Goal: Task Accomplishment & Management: Use online tool/utility

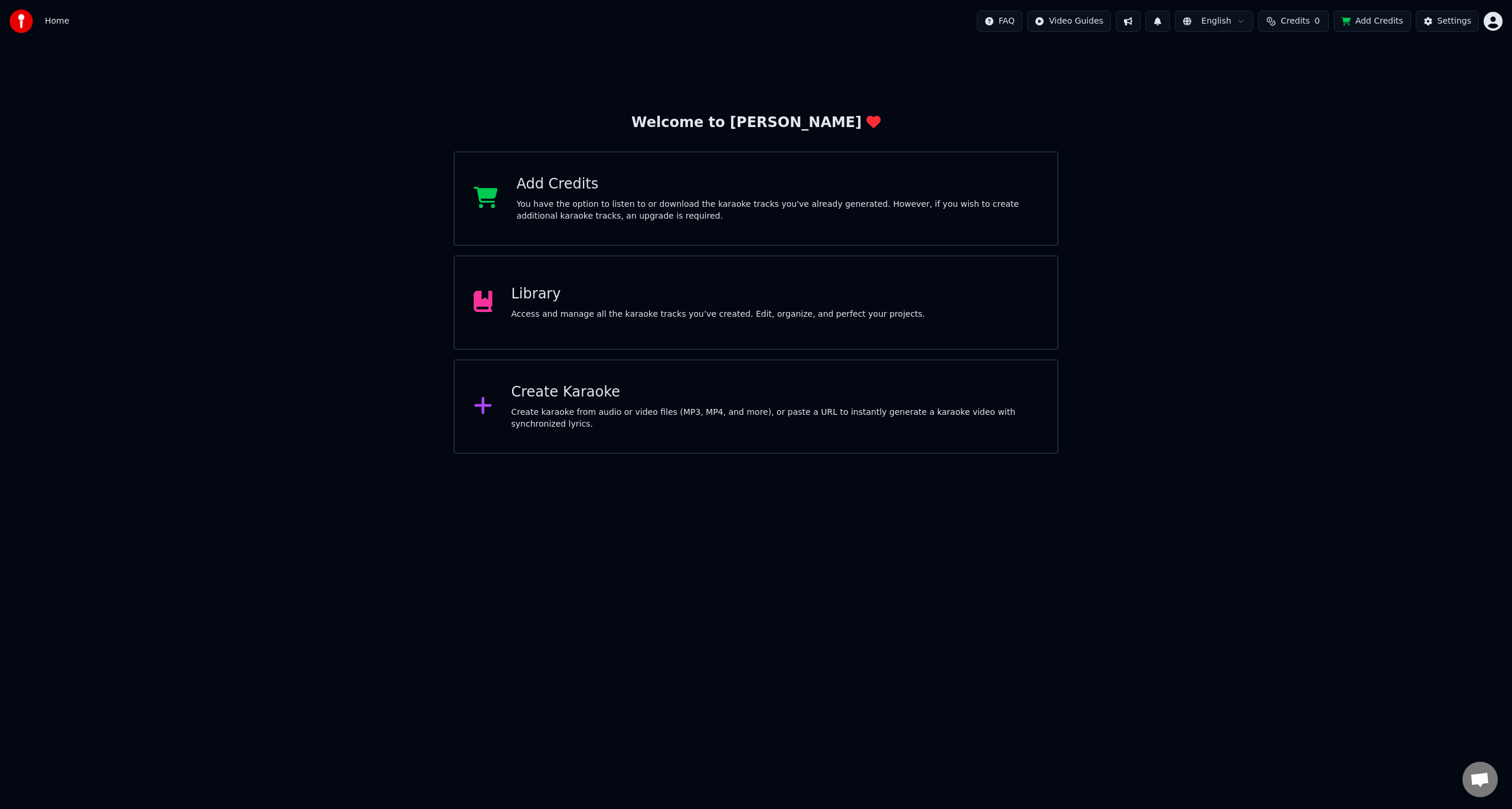
click at [589, 311] on div "Access and manage all the karaoke tracks you’ve created. Edit, organize, and pe…" at bounding box center [718, 314] width 414 height 12
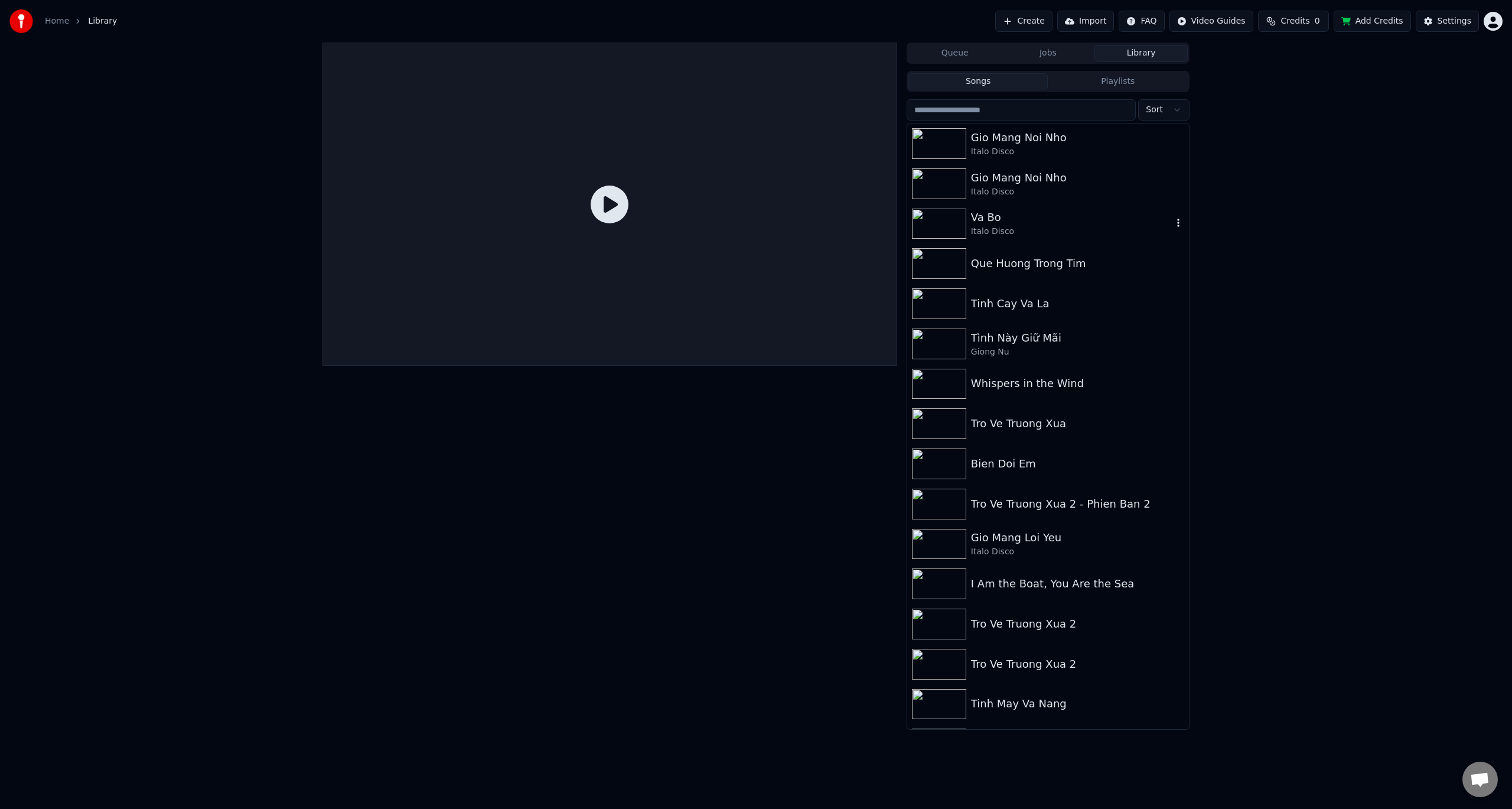
click at [993, 226] on div "Italo Disco" at bounding box center [1071, 231] width 202 height 12
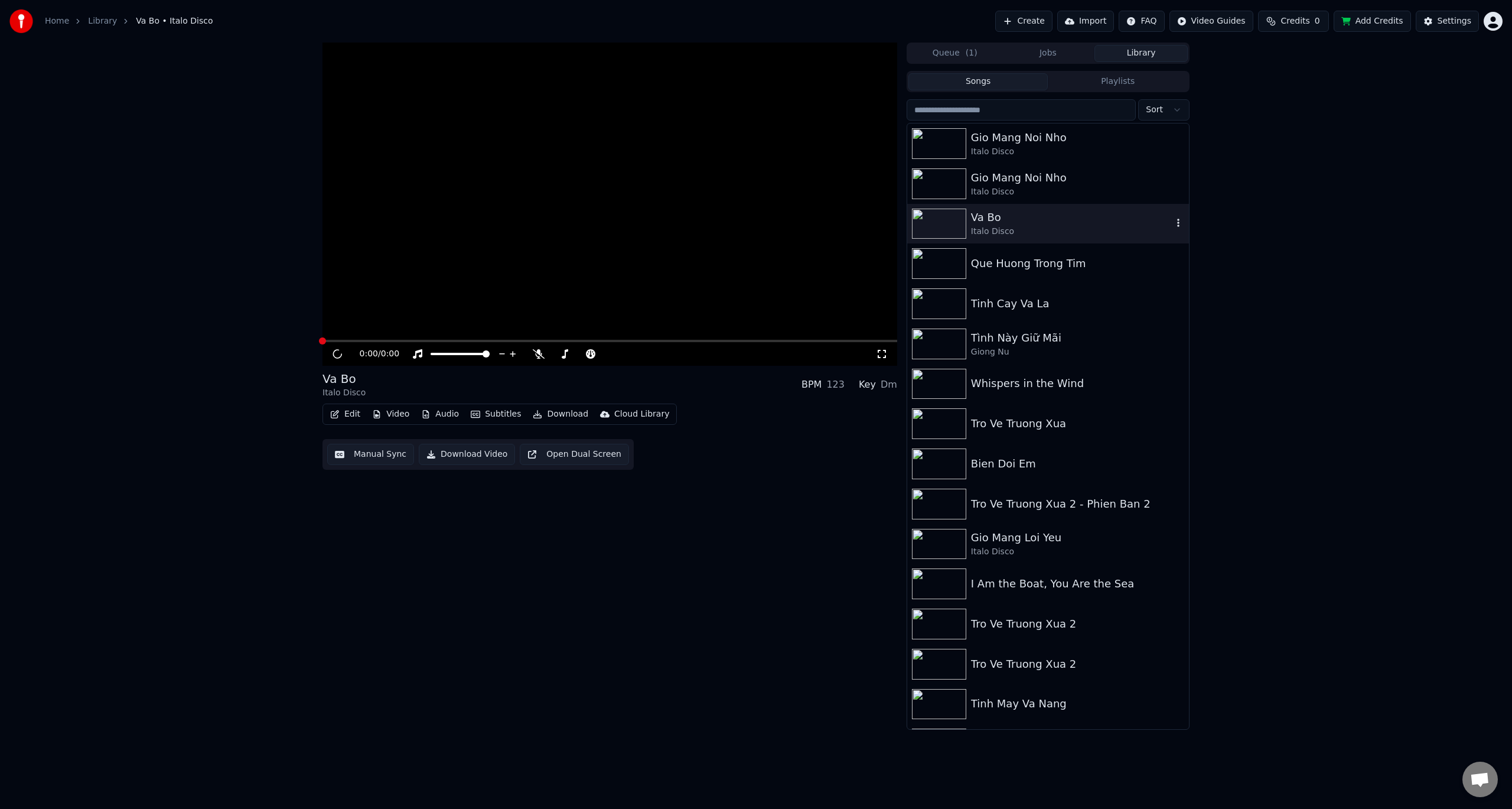
click at [993, 225] on div "Italo Disco" at bounding box center [1071, 231] width 202 height 12
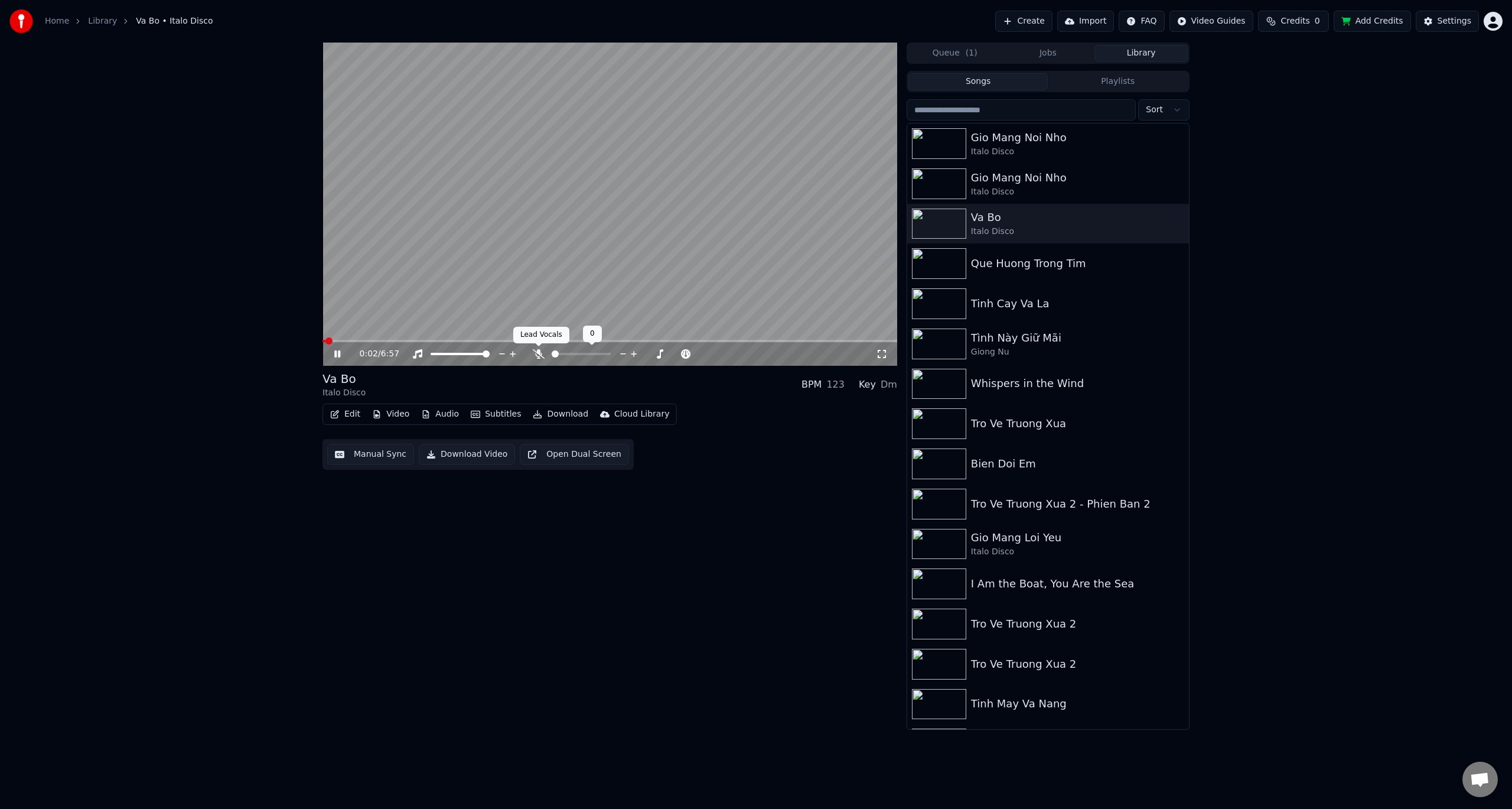
click at [544, 351] on div at bounding box center [591, 354] width 95 height 12
click at [538, 353] on icon at bounding box center [539, 354] width 12 height 10
click at [392, 340] on span at bounding box center [609, 341] width 575 height 2
click at [501, 341] on span at bounding box center [609, 341] width 575 height 2
click at [953, 303] on img at bounding box center [938, 303] width 54 height 30
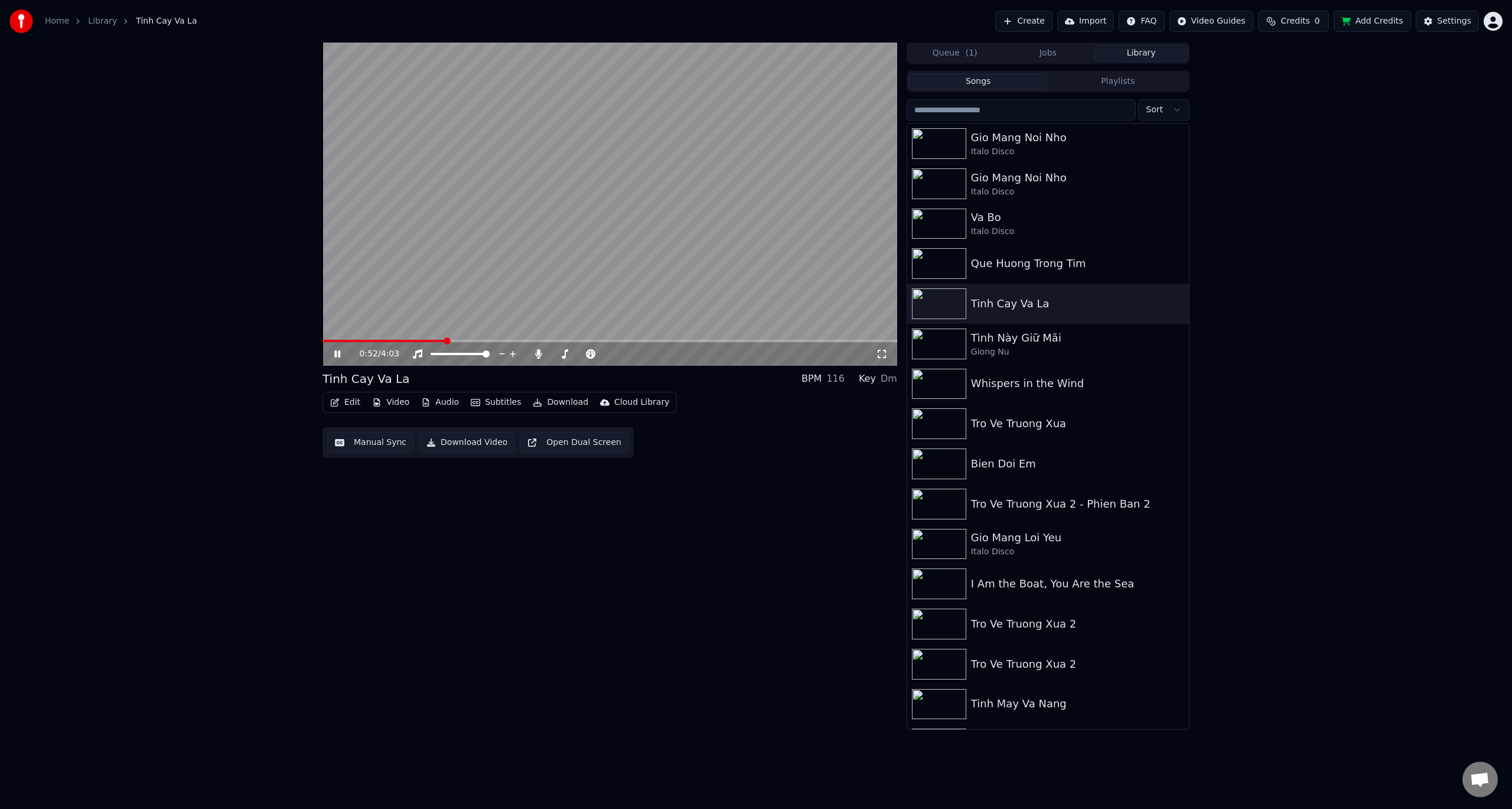
click at [444, 342] on span at bounding box center [609, 341] width 575 height 2
click at [401, 340] on span at bounding box center [361, 341] width 78 height 2
click at [372, 446] on button "Manual Sync" at bounding box center [370, 443] width 87 height 22
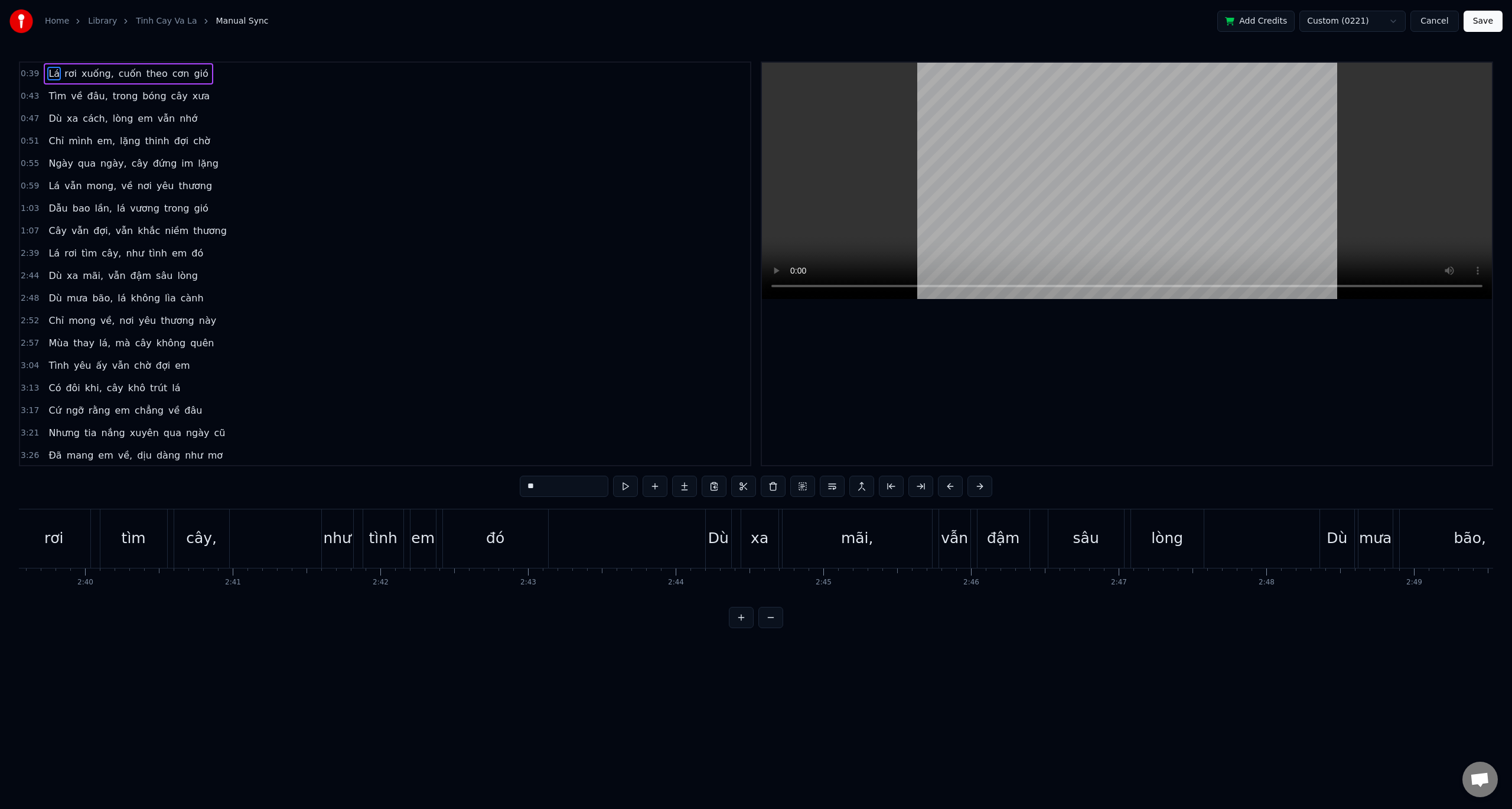
scroll to position [0, 23205]
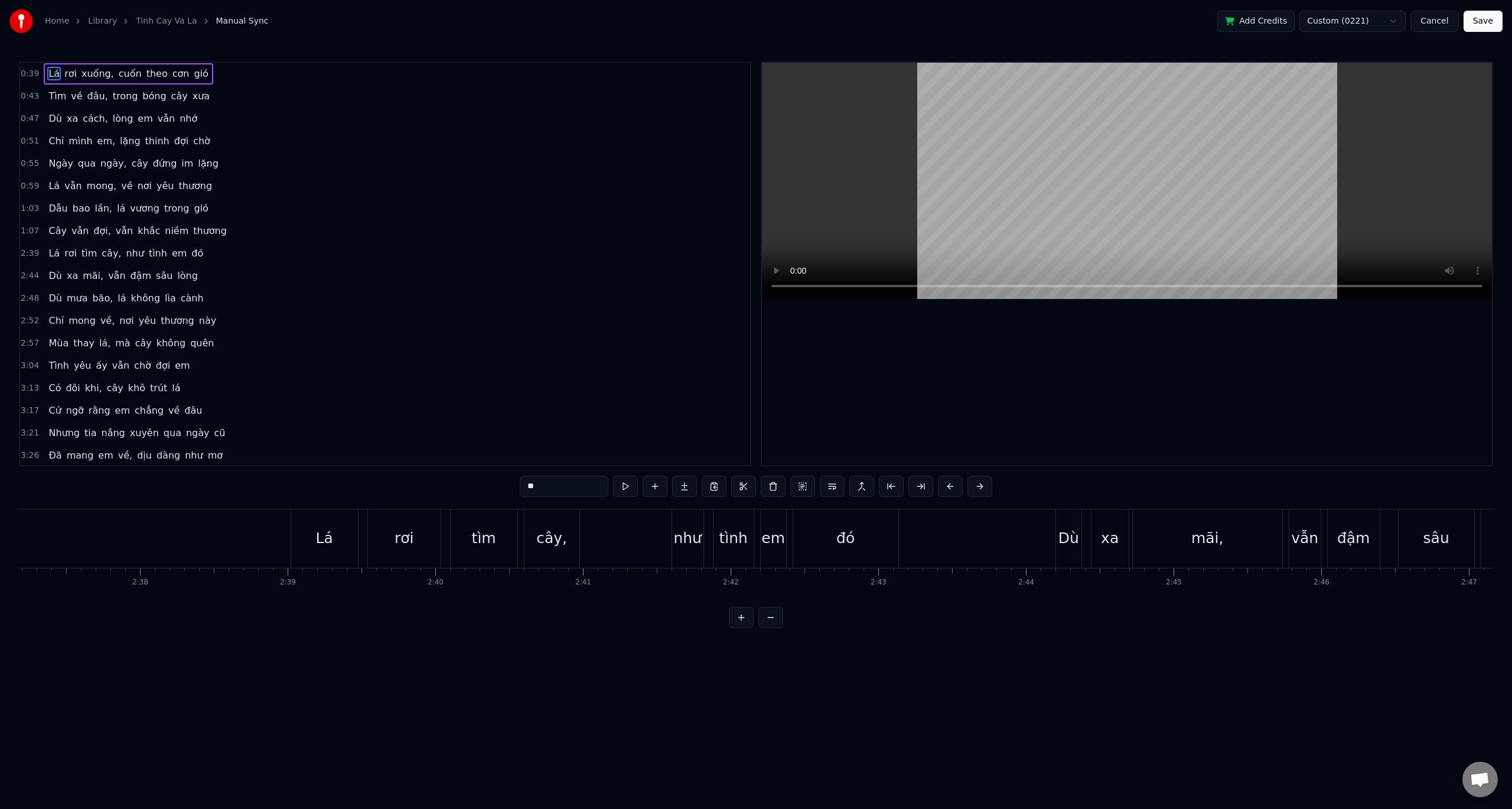
click at [316, 514] on div "Lá" at bounding box center [324, 539] width 67 height 59
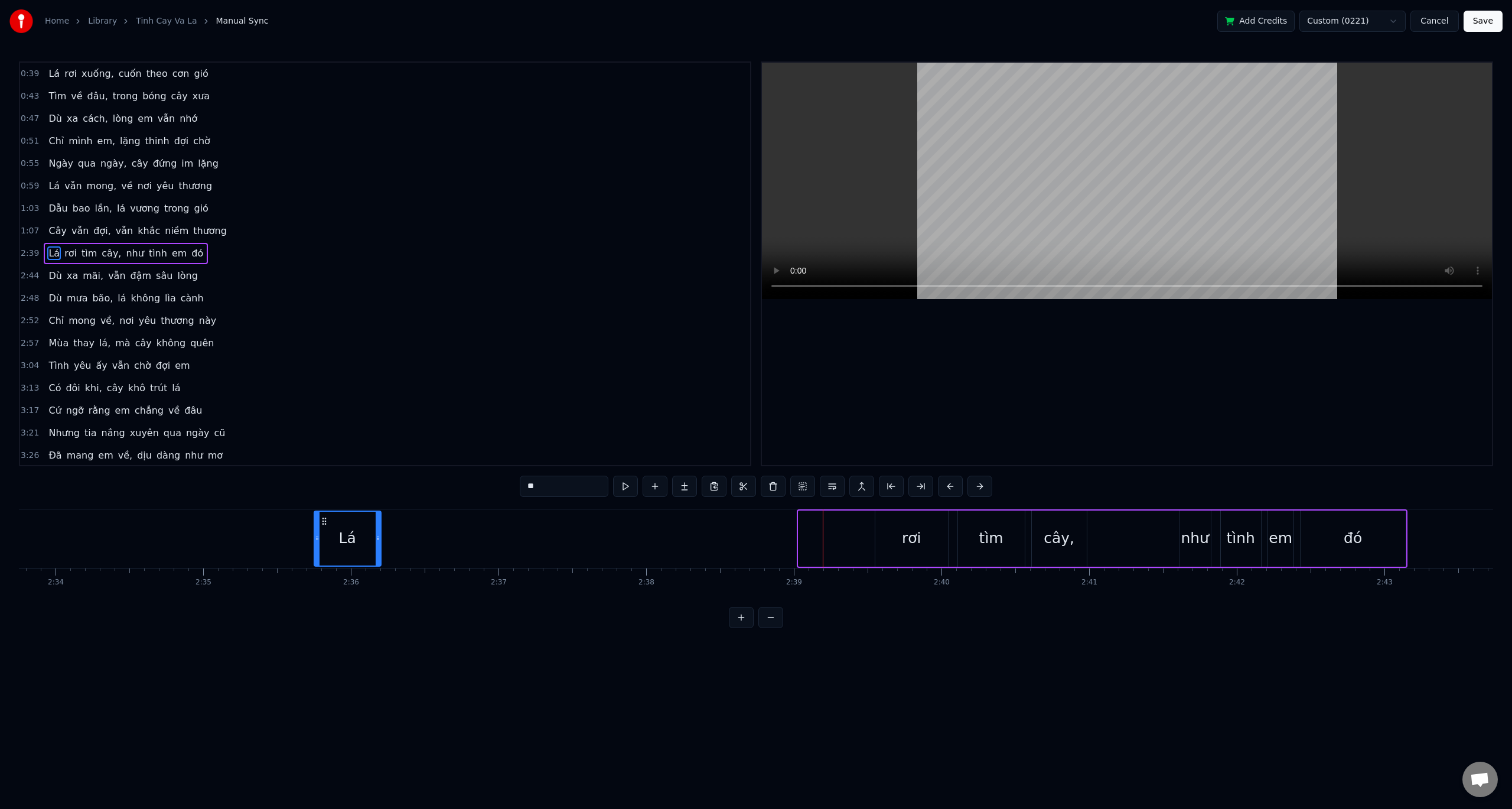
drag, startPoint x: 301, startPoint y: 520, endPoint x: 275, endPoint y: 524, distance: 26.3
click at [319, 524] on icon at bounding box center [324, 521] width 10 height 10
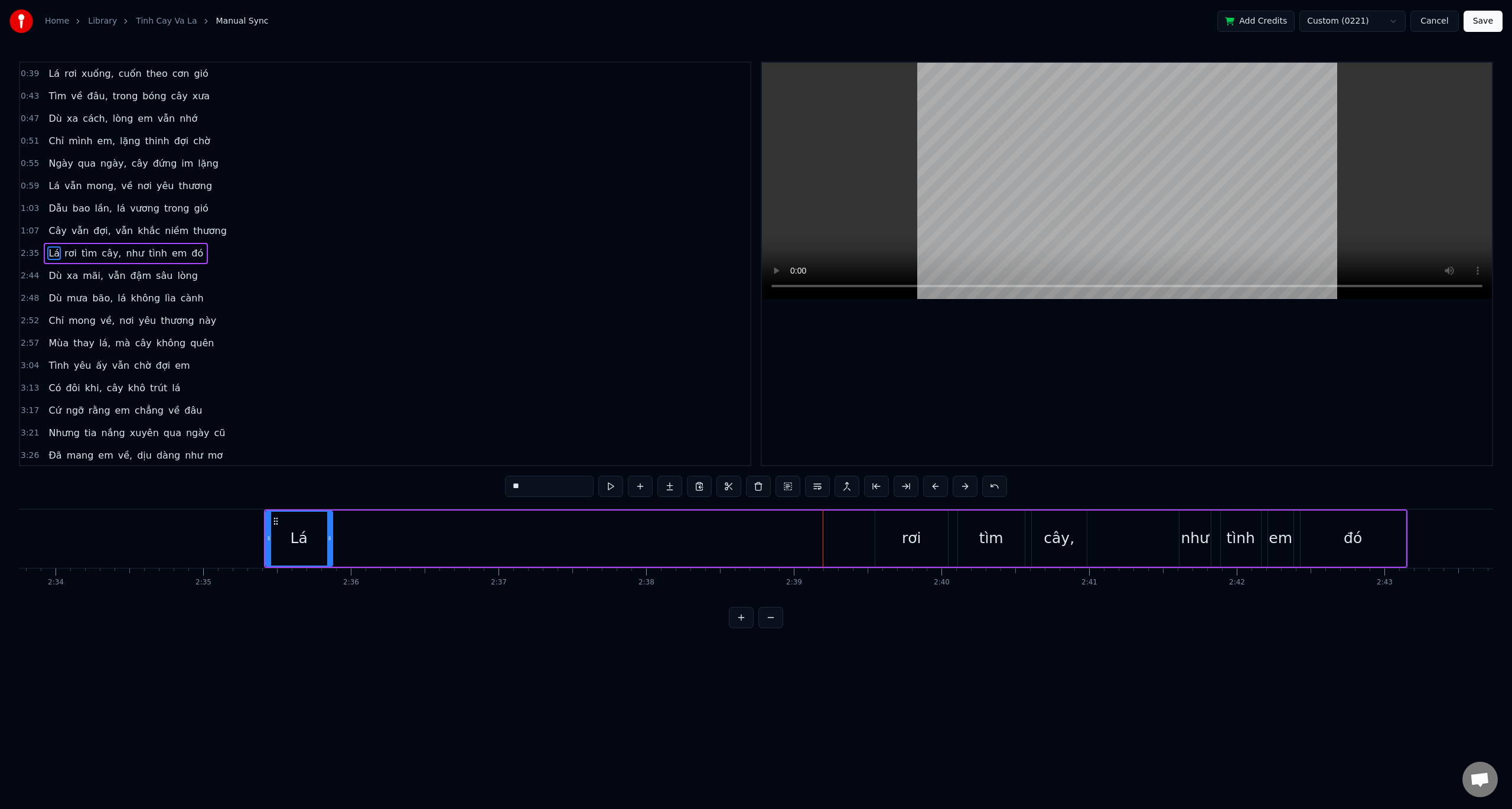
scroll to position [0, 22697]
click at [763, 625] on button at bounding box center [770, 617] width 24 height 22
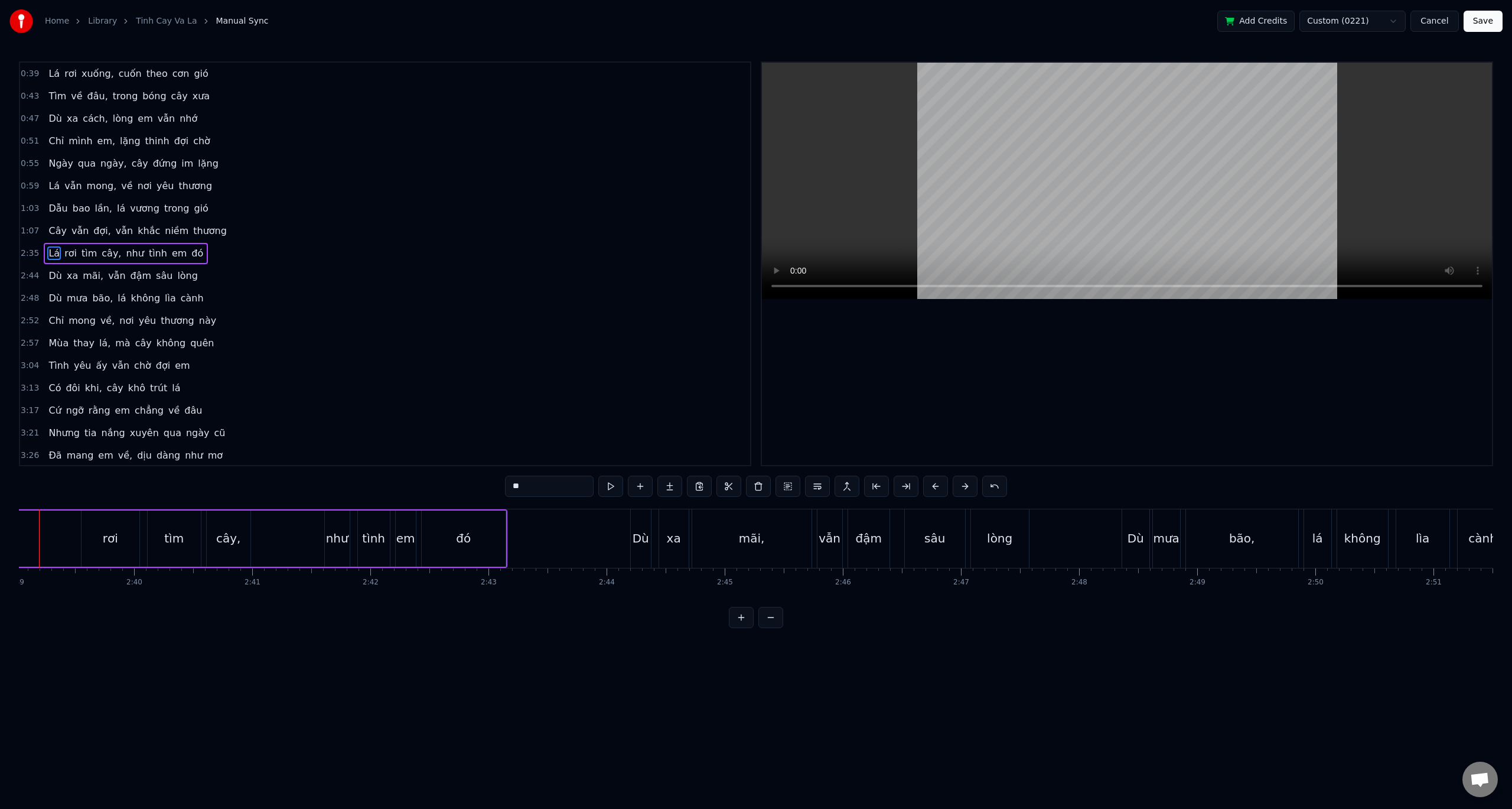
scroll to position [0, 18743]
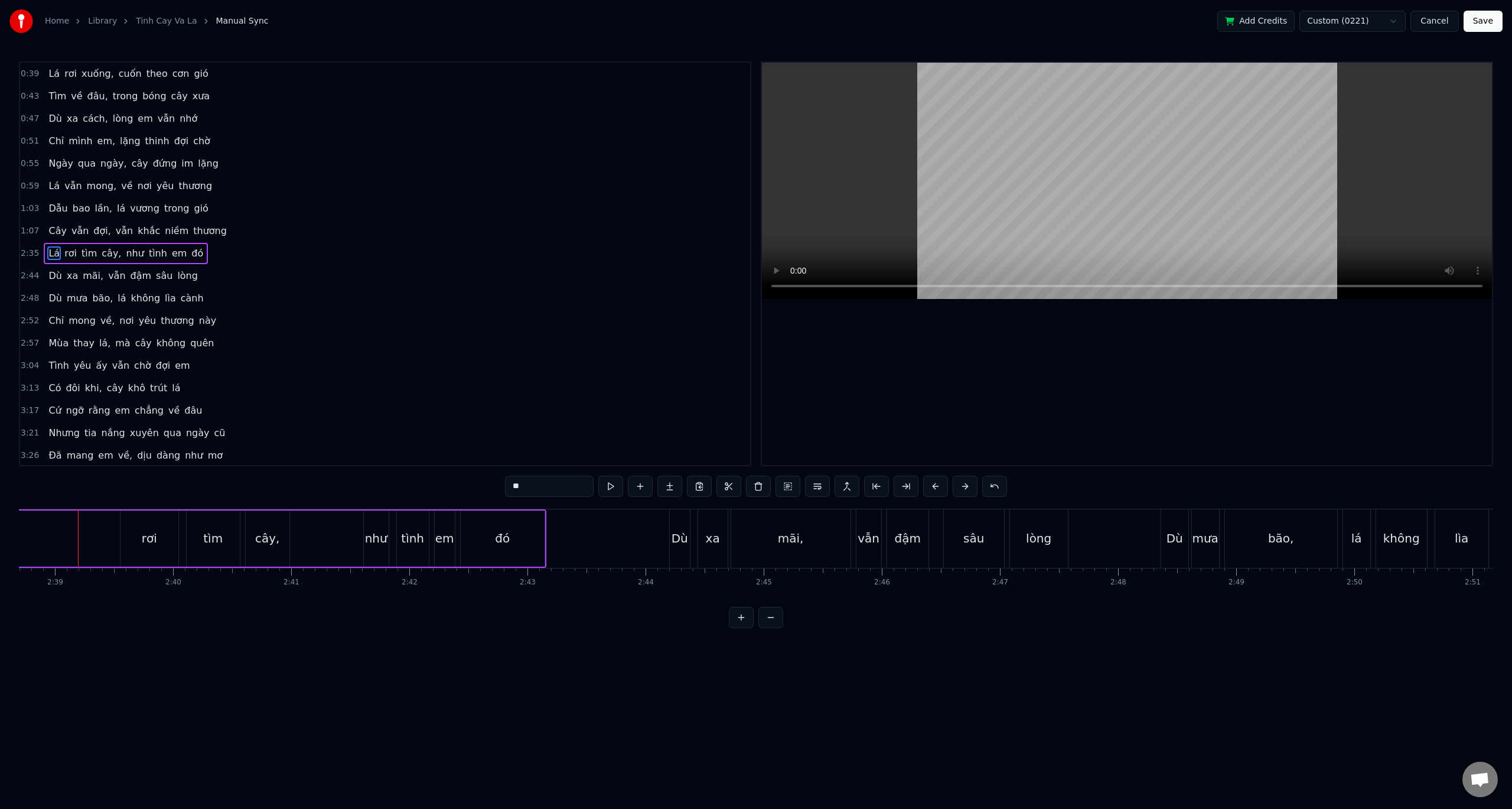
click at [766, 624] on button at bounding box center [770, 617] width 24 height 22
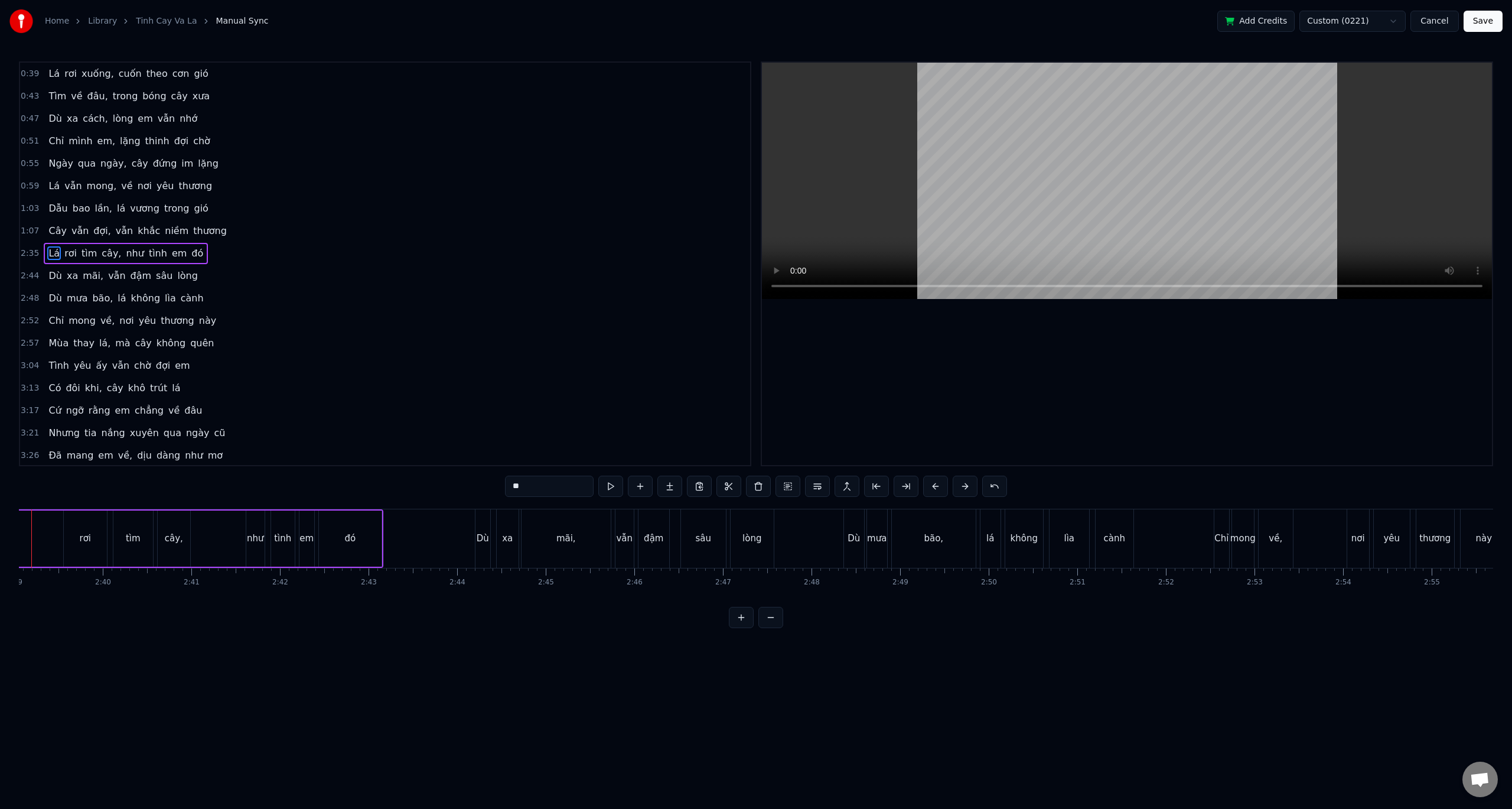
scroll to position [0, 14043]
click at [766, 624] on button at bounding box center [770, 617] width 24 height 22
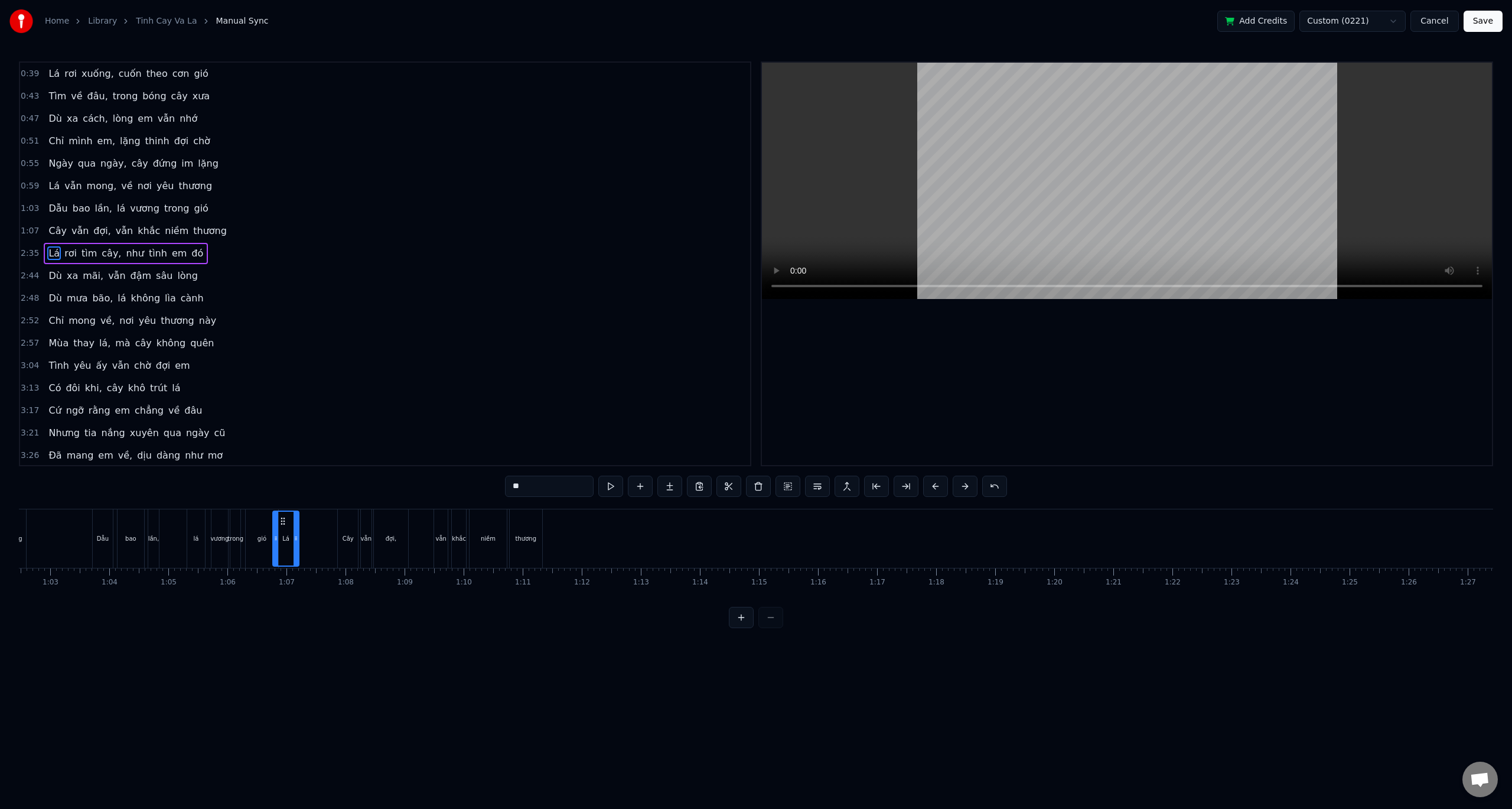
scroll to position [0, 3666]
drag, startPoint x: 1299, startPoint y: 522, endPoint x: 668, endPoint y: 549, distance: 631.6
click at [668, 549] on div "Lá" at bounding box center [672, 538] width 24 height 54
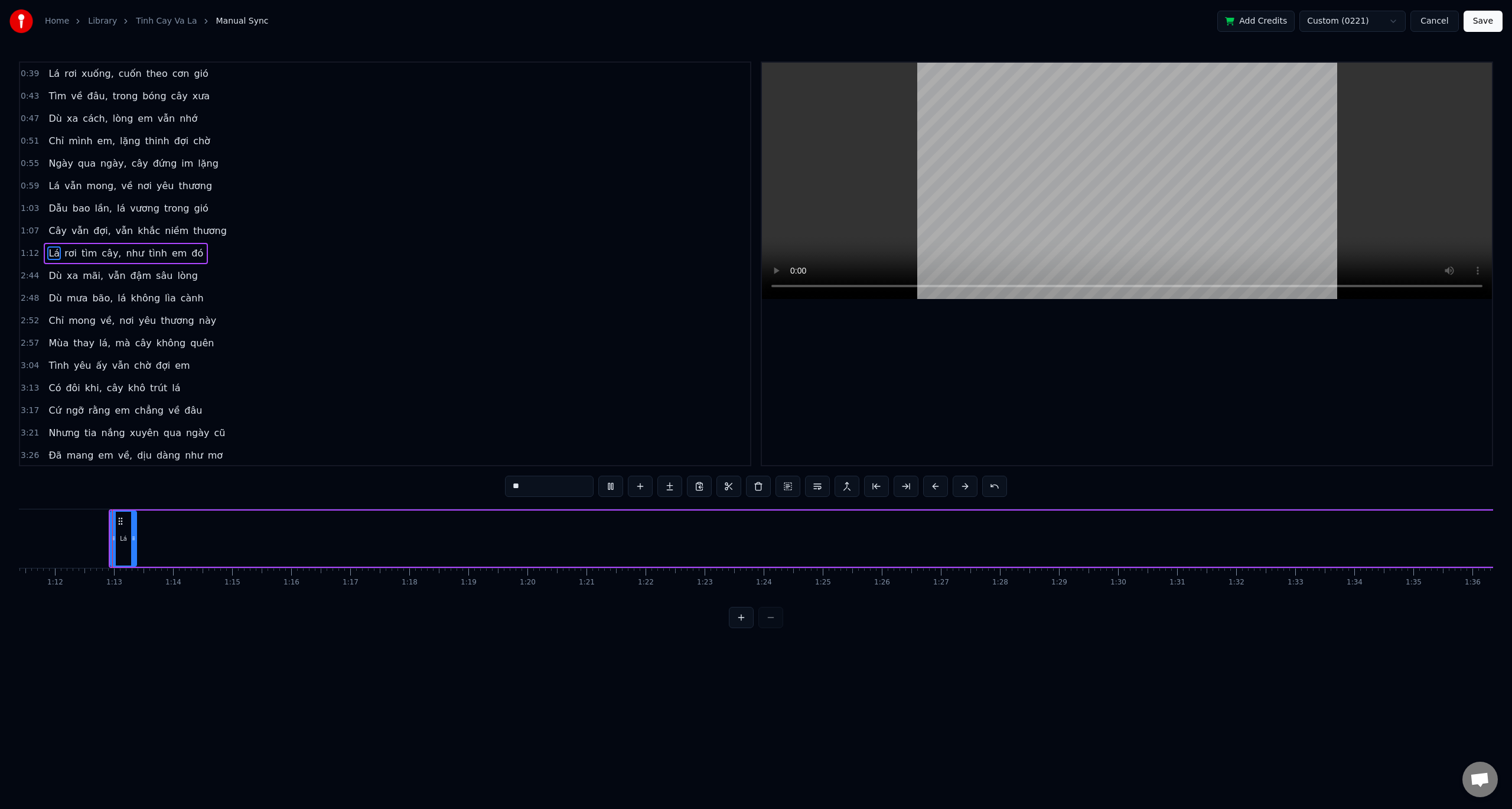
scroll to position [0, 4219]
click at [612, 486] on button at bounding box center [610, 486] width 24 height 22
click at [777, 628] on div at bounding box center [755, 617] width 54 height 22
click at [773, 628] on div at bounding box center [755, 617] width 54 height 22
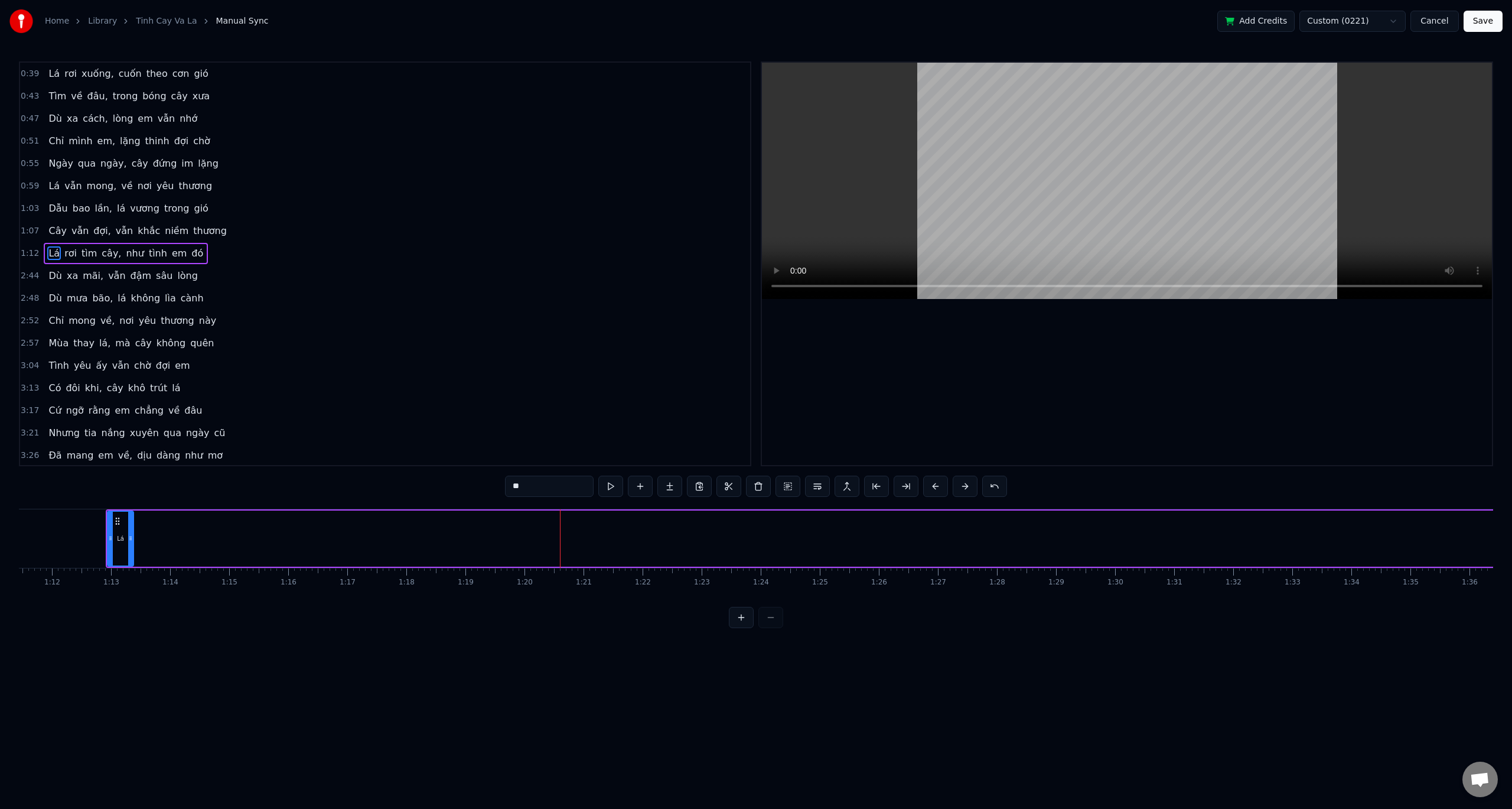
drag, startPoint x: 1277, startPoint y: 529, endPoint x: 1106, endPoint y: 552, distance: 172.5
click at [107, 491] on div "0:39 Lá rơi xuống, cuốn theo cơn gió 0:43 Tìm về đâu, trong bóng cây xưa 0:47 D…" at bounding box center [755, 345] width 1474 height 566
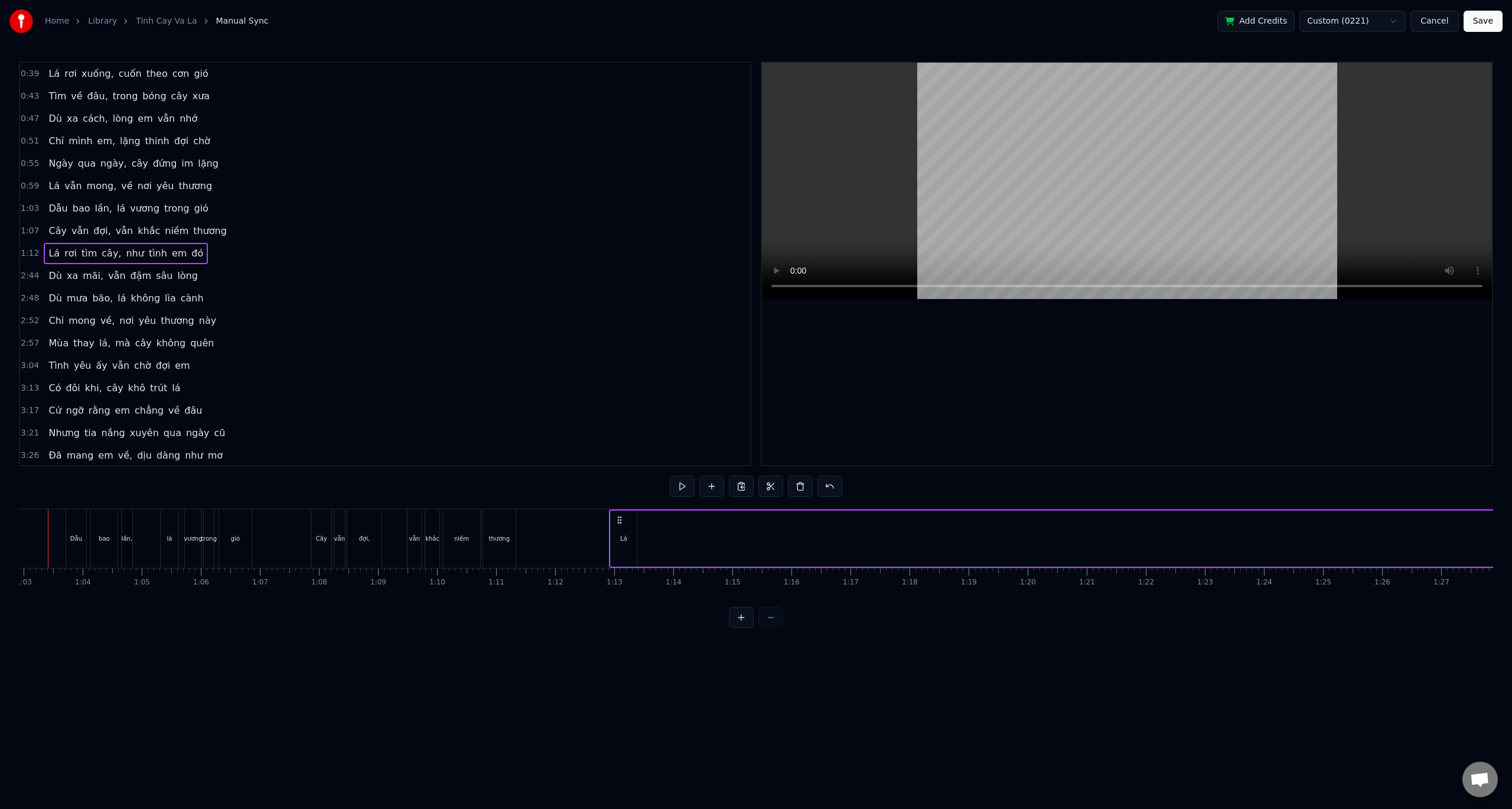
scroll to position [0, 3685]
click at [772, 628] on div at bounding box center [755, 617] width 54 height 22
click at [743, 628] on button at bounding box center [740, 617] width 24 height 22
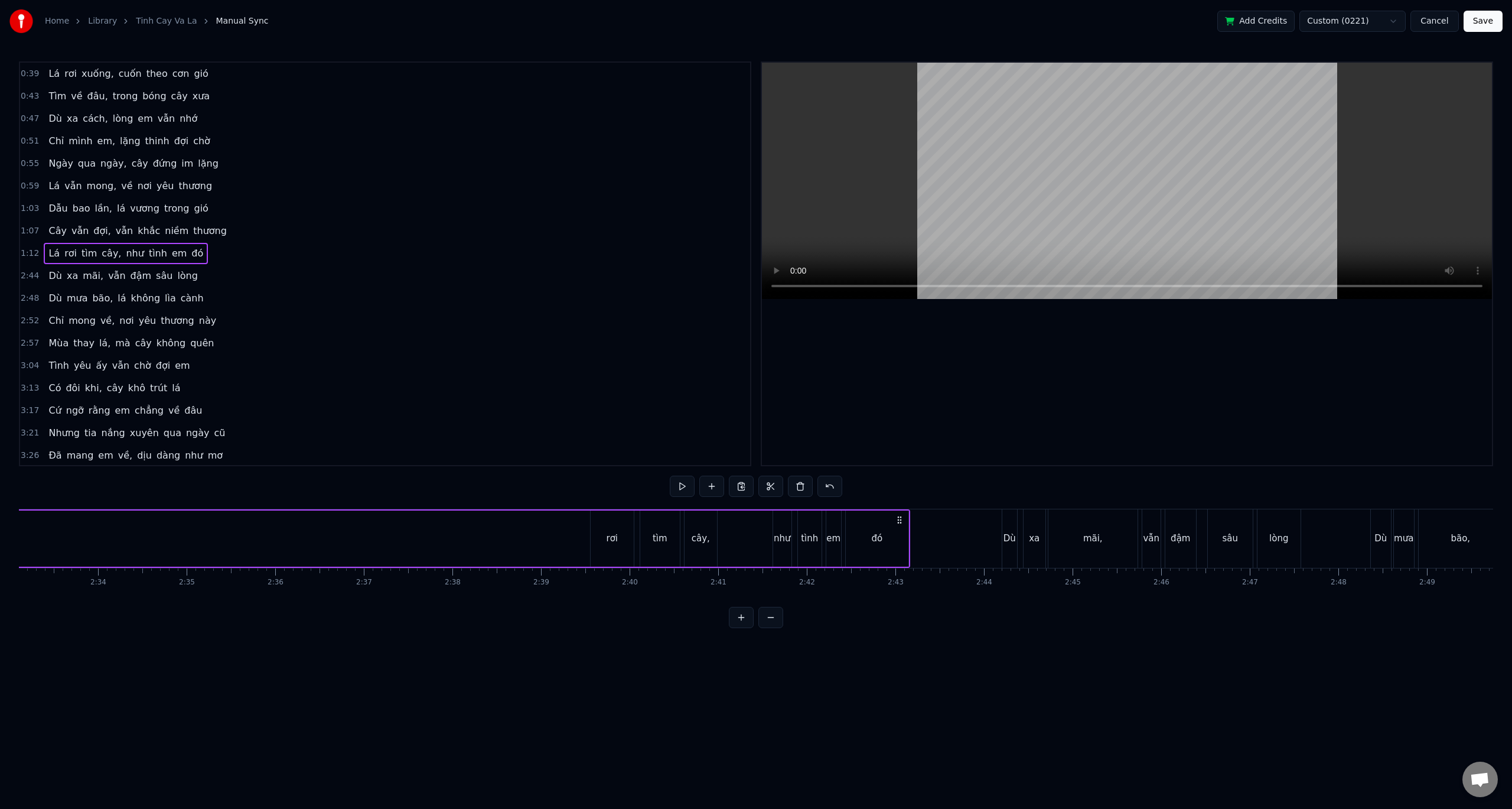
scroll to position [0, 13430]
drag, startPoint x: 735, startPoint y: 521, endPoint x: 541, endPoint y: 529, distance: 194.2
click at [726, 518] on div "rơi" at bounding box center [744, 538] width 43 height 56
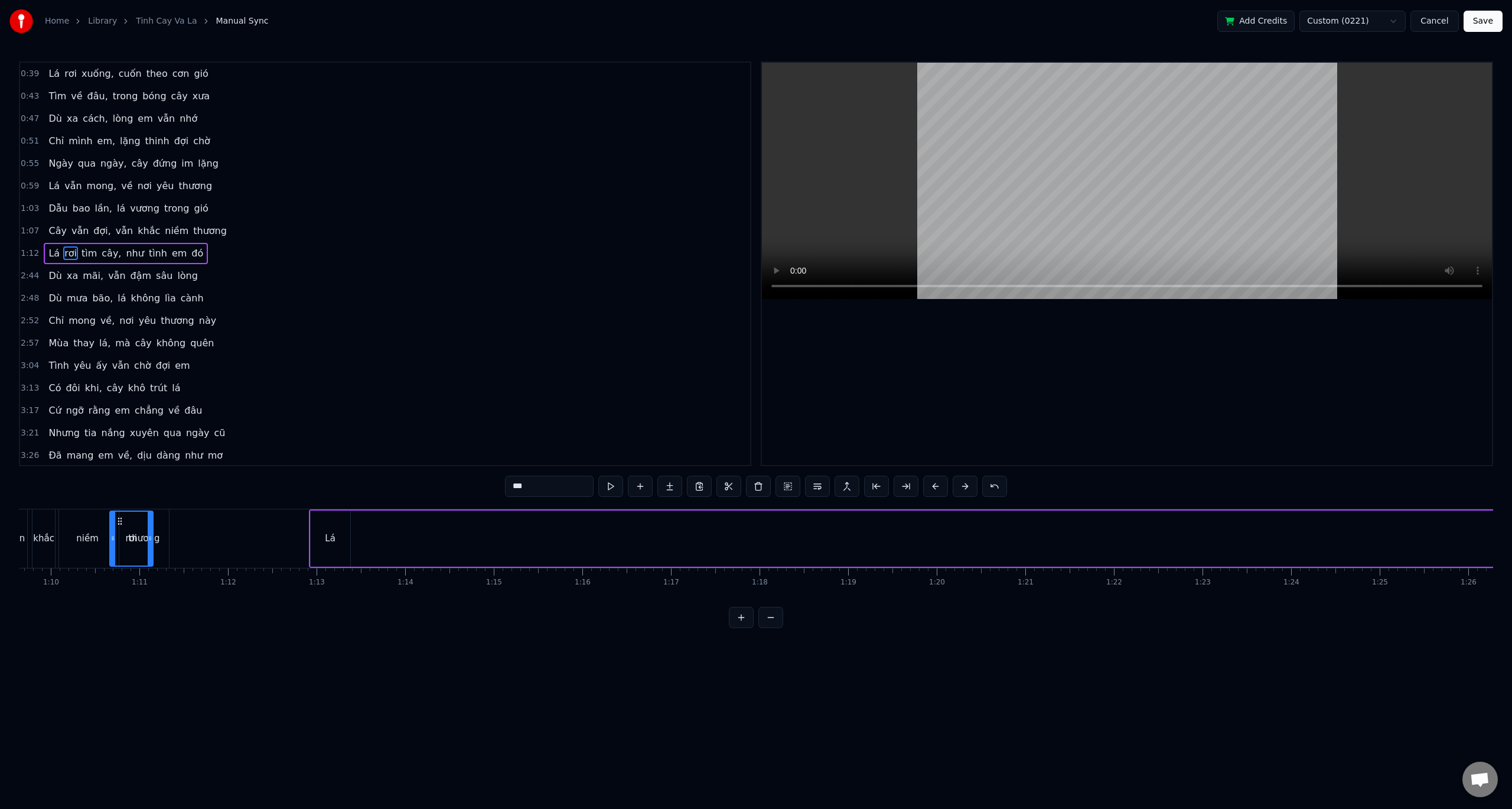
scroll to position [0, 6154]
drag, startPoint x: 732, startPoint y: 518, endPoint x: 375, endPoint y: 561, distance: 359.6
click at [375, 561] on div "rơi" at bounding box center [388, 538] width 42 height 54
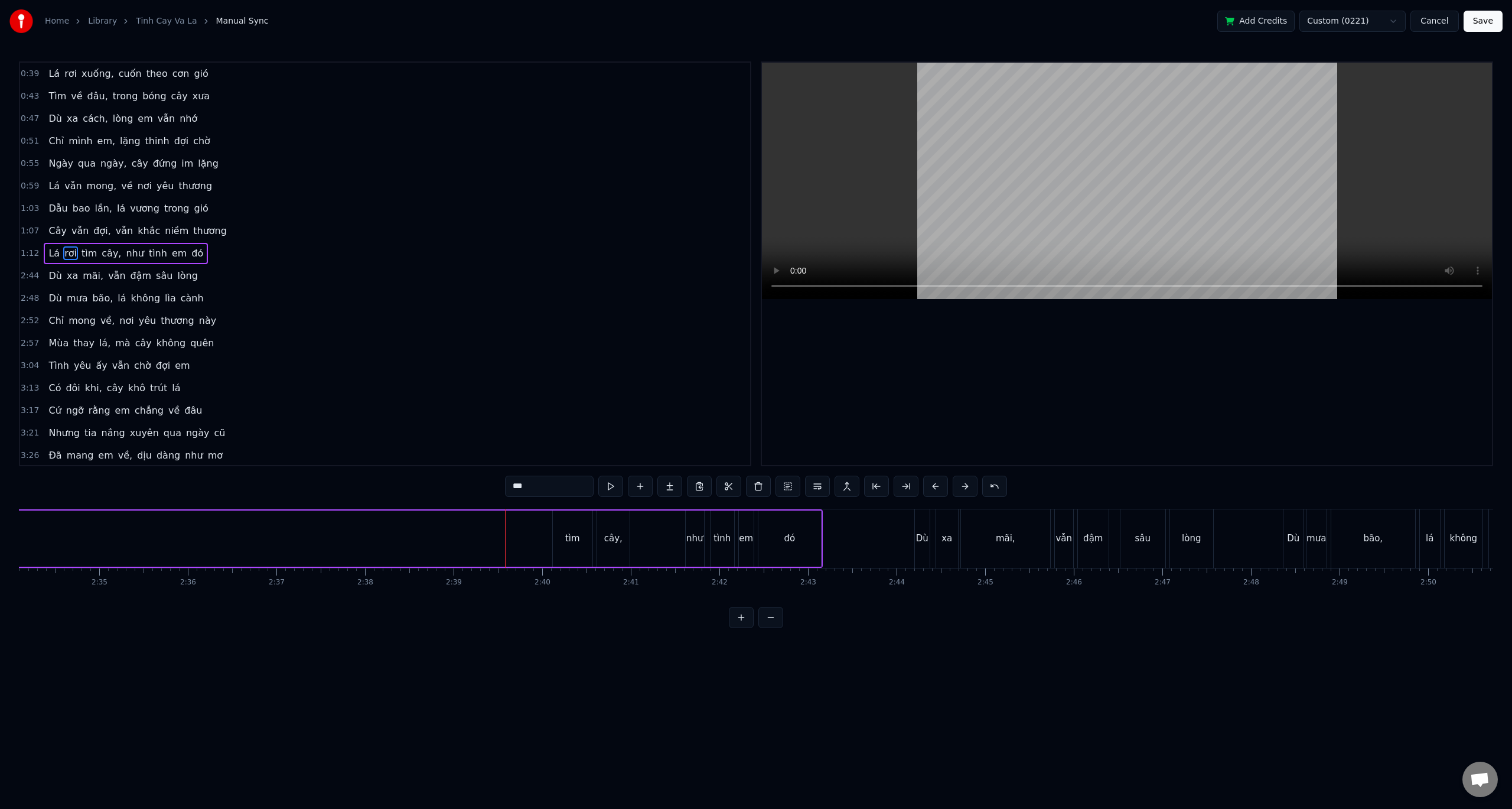
scroll to position [0, 13509]
drag, startPoint x: 710, startPoint y: 537, endPoint x: 267, endPoint y: 526, distance: 443.1
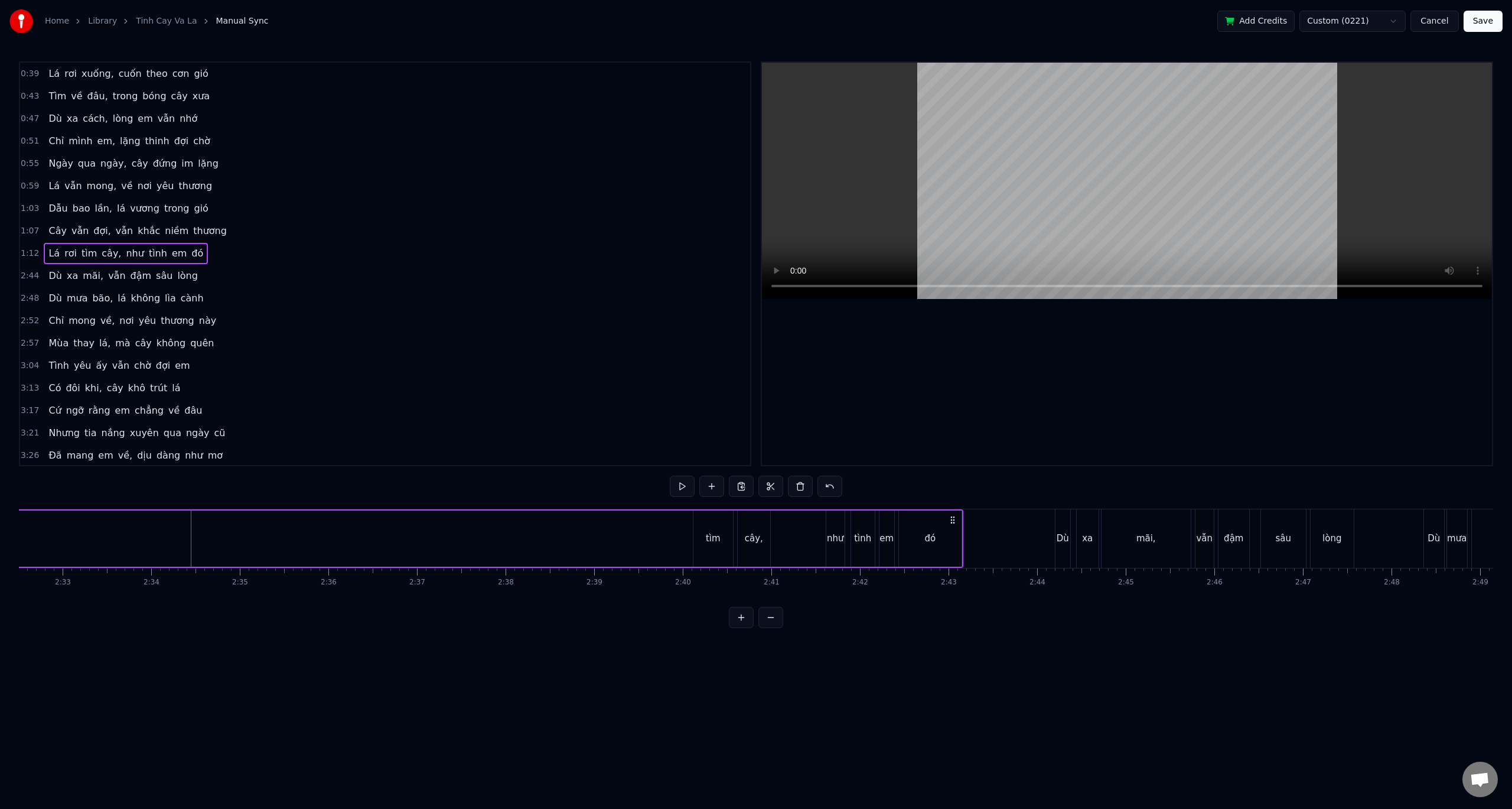
click at [706, 530] on div "tìm" at bounding box center [713, 538] width 39 height 56
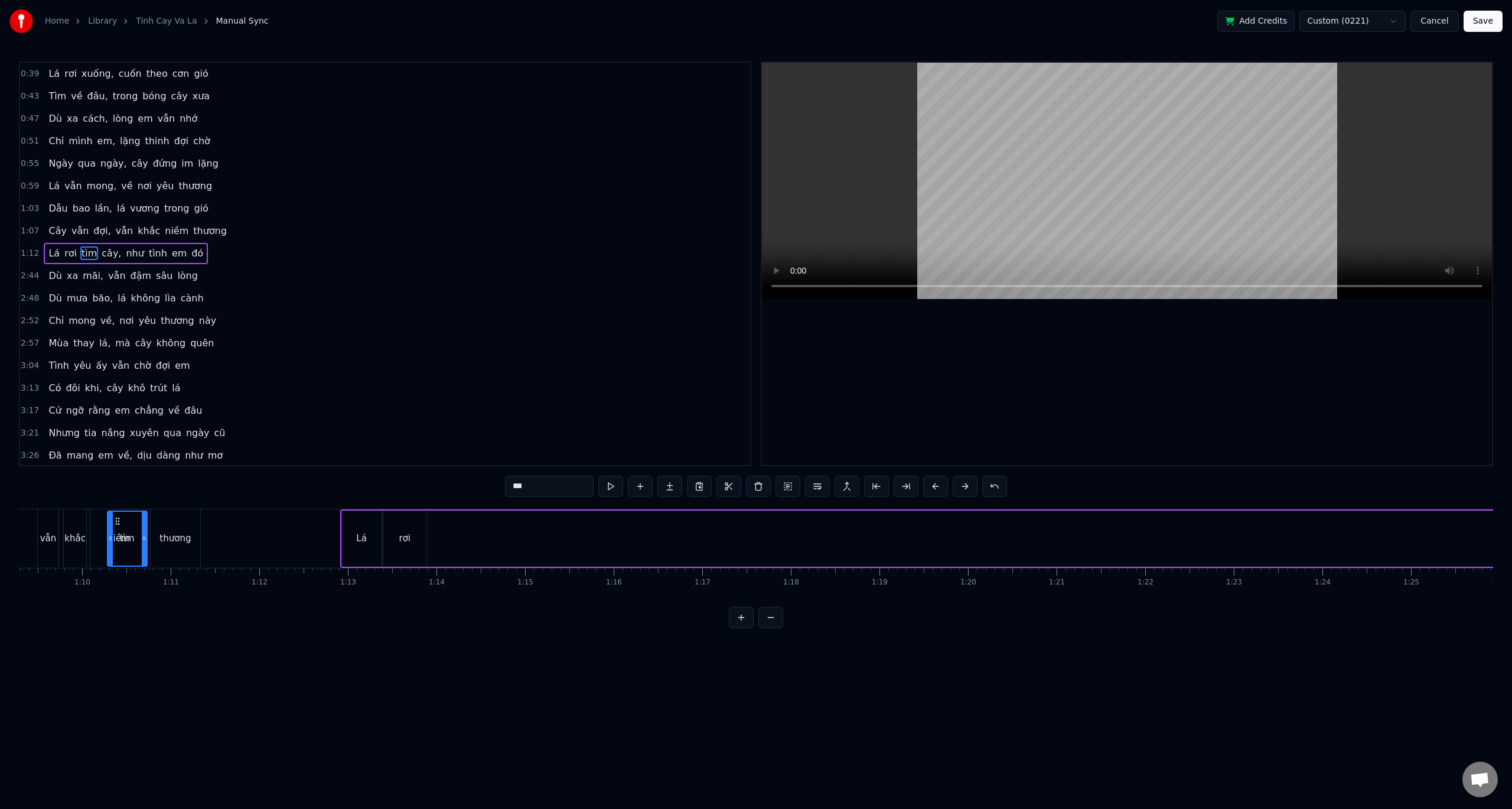
scroll to position [0, 6121]
drag, startPoint x: 700, startPoint y: 518, endPoint x: 453, endPoint y: 543, distance: 248.3
click at [453, 543] on div "tìm" at bounding box center [465, 538] width 38 height 54
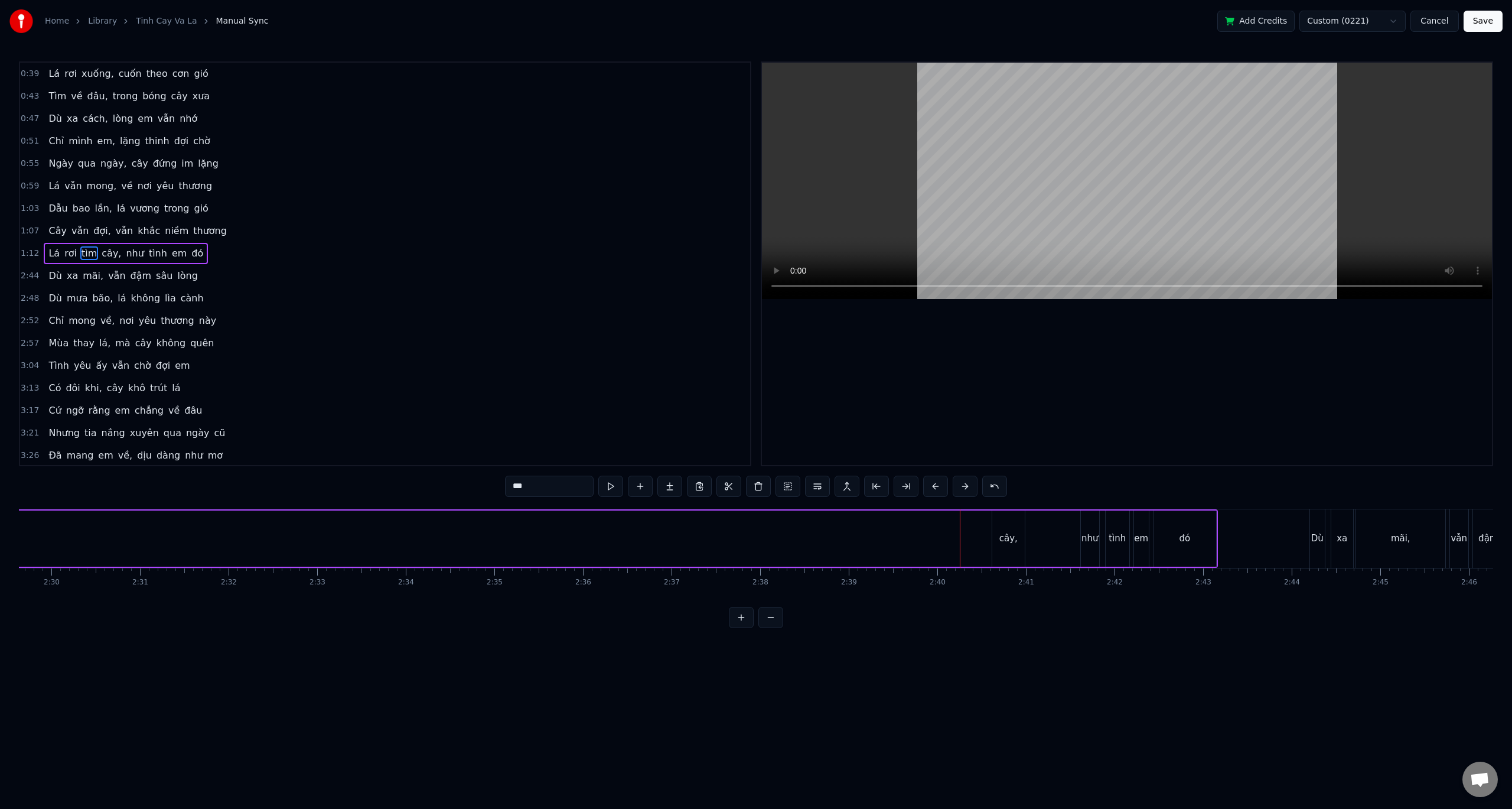
scroll to position [0, 13193]
drag, startPoint x: 1070, startPoint y: 523, endPoint x: 558, endPoint y: 534, distance: 512.1
click at [1072, 530] on div "cây," at bounding box center [1069, 538] width 32 height 56
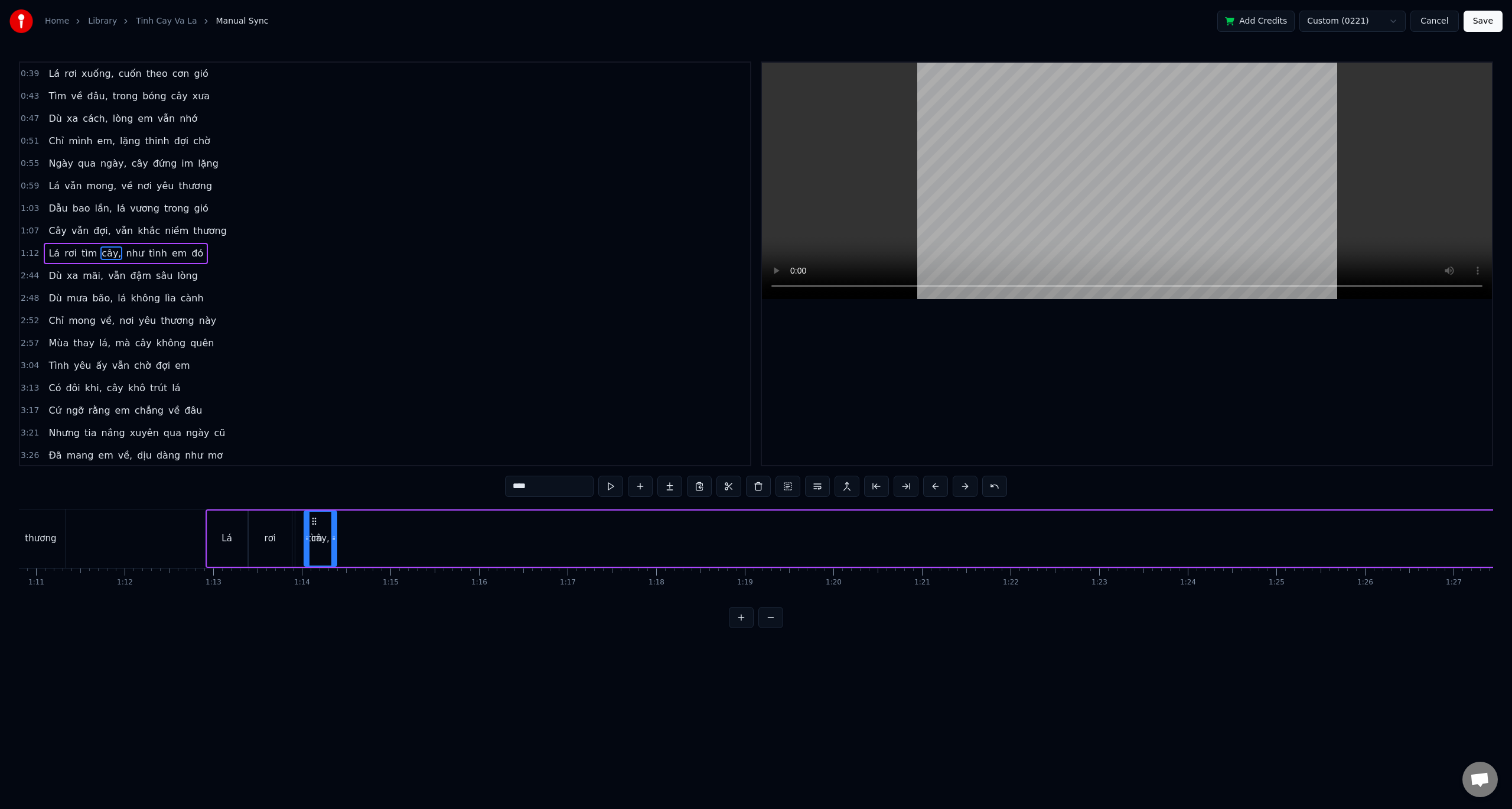
scroll to position [0, 6269]
drag, startPoint x: 1062, startPoint y: 521, endPoint x: 342, endPoint y: 508, distance: 720.1
click at [213, 499] on div "0:39 Lá rơi xuống, cuốn theo cơn gió 0:43 Tìm về đâu, trong bóng cây xưa 0:47 D…" at bounding box center [755, 345] width 1474 height 566
click at [209, 503] on div "0:39 Lá rơi xuống, cuốn theo cơn gió 0:43 Tìm về đâu, trong bóng cây xưa 0:47 D…" at bounding box center [755, 345] width 1474 height 566
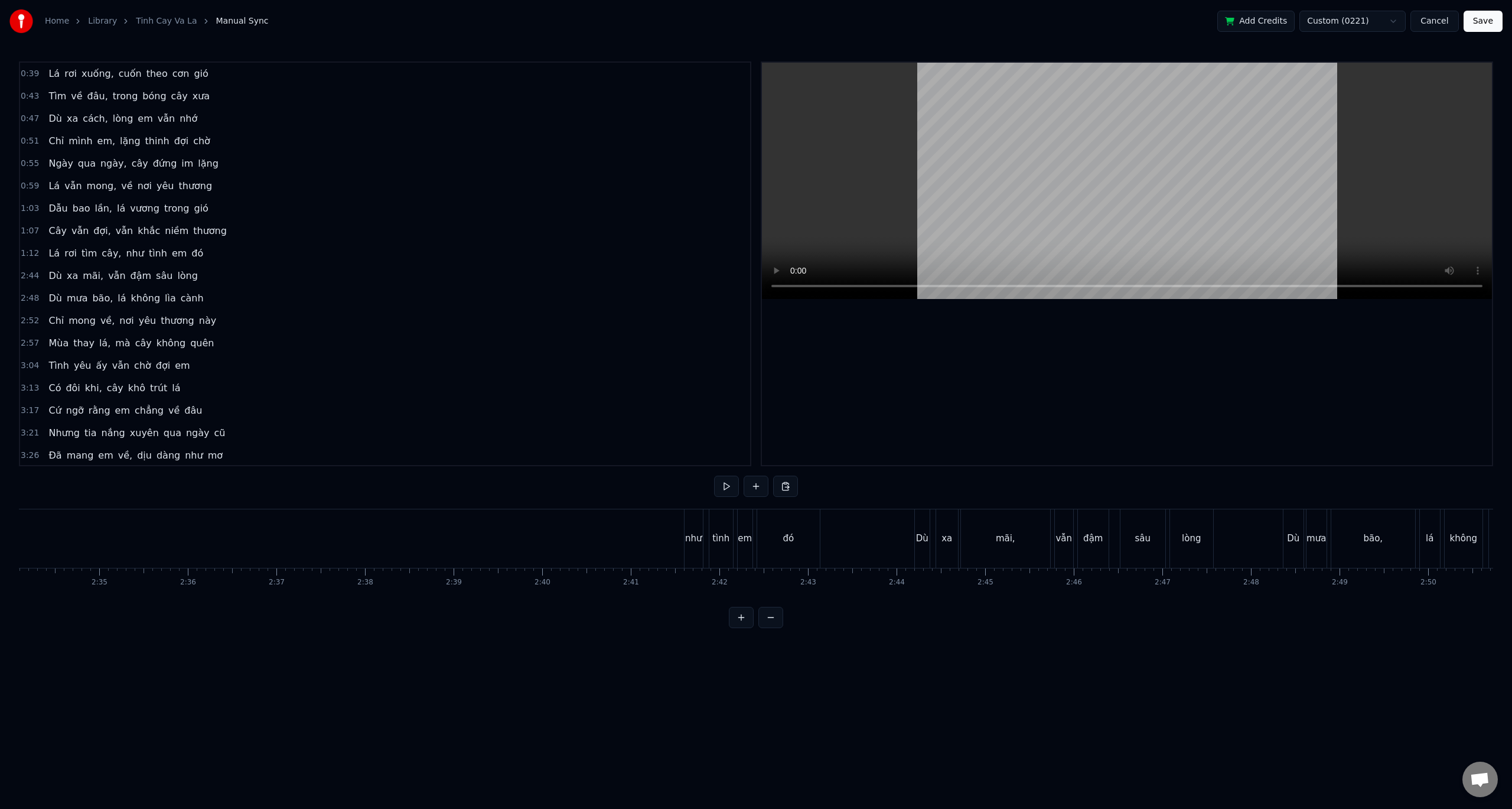
scroll to position [0, 13562]
drag, startPoint x: 779, startPoint y: 521, endPoint x: 477, endPoint y: 550, distance: 303.4
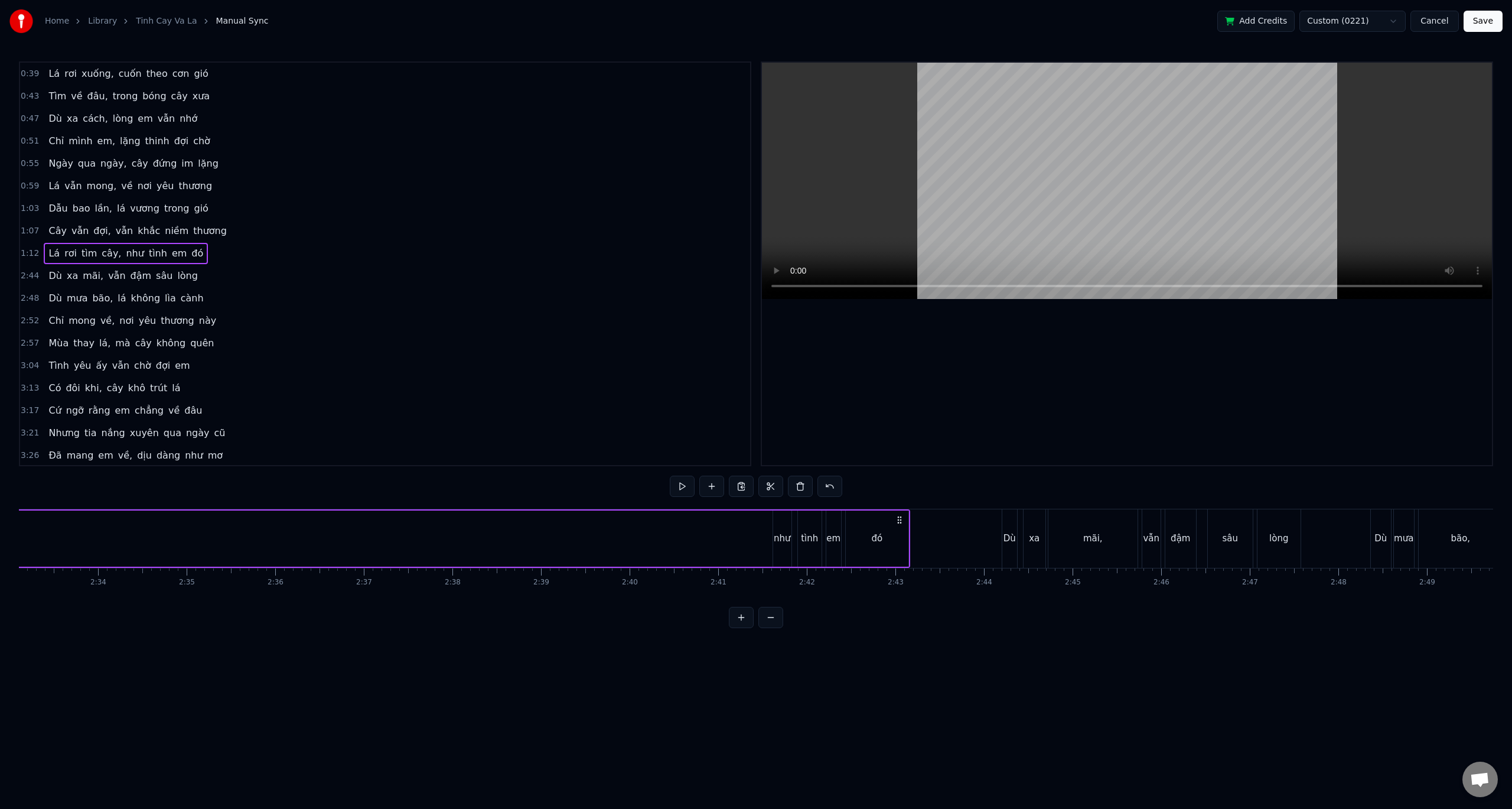
click at [781, 519] on div "như" at bounding box center [781, 538] width 19 height 56
click at [908, 520] on div "đó" at bounding box center [876, 538] width 64 height 56
type input "**"
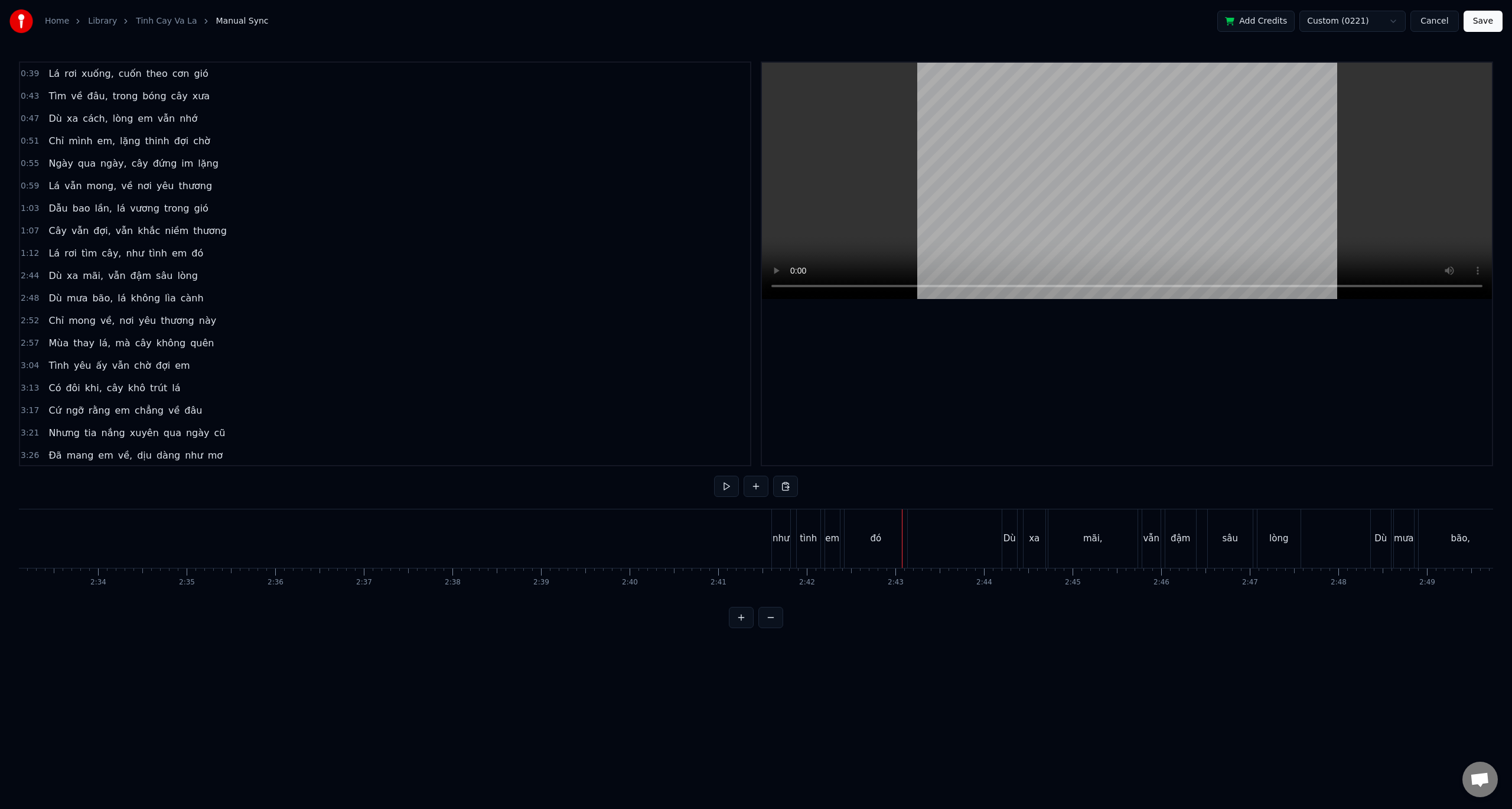
click at [816, 507] on div "0:39 Lá rơi xuống, cuốn theo cơn gió 0:43 Tìm về đâu, trong bóng cây xưa 0:47 D…" at bounding box center [755, 345] width 1474 height 566
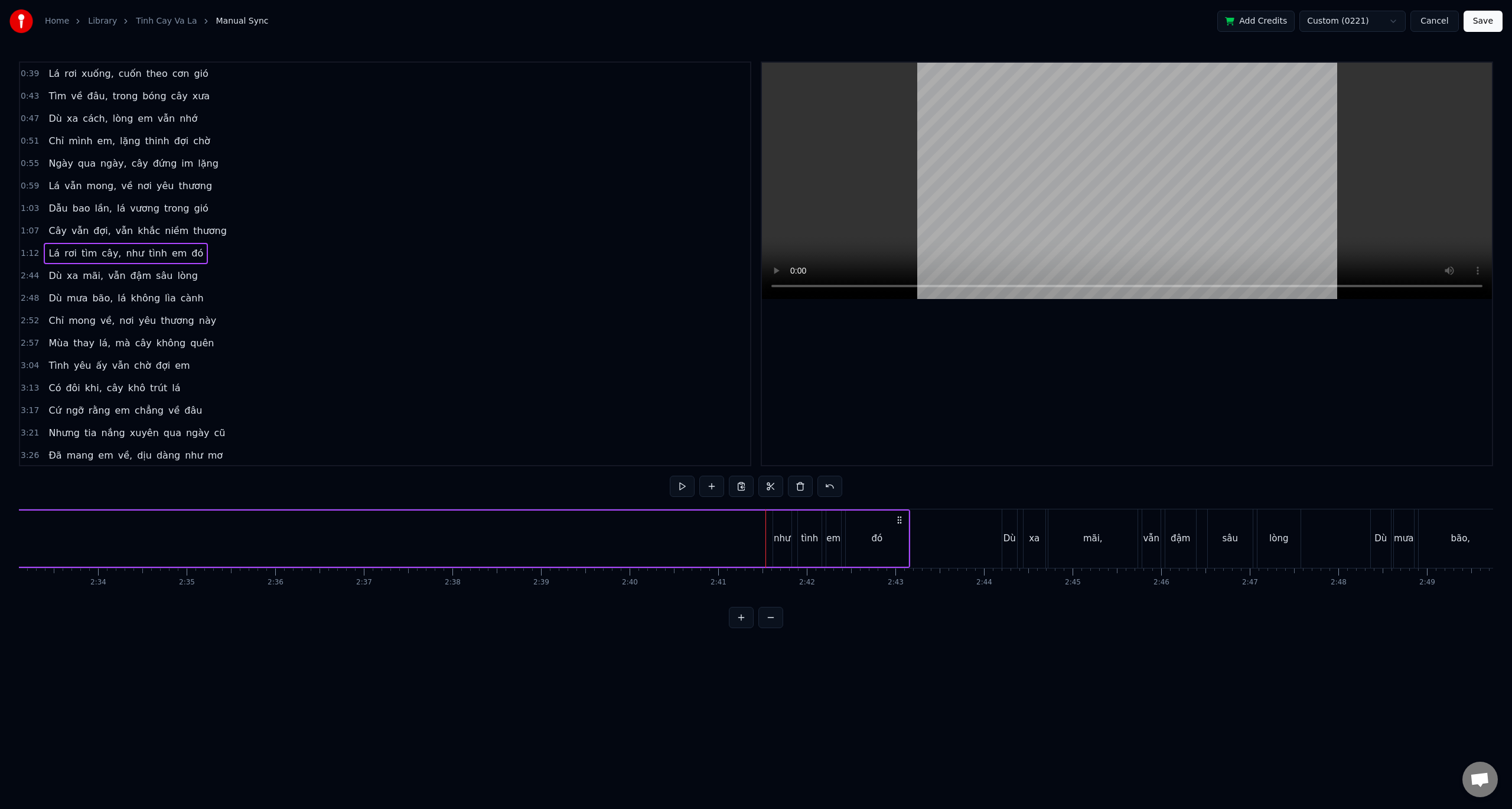
click at [776, 523] on div "như" at bounding box center [781, 538] width 19 height 56
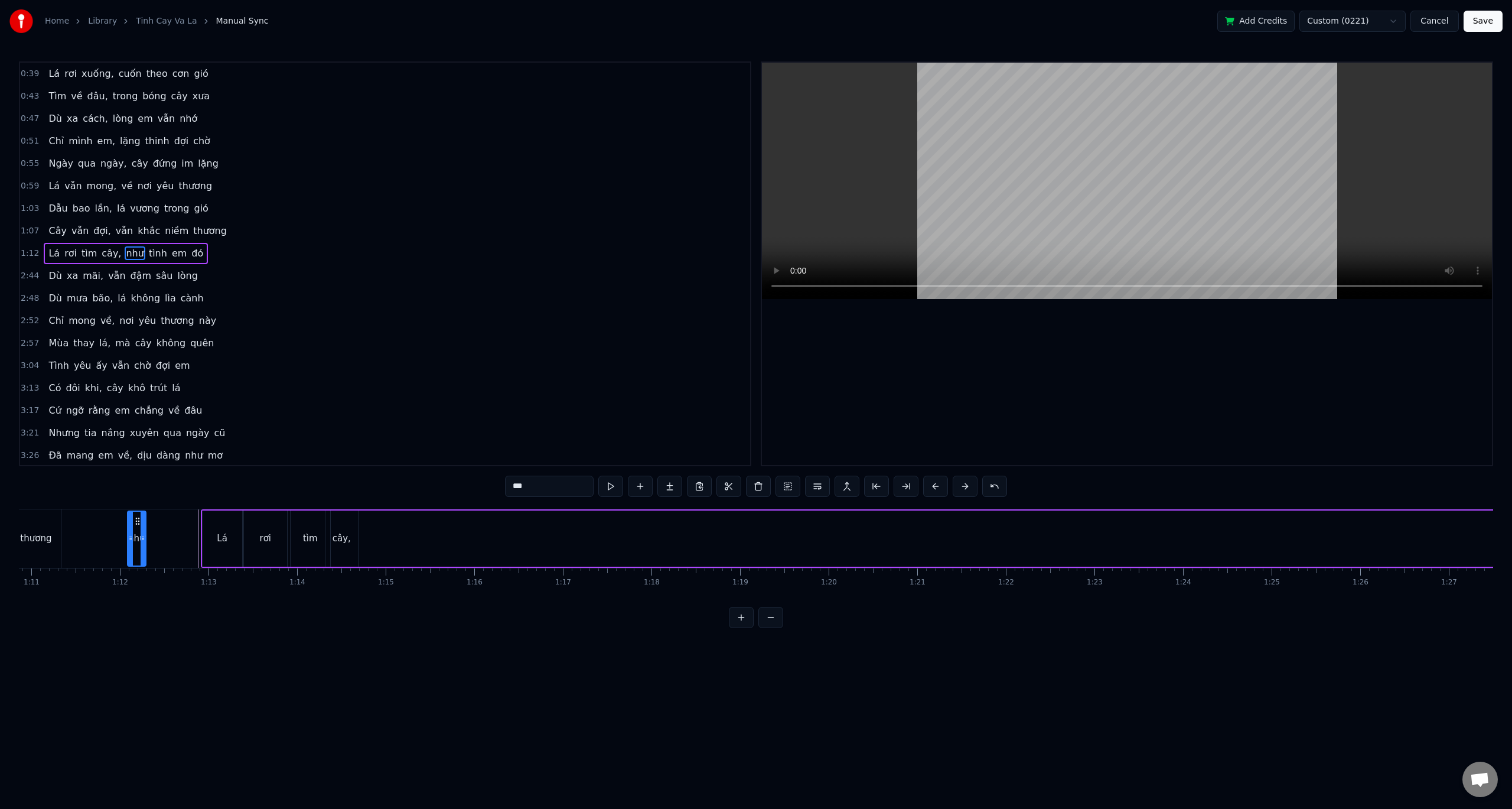
scroll to position [0, 6261]
drag, startPoint x: 782, startPoint y: 519, endPoint x: 385, endPoint y: 546, distance: 397.9
click at [385, 546] on div "như" at bounding box center [384, 538] width 17 height 54
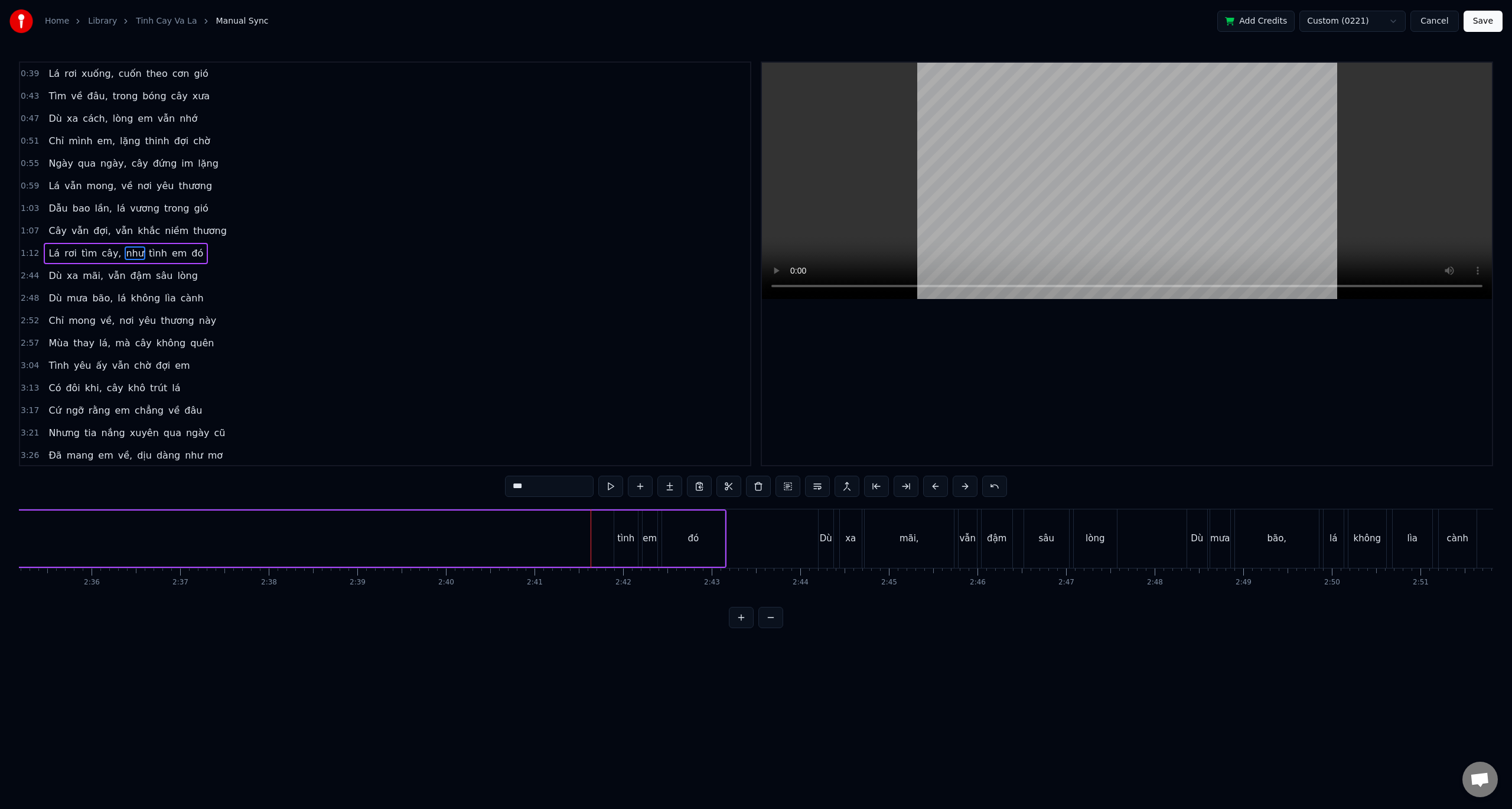
scroll to position [0, 13632]
click at [736, 535] on div "tình" at bounding box center [739, 539] width 17 height 14
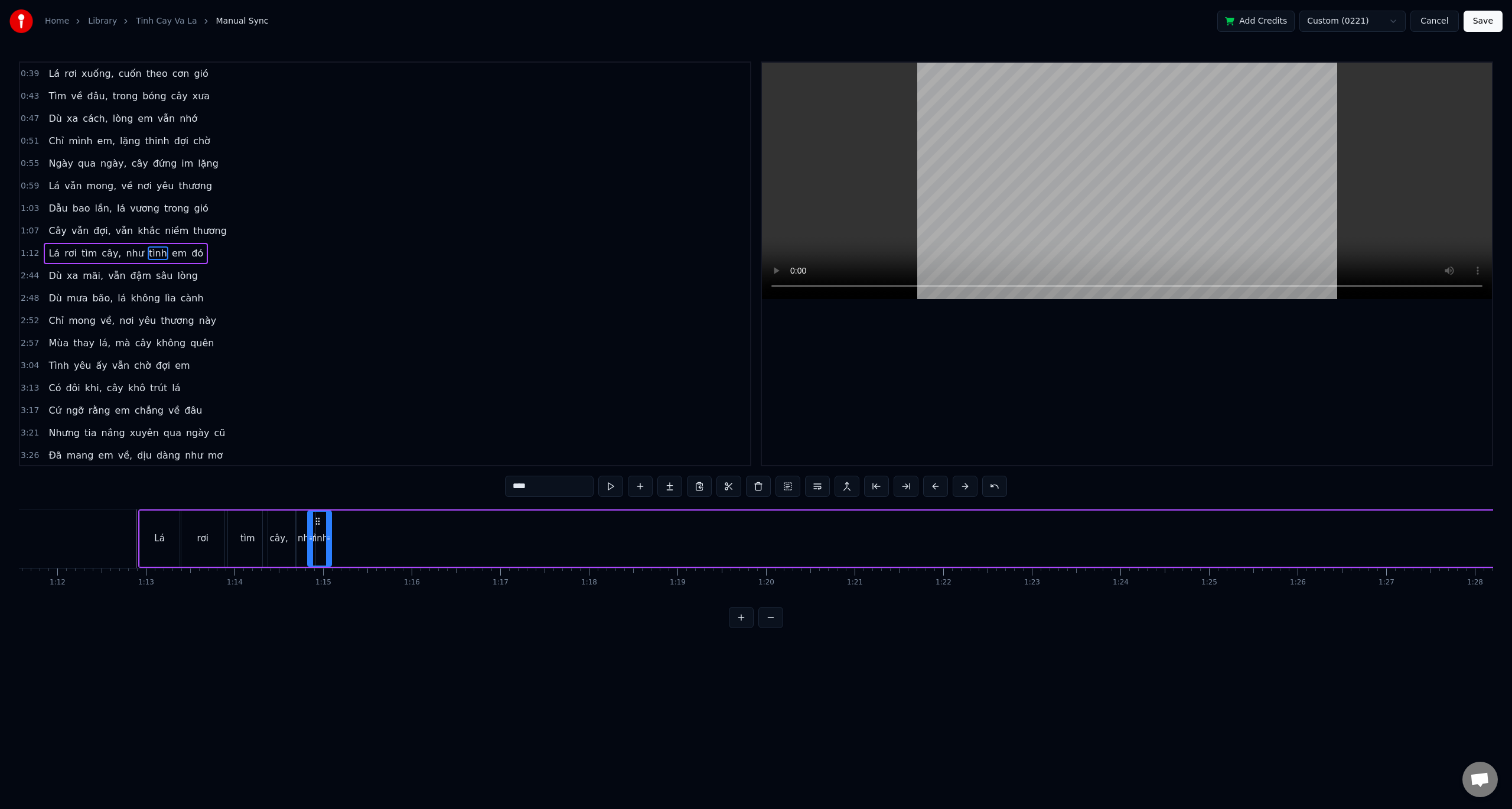
scroll to position [0, 6340]
drag, startPoint x: 737, startPoint y: 520, endPoint x: 327, endPoint y: 532, distance: 410.2
click at [327, 532] on div "tình" at bounding box center [330, 538] width 23 height 54
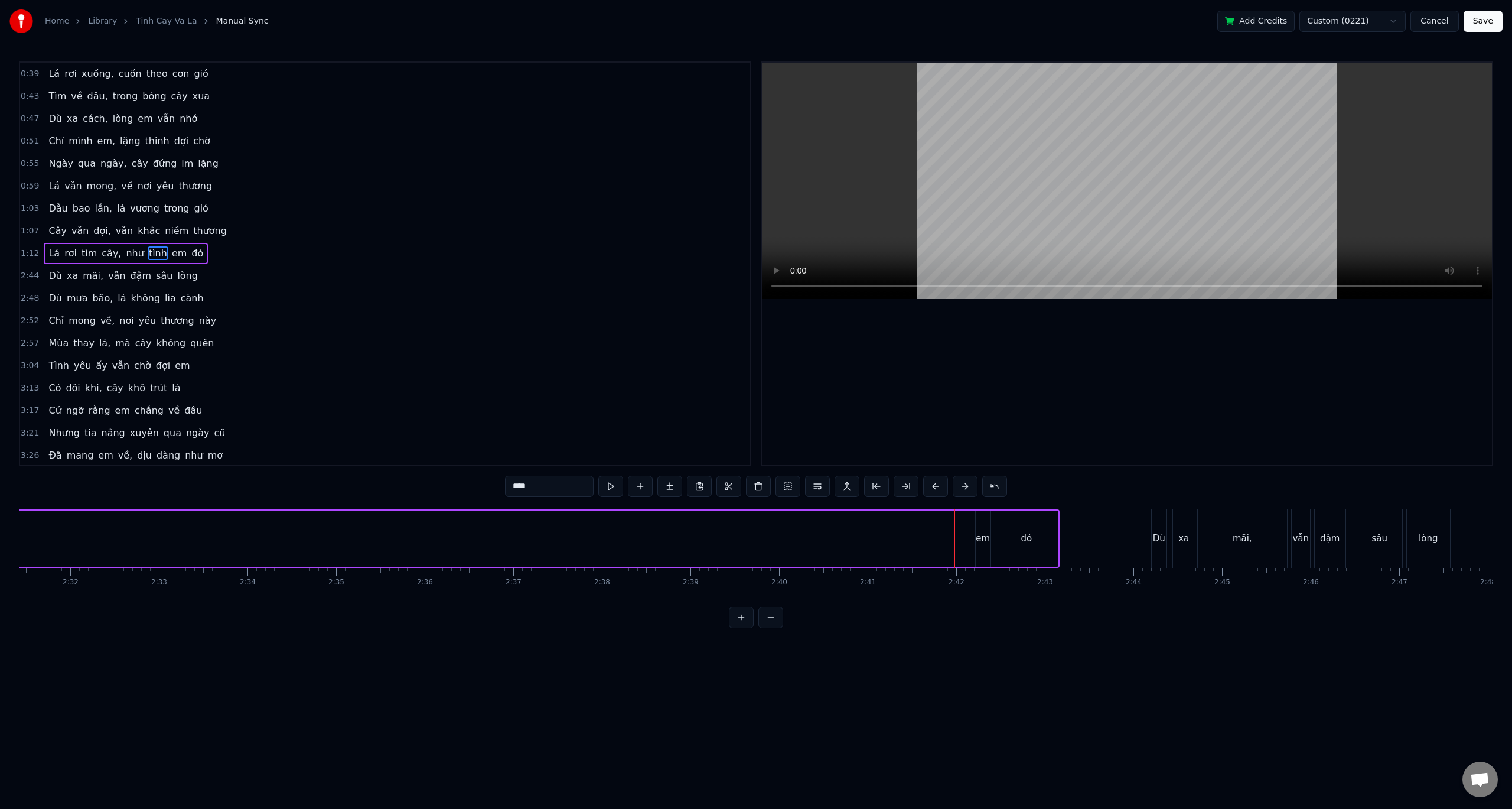
scroll to position [0, 13606]
click at [789, 543] on div "em" at bounding box center [789, 539] width 14 height 14
type input "**"
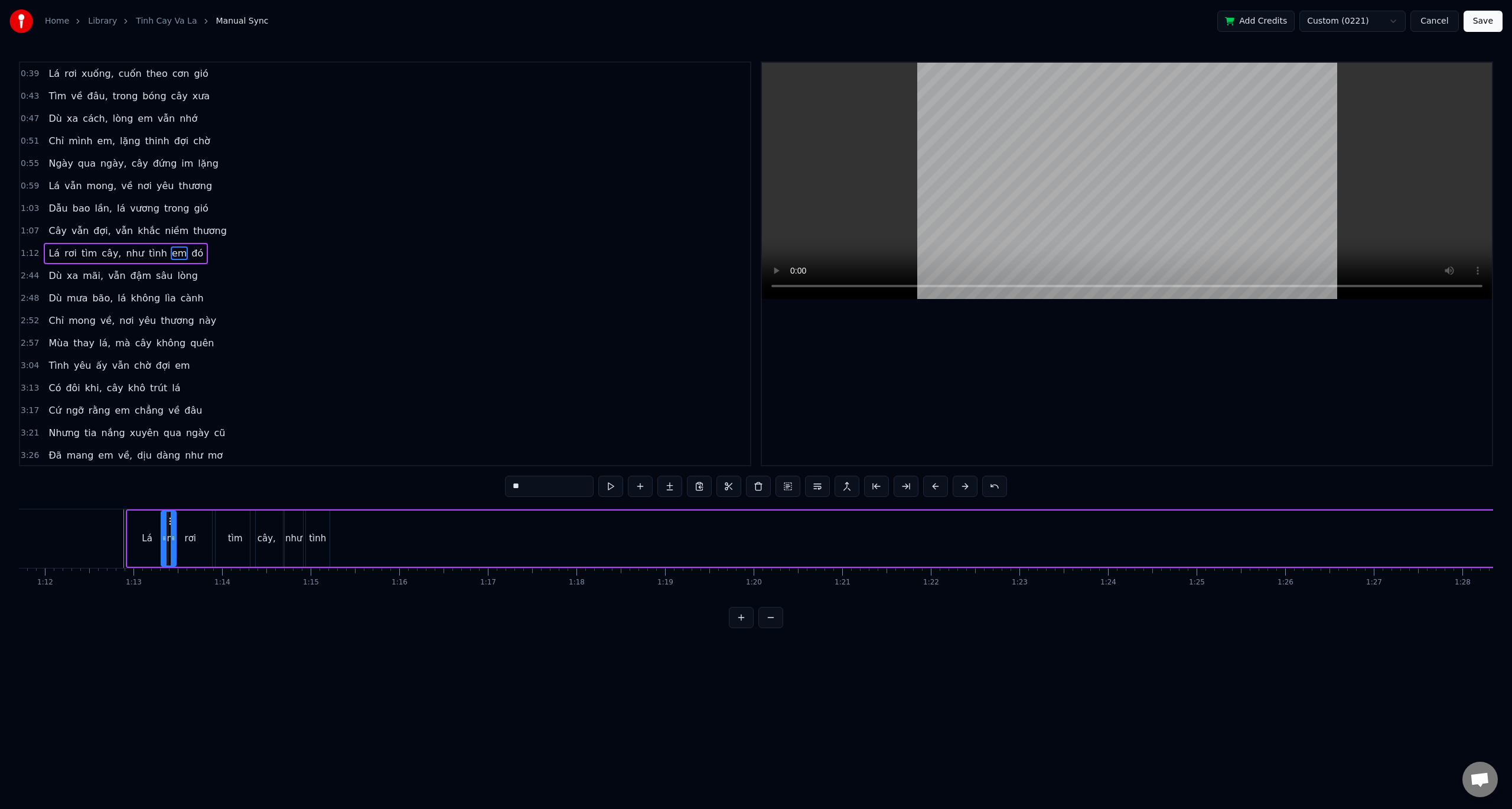
scroll to position [0, 6340]
drag, startPoint x: 789, startPoint y: 521, endPoint x: 351, endPoint y: 545, distance: 438.7
click at [351, 545] on div "em" at bounding box center [352, 538] width 14 height 54
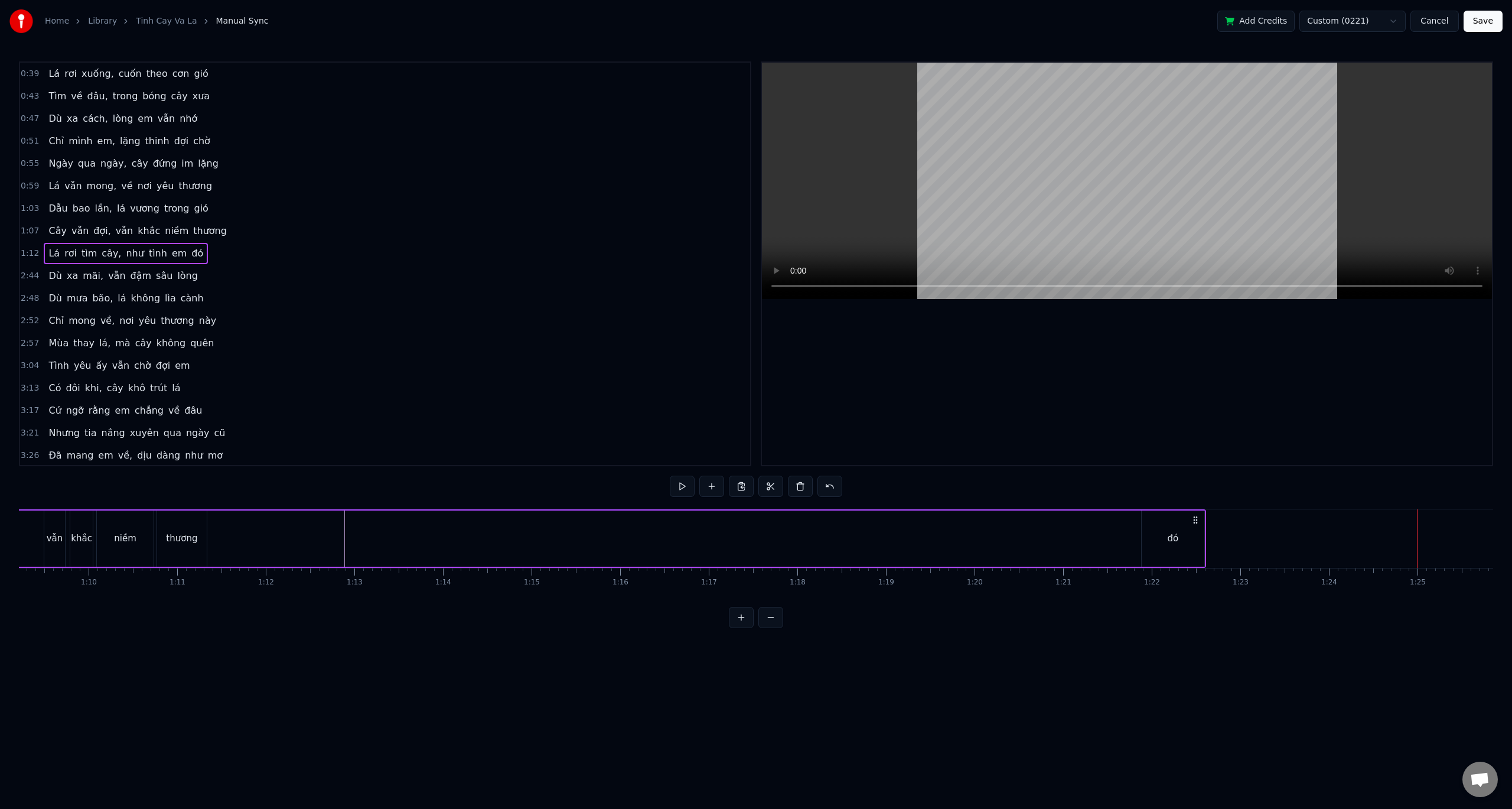
drag, startPoint x: 637, startPoint y: 518, endPoint x: 1201, endPoint y: 544, distance: 564.6
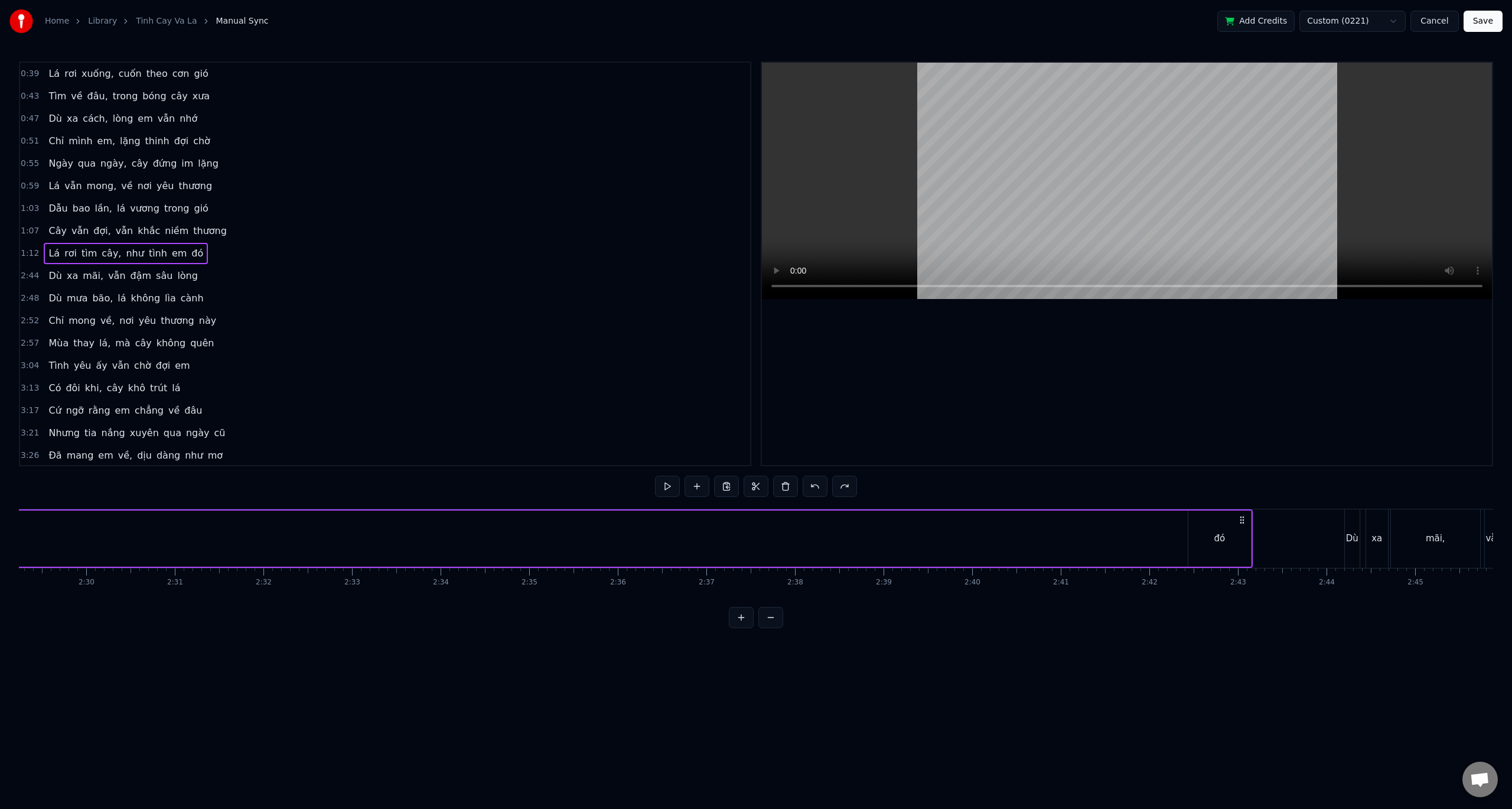
scroll to position [0, 13229]
click at [1231, 518] on icon at bounding box center [1233, 520] width 10 height 10
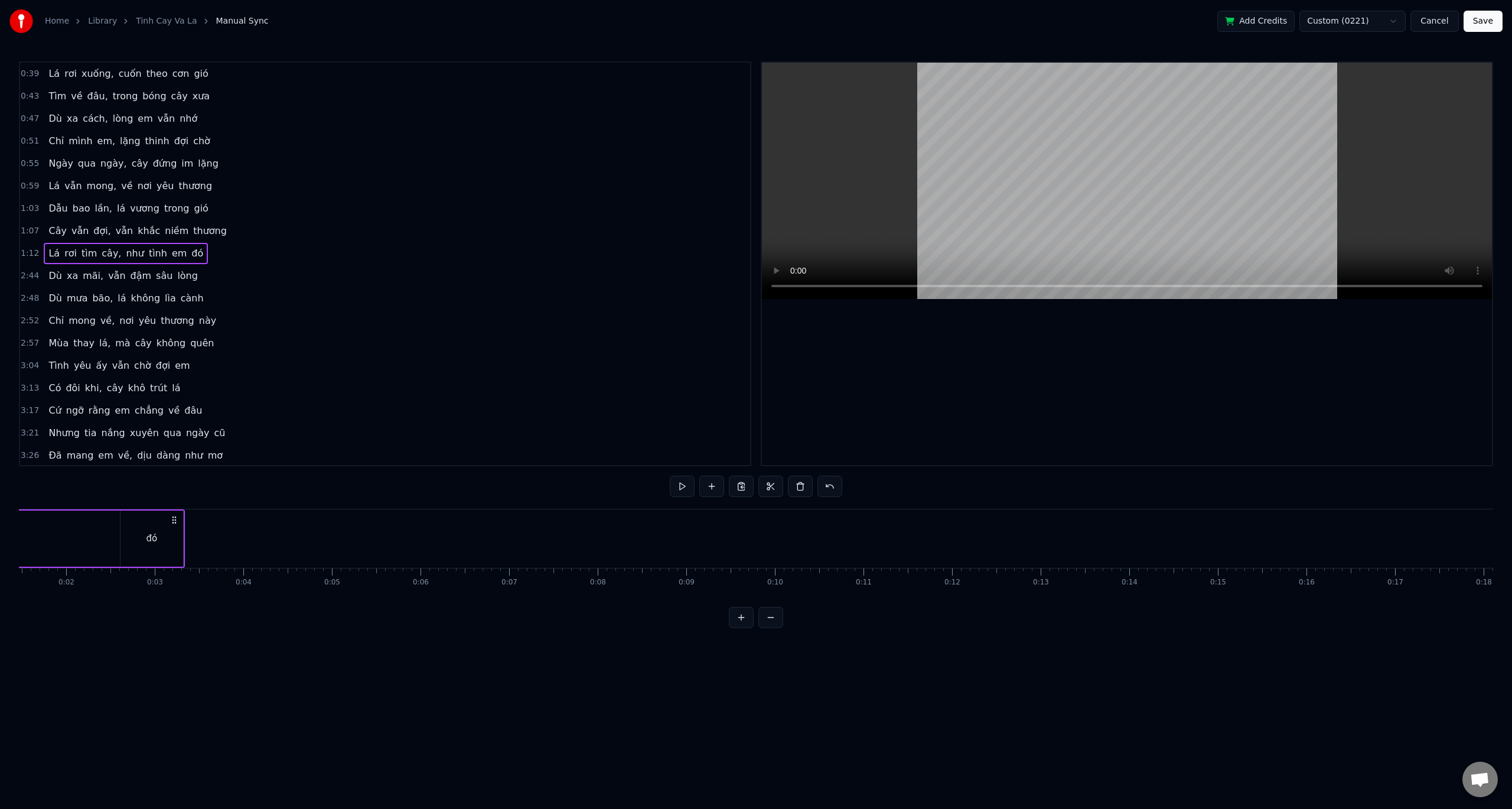
scroll to position [0, 94]
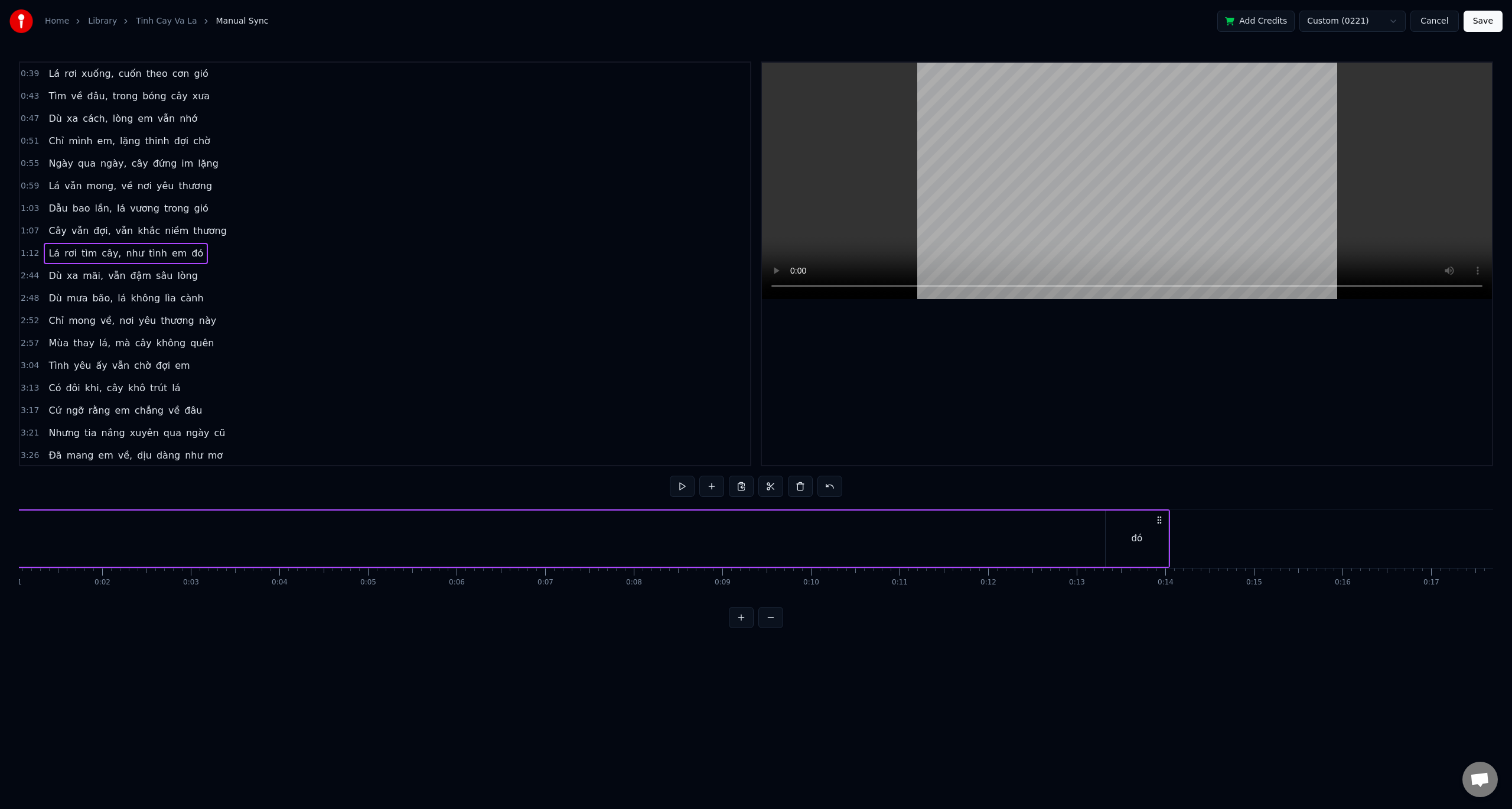
drag, startPoint x: 1234, startPoint y: 518, endPoint x: 1160, endPoint y: 547, distance: 79.5
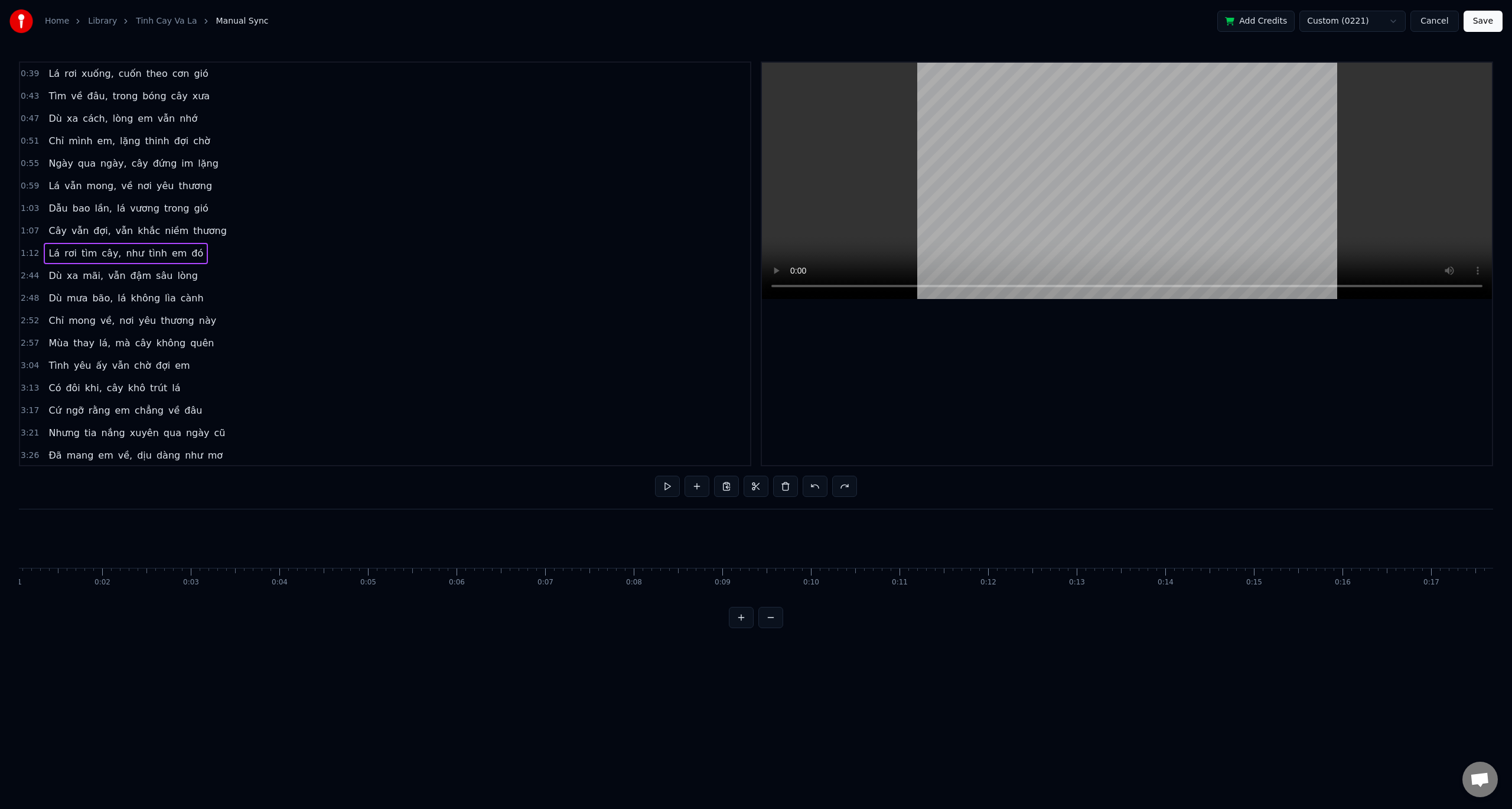
click at [775, 628] on button at bounding box center [770, 617] width 24 height 22
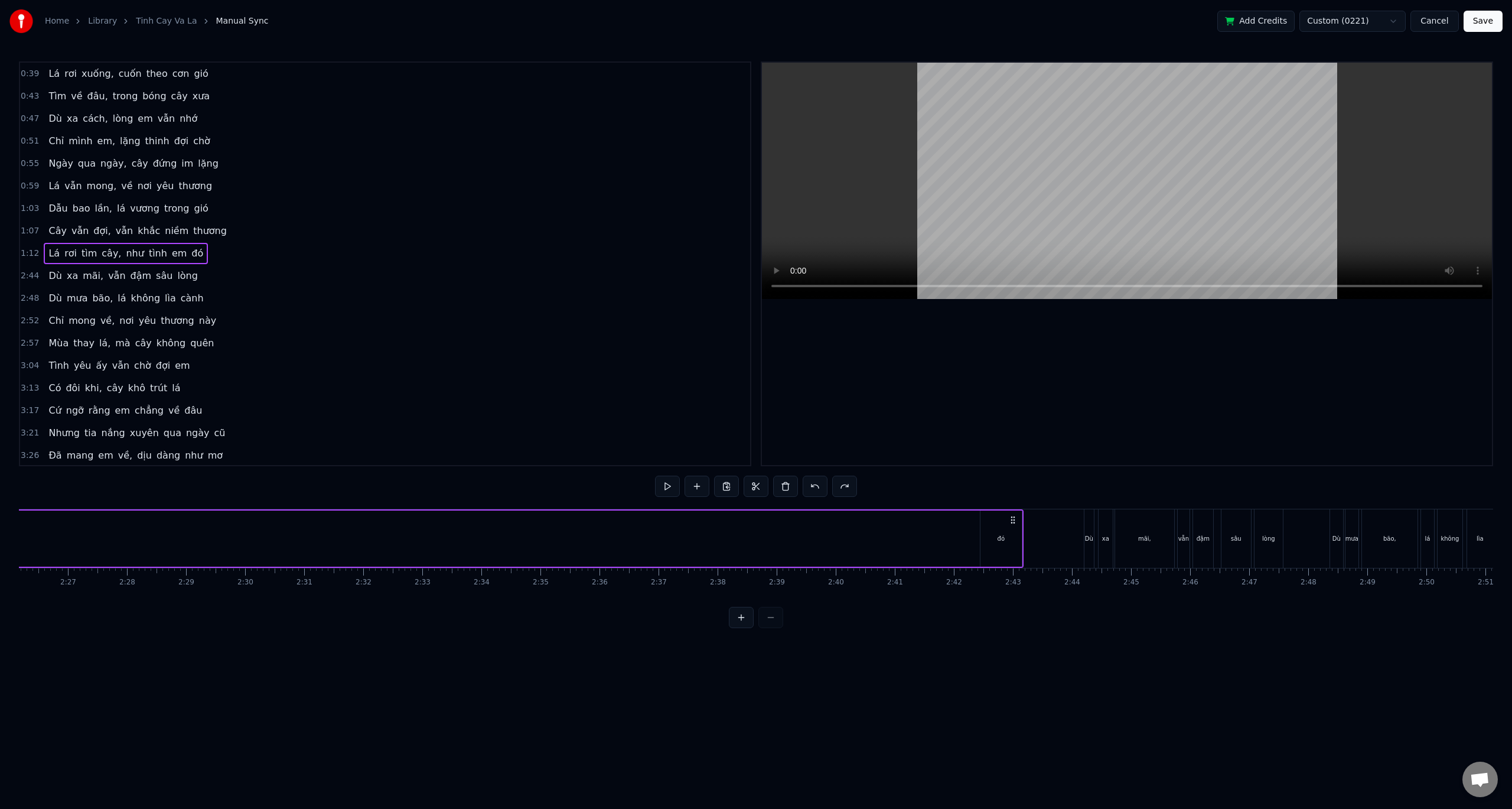
scroll to position [0, 8824]
click at [821, 520] on circle at bounding box center [821, 519] width 1 height 1
drag, startPoint x: 819, startPoint y: 520, endPoint x: 813, endPoint y: 523, distance: 6.7
click at [813, 523] on icon at bounding box center [815, 520] width 10 height 10
click at [813, 518] on icon at bounding box center [815, 520] width 10 height 10
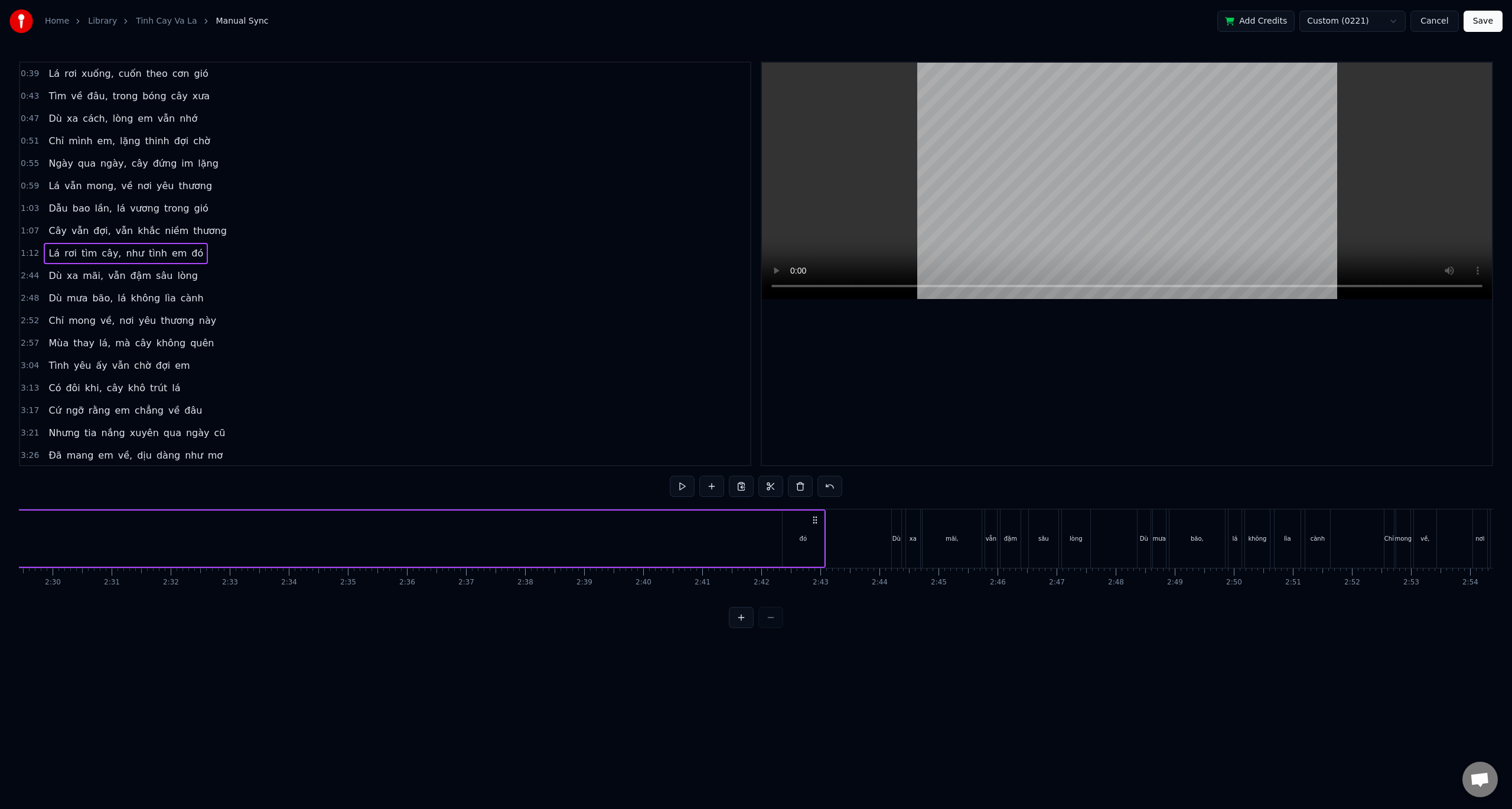
click at [816, 517] on circle at bounding box center [816, 516] width 1 height 1
click at [808, 526] on div "đó" at bounding box center [803, 538] width 41 height 56
drag, startPoint x: 790, startPoint y: 521, endPoint x: 381, endPoint y: 526, distance: 409.0
click at [381, 527] on div "đó" at bounding box center [393, 538] width 40 height 54
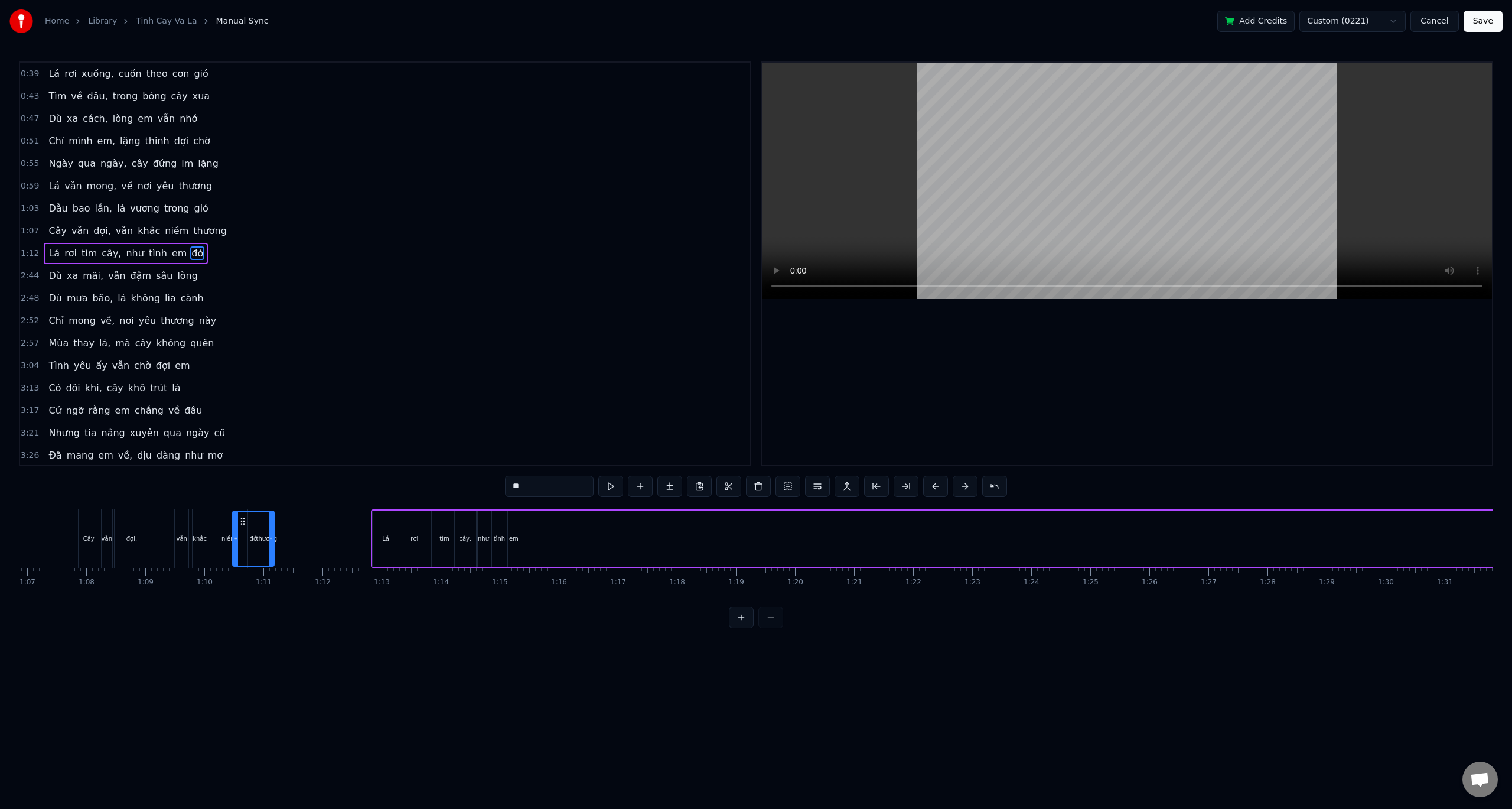
scroll to position [0, 3927]
drag, startPoint x: 382, startPoint y: 520, endPoint x: 548, endPoint y: 526, distance: 166.1
click at [548, 526] on div "đó" at bounding box center [560, 538] width 40 height 54
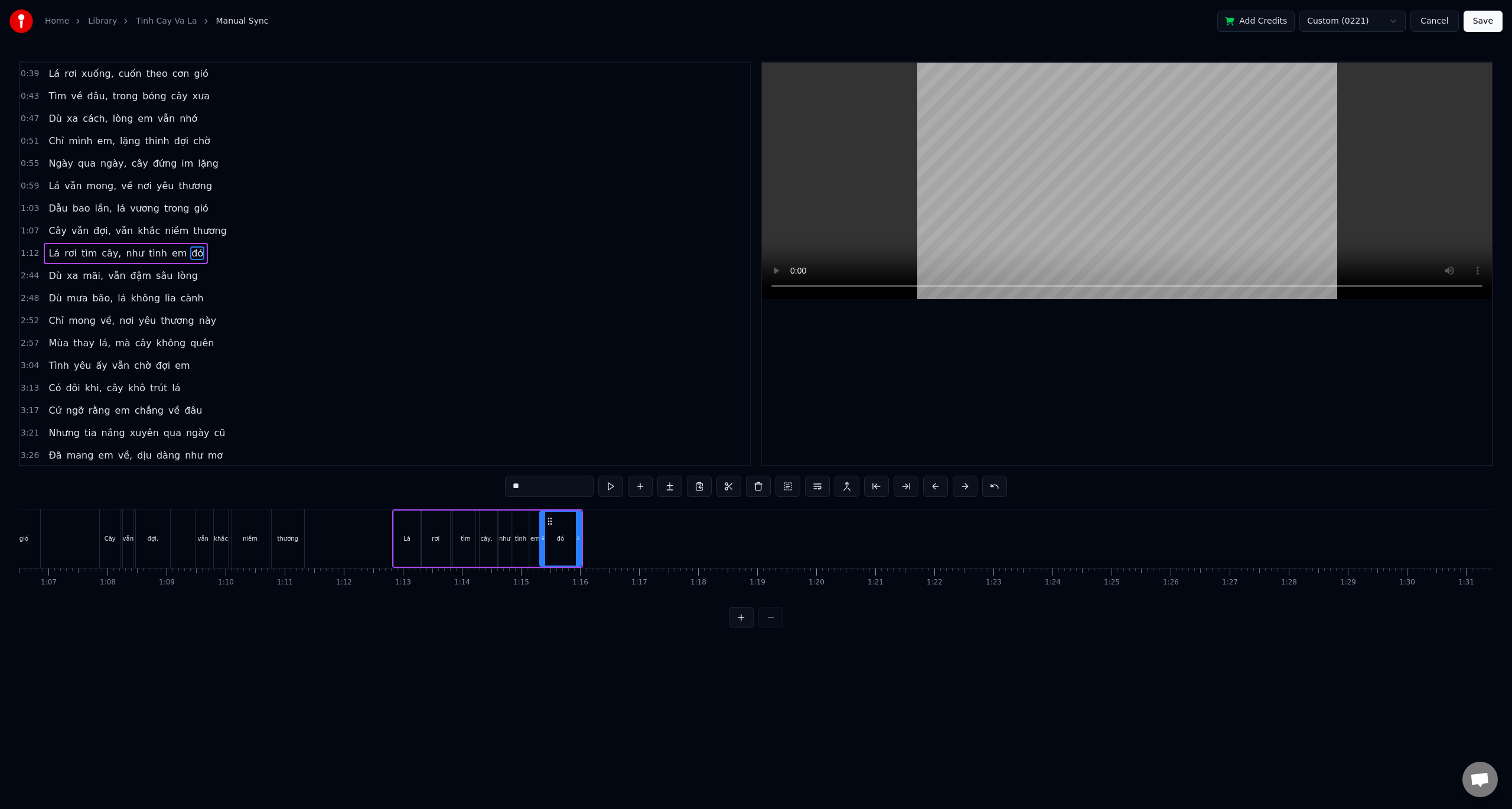
click at [391, 481] on div "0:39 Lá rơi xuống, cuốn theo cơn gió 0:43 Tìm về đâu, trong bóng cây xưa 0:47 D…" at bounding box center [755, 345] width 1474 height 566
click at [391, 484] on div "0:39 Lá rơi xuống, cuốn theo cơn gió 0:43 Tìm về đâu, trong bóng cây xưa 0:47 D…" at bounding box center [755, 345] width 1474 height 566
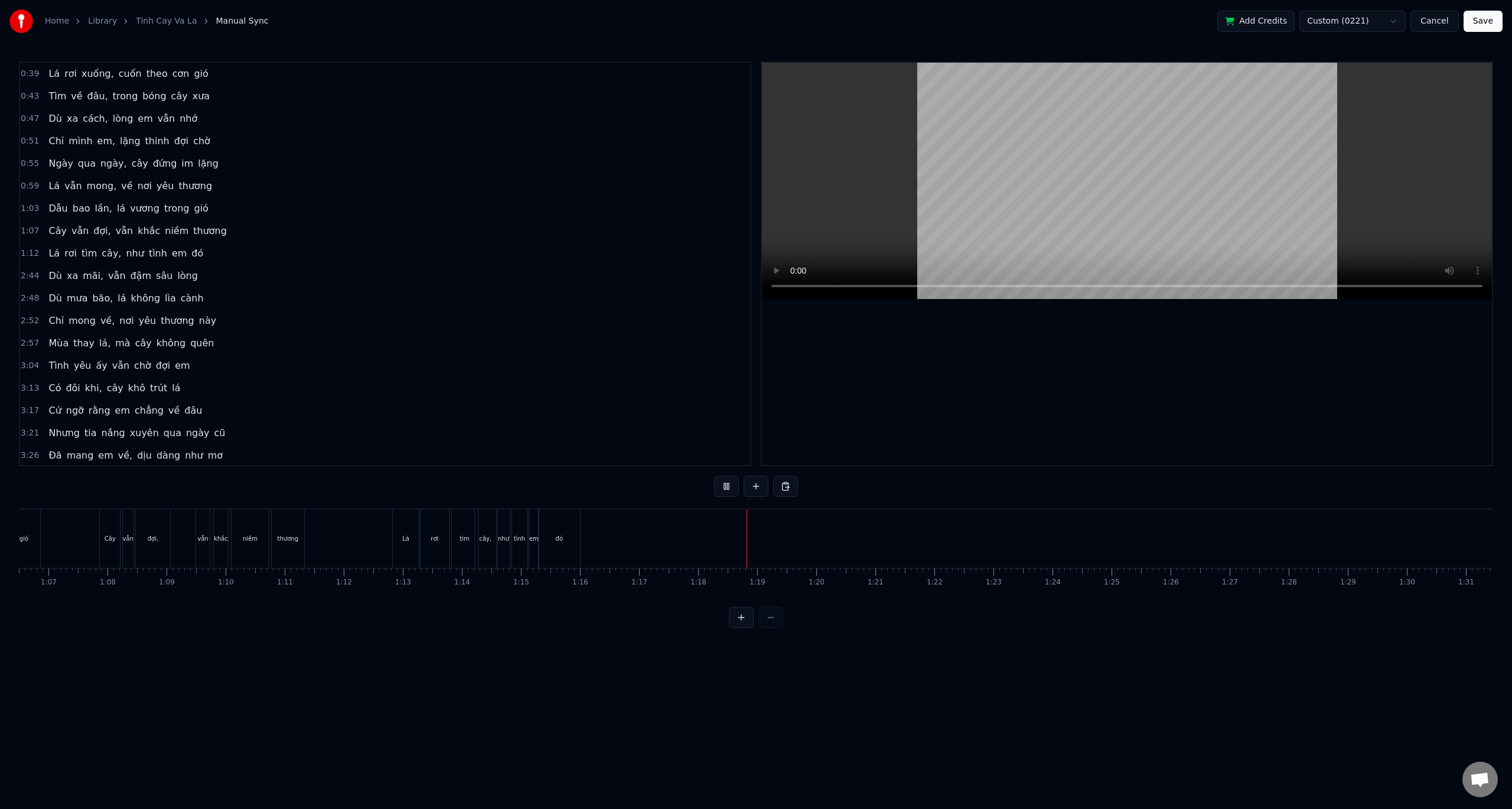
click at [558, 536] on div "đó" at bounding box center [558, 538] width 7 height 9
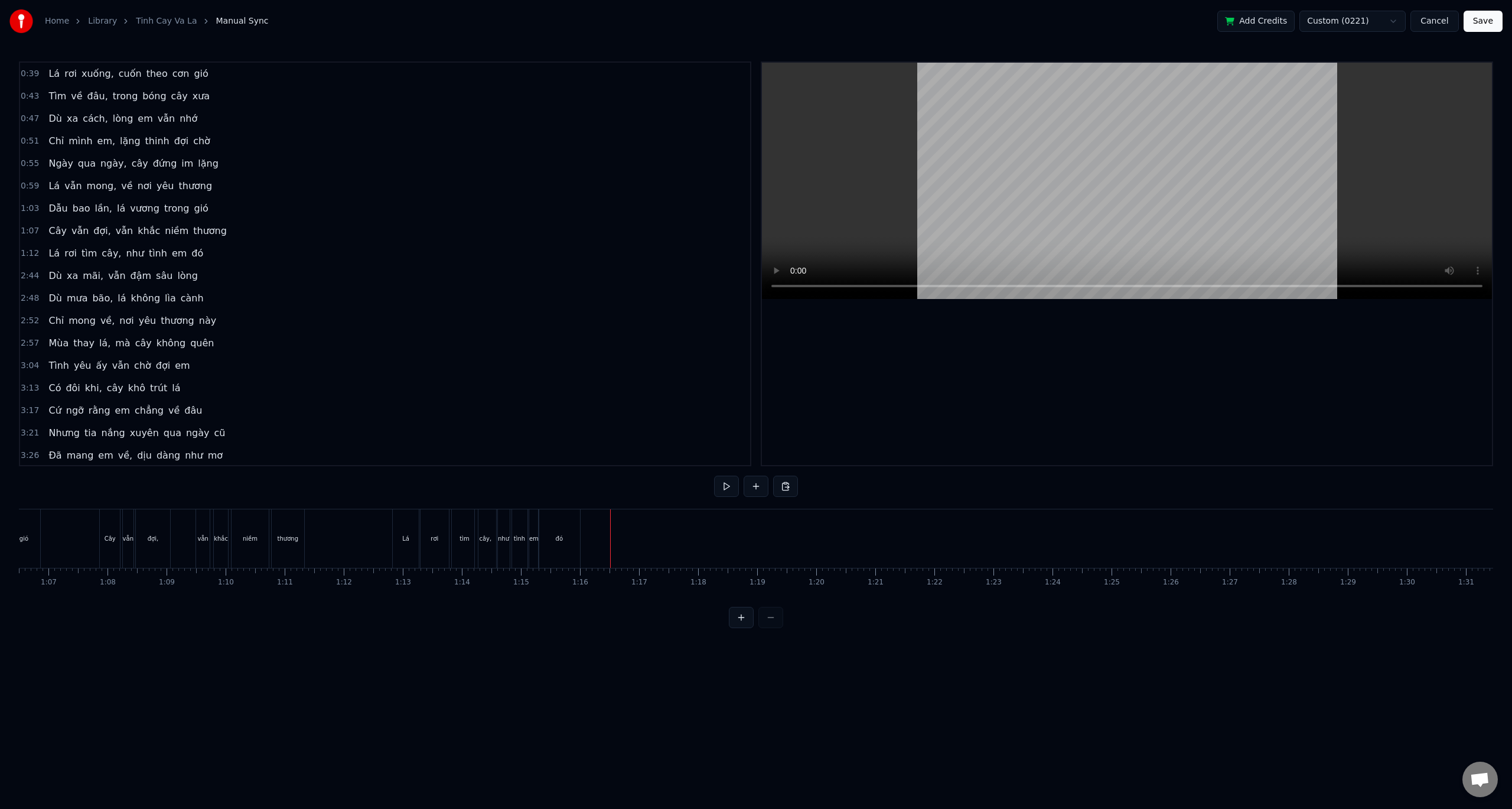
click at [557, 521] on div "đó" at bounding box center [559, 539] width 41 height 59
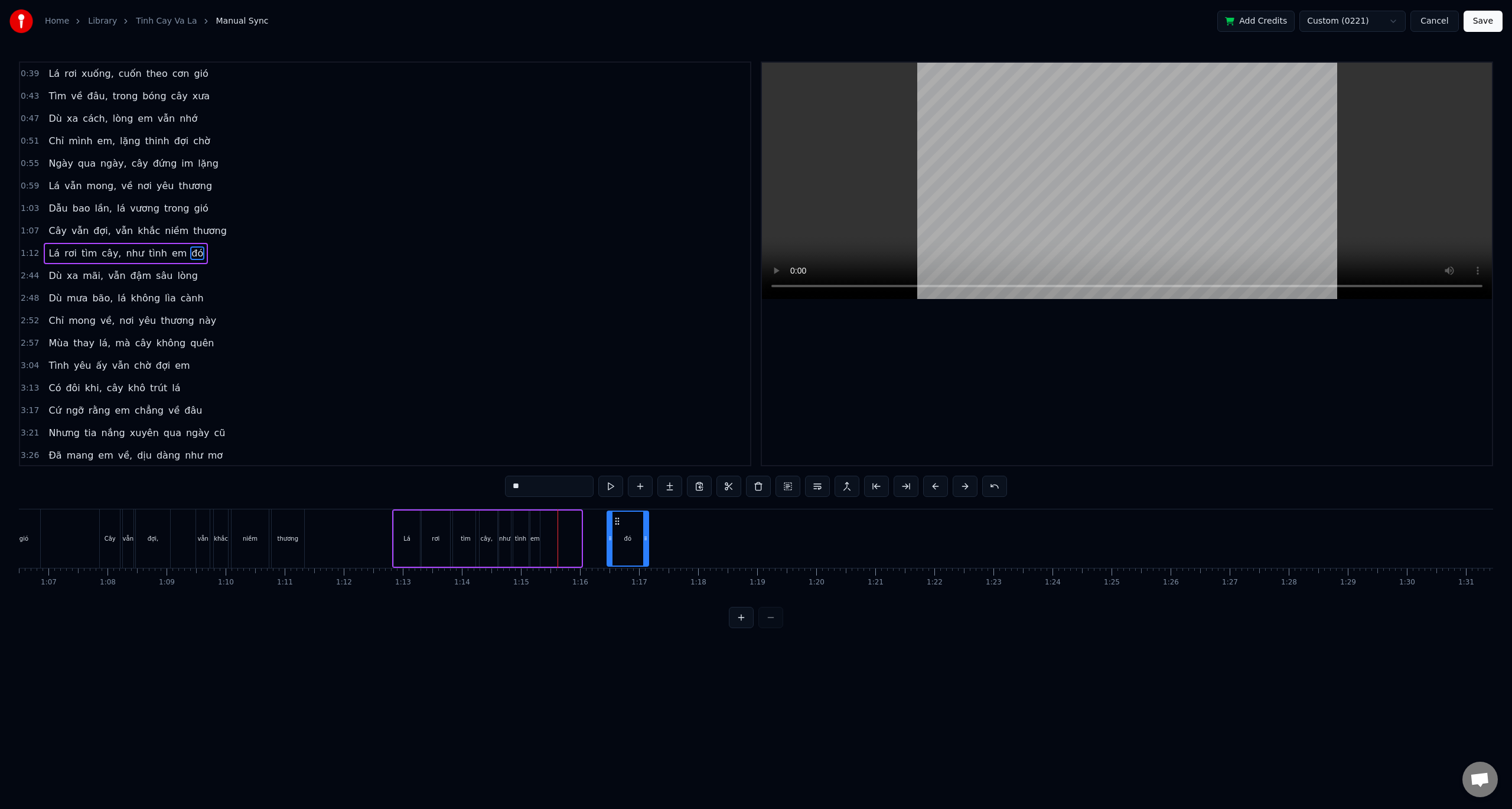
drag, startPoint x: 549, startPoint y: 522, endPoint x: 617, endPoint y: 514, distance: 68.5
click at [617, 514] on div "đó" at bounding box center [628, 538] width 40 height 54
click at [541, 526] on div "Lá rơi tìm cây, như tình em đó" at bounding box center [521, 539] width 259 height 59
click at [735, 628] on button at bounding box center [740, 617] width 24 height 22
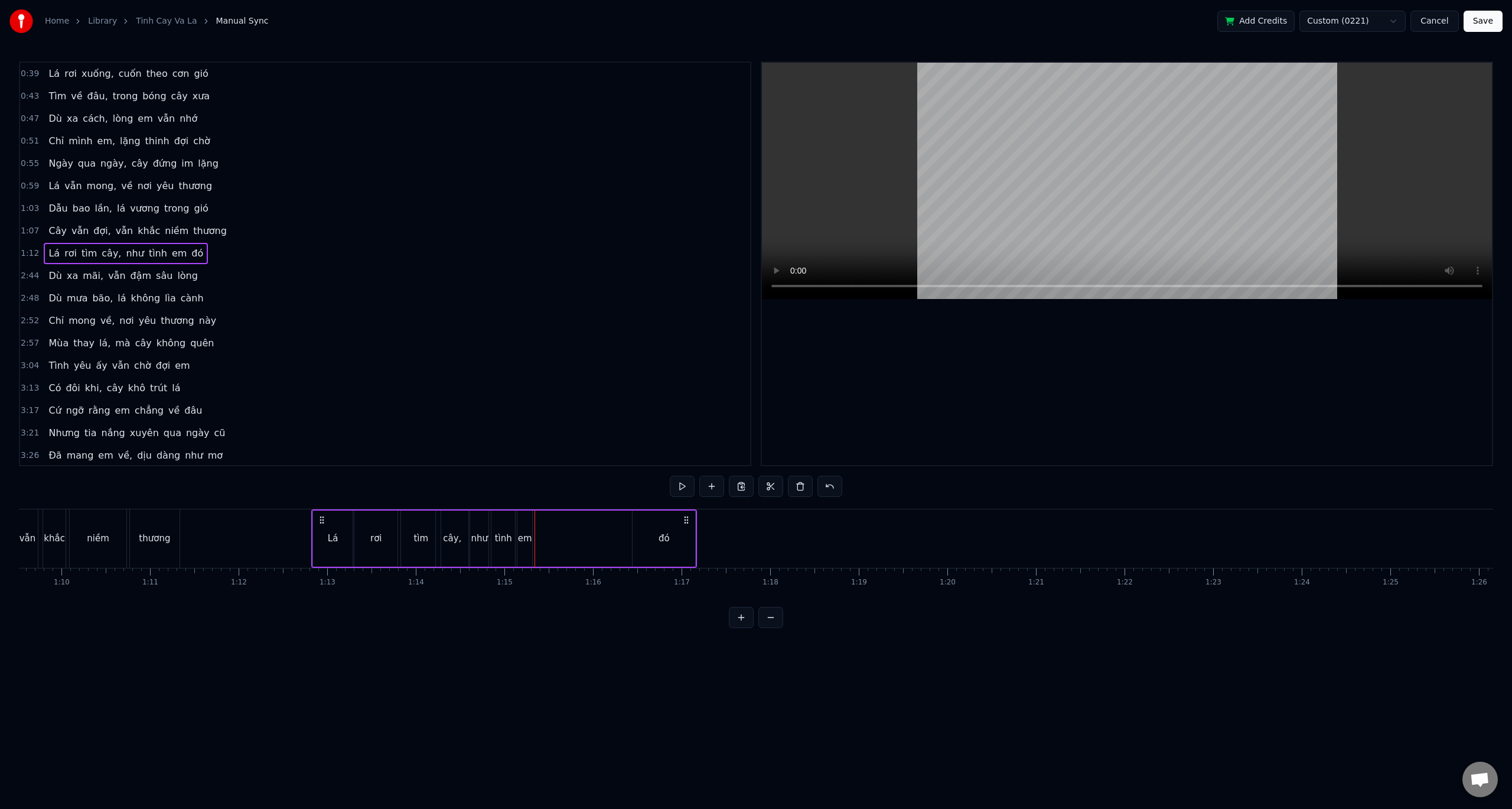
scroll to position [0, 6106]
drag, startPoint x: 580, startPoint y: 519, endPoint x: 595, endPoint y: 524, distance: 15.8
click at [606, 520] on div "Lá rơi tìm cây, như tình em đó" at bounding box center [556, 539] width 386 height 59
click at [577, 524] on div "em" at bounding box center [577, 538] width 15 height 56
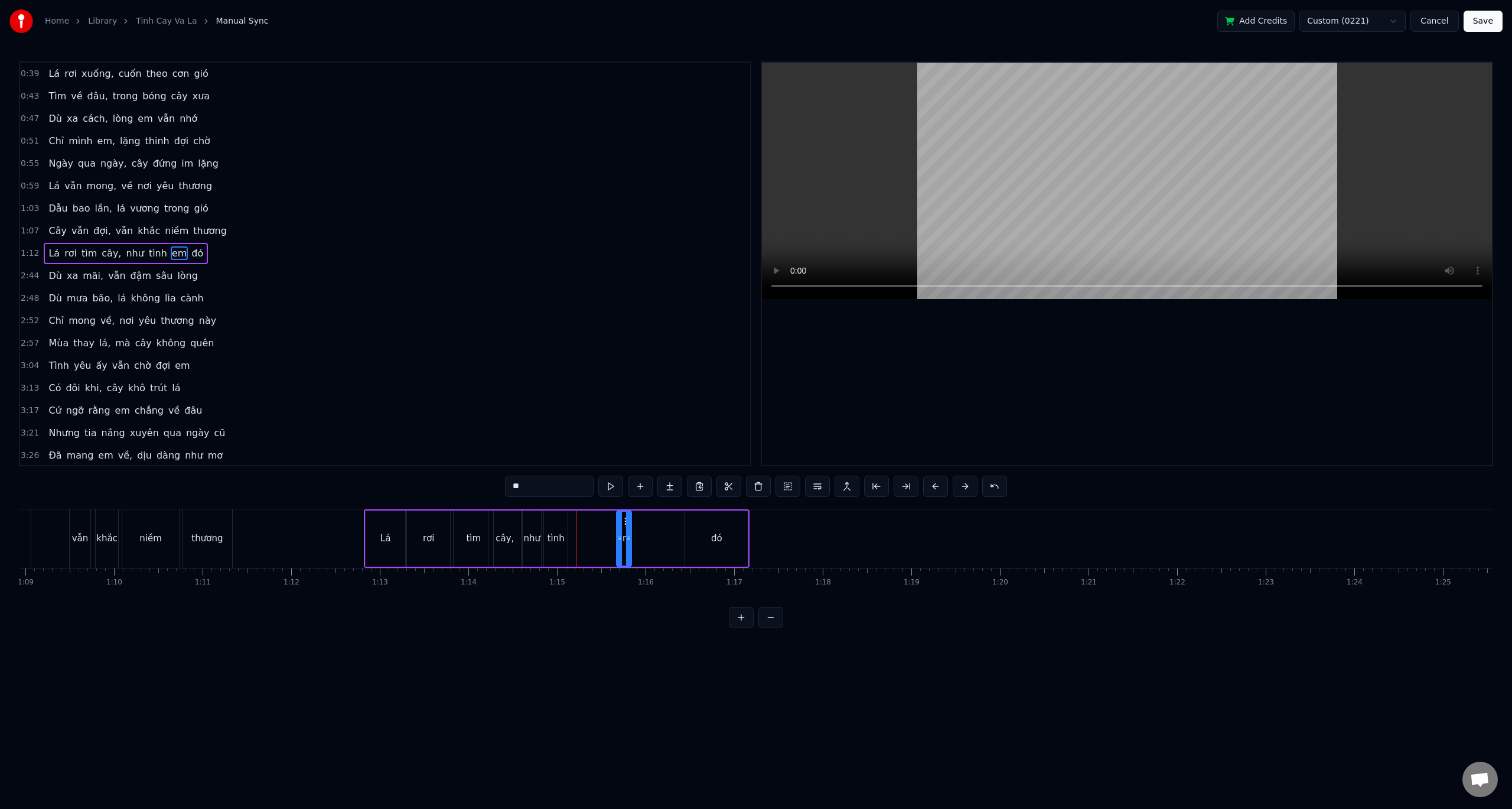
drag, startPoint x: 577, startPoint y: 519, endPoint x: 624, endPoint y: 522, distance: 47.1
click at [624, 522] on icon at bounding box center [627, 521] width 10 height 10
click at [558, 517] on div "tình" at bounding box center [555, 538] width 24 height 56
type input "****"
click at [349, 498] on div "0:39 Lá rơi xuống, cuốn theo cơn gió 0:43 Tìm về đâu, trong bóng cây xưa 0:47 D…" at bounding box center [755, 345] width 1474 height 566
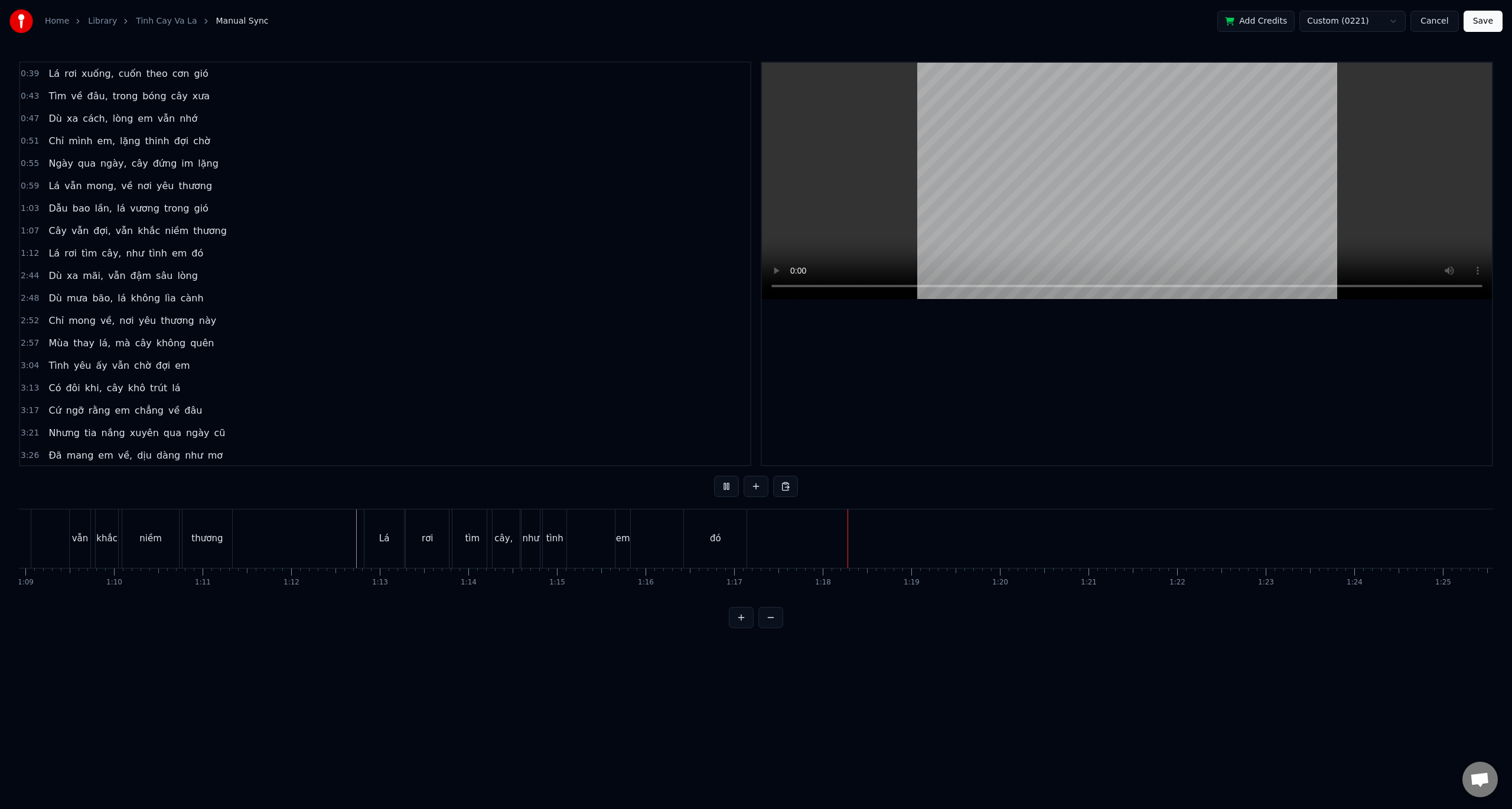
drag, startPoint x: 619, startPoint y: 540, endPoint x: 598, endPoint y: 541, distance: 21.0
click at [598, 541] on div "Lá rơi tìm cây, như tình em đó" at bounding box center [556, 539] width 386 height 59
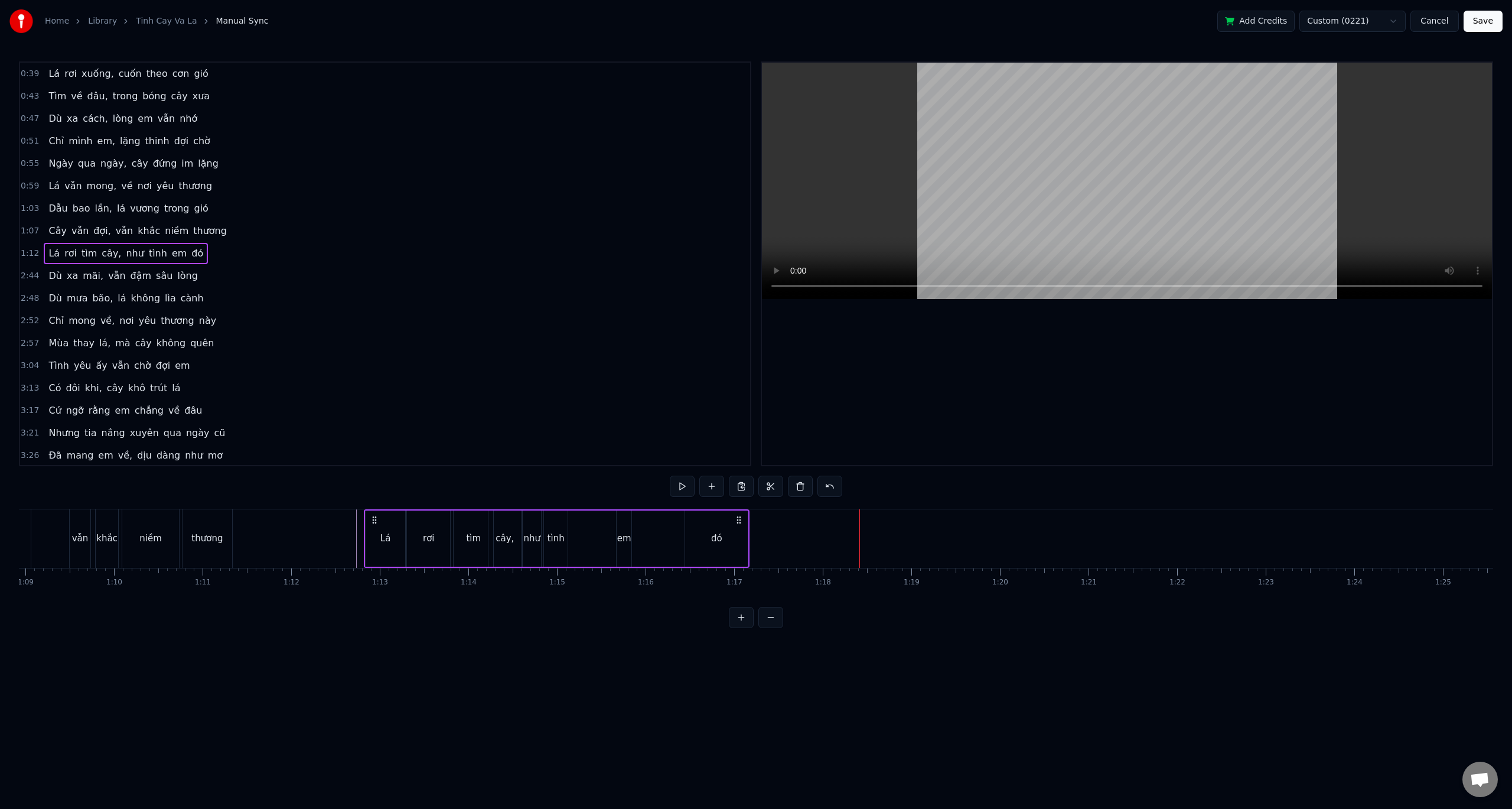
click at [630, 536] on div "em" at bounding box center [624, 538] width 15 height 56
click at [554, 538] on div "tình" at bounding box center [555, 539] width 17 height 14
type input "****"
drag, startPoint x: 624, startPoint y: 537, endPoint x: 620, endPoint y: 528, distance: 9.8
click at [597, 539] on div "Lá rơi tìm cây, như tình em đó" at bounding box center [556, 539] width 386 height 59
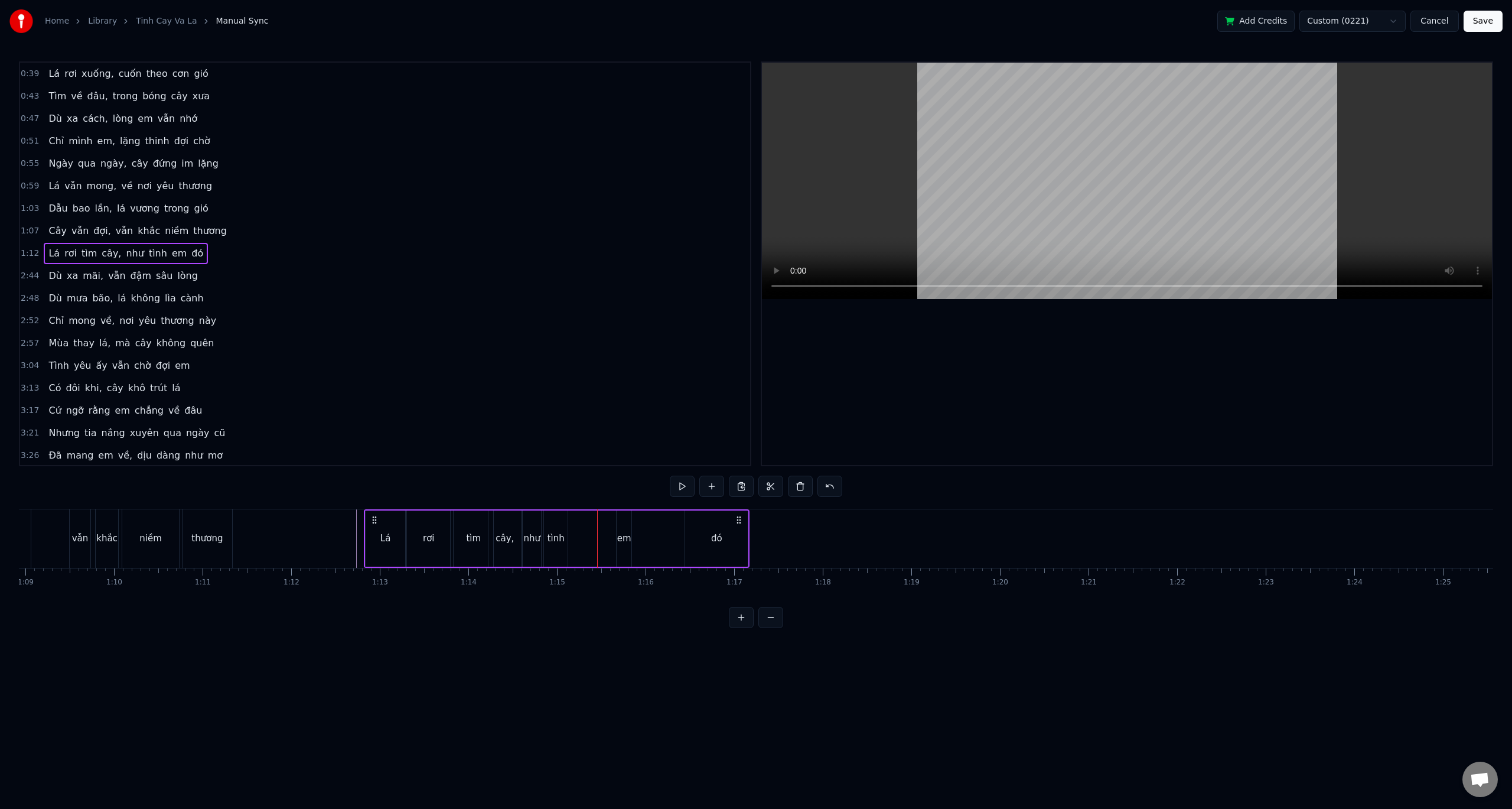
click at [621, 524] on div "em" at bounding box center [624, 538] width 15 height 56
drag, startPoint x: 625, startPoint y: 519, endPoint x: 578, endPoint y: 530, distance: 48.3
click at [578, 530] on div "em" at bounding box center [577, 538] width 14 height 54
click at [518, 494] on input "**" at bounding box center [549, 486] width 88 height 22
click at [488, 502] on div "0:39 Lá rơi xuống, cuốn theo cơn gió 0:43 Tìm về đâu, trong bóng cây xưa 0:47 D…" at bounding box center [755, 345] width 1474 height 566
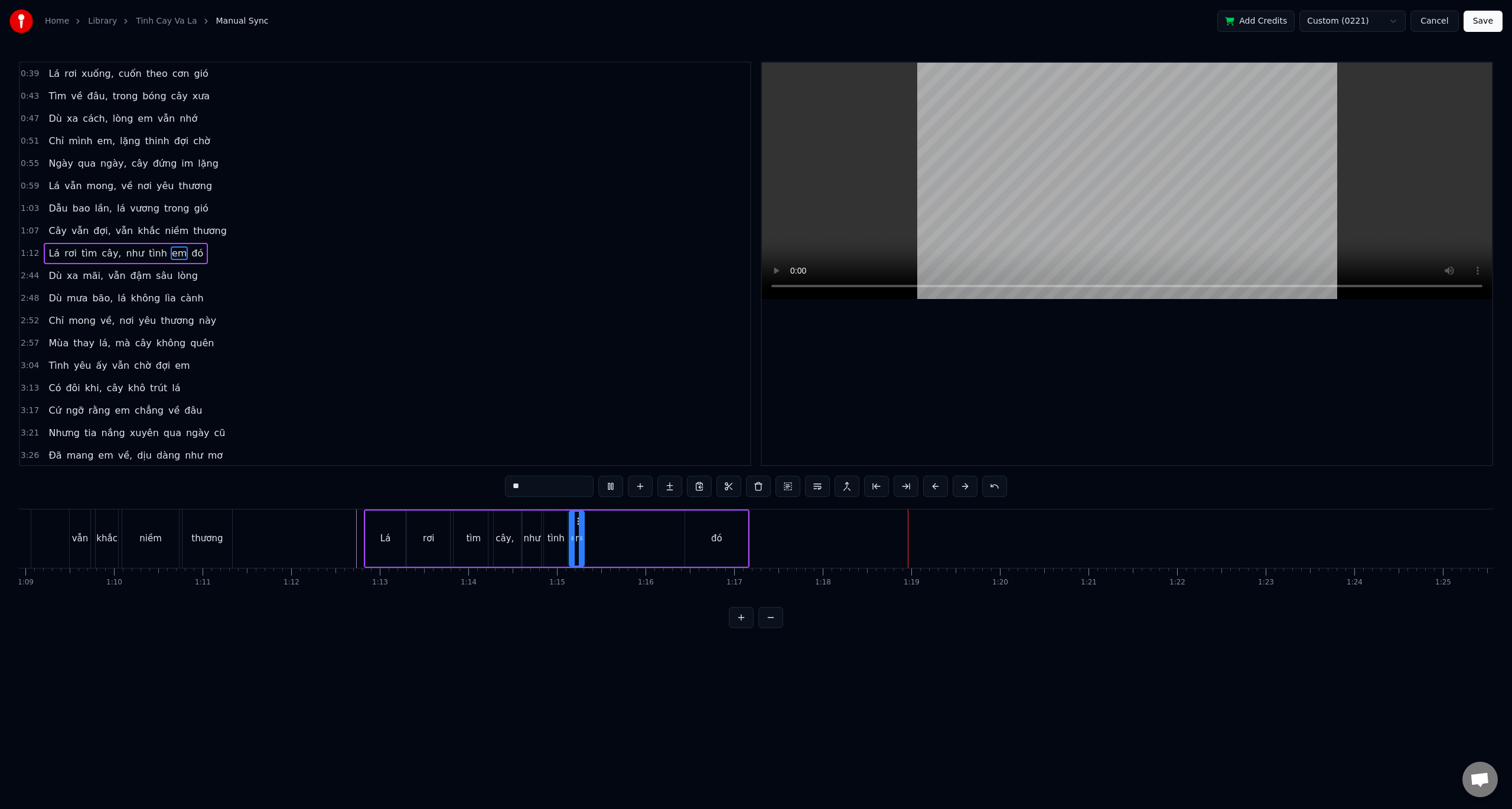
click at [492, 509] on div "Lá rơi tìm cây, như tình em đó" at bounding box center [556, 539] width 386 height 59
click at [369, 512] on div "Lá" at bounding box center [385, 538] width 39 height 56
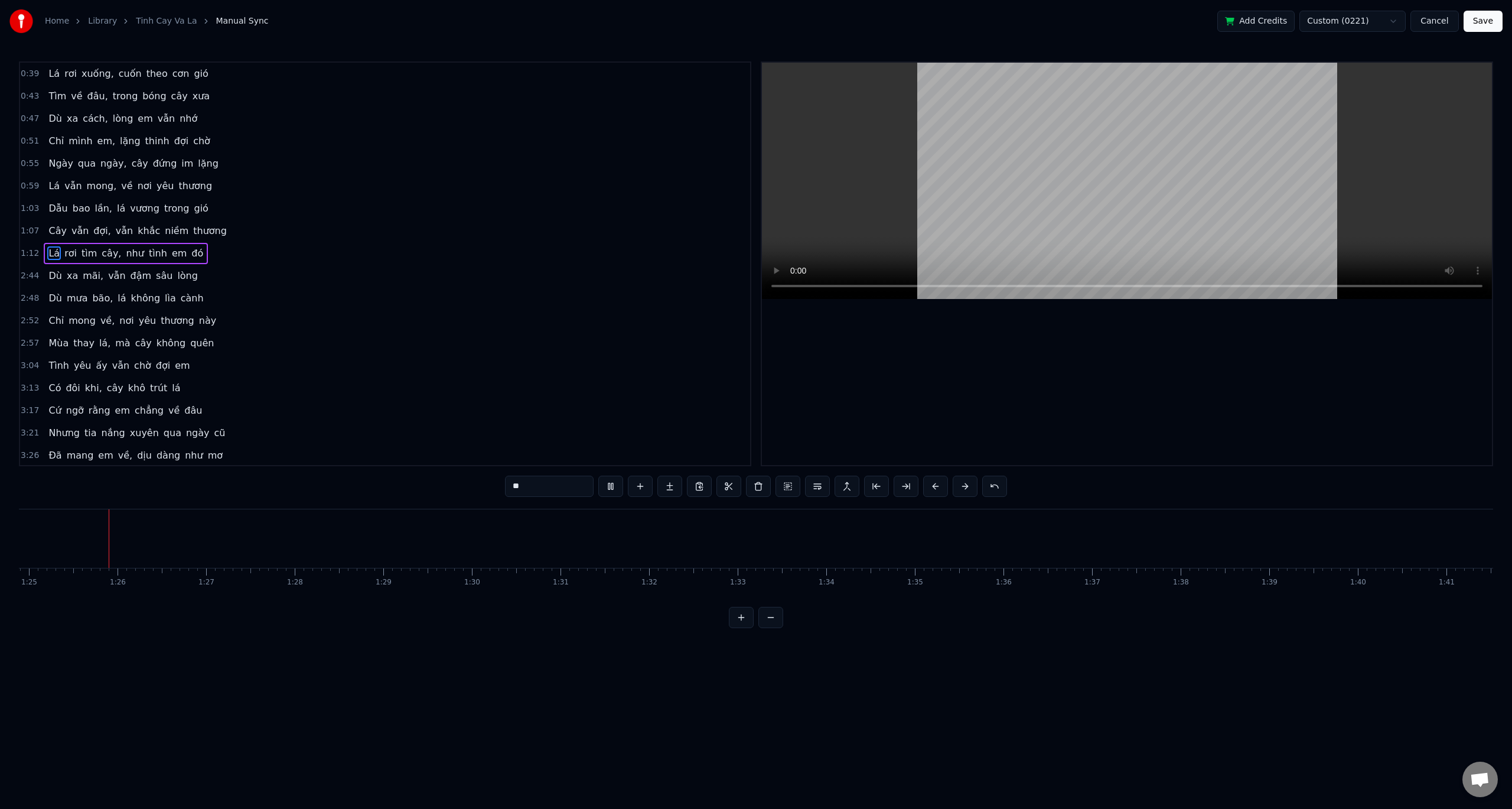
scroll to position [0, 7518]
click at [771, 627] on button at bounding box center [770, 617] width 24 height 22
click at [605, 487] on button at bounding box center [610, 486] width 24 height 22
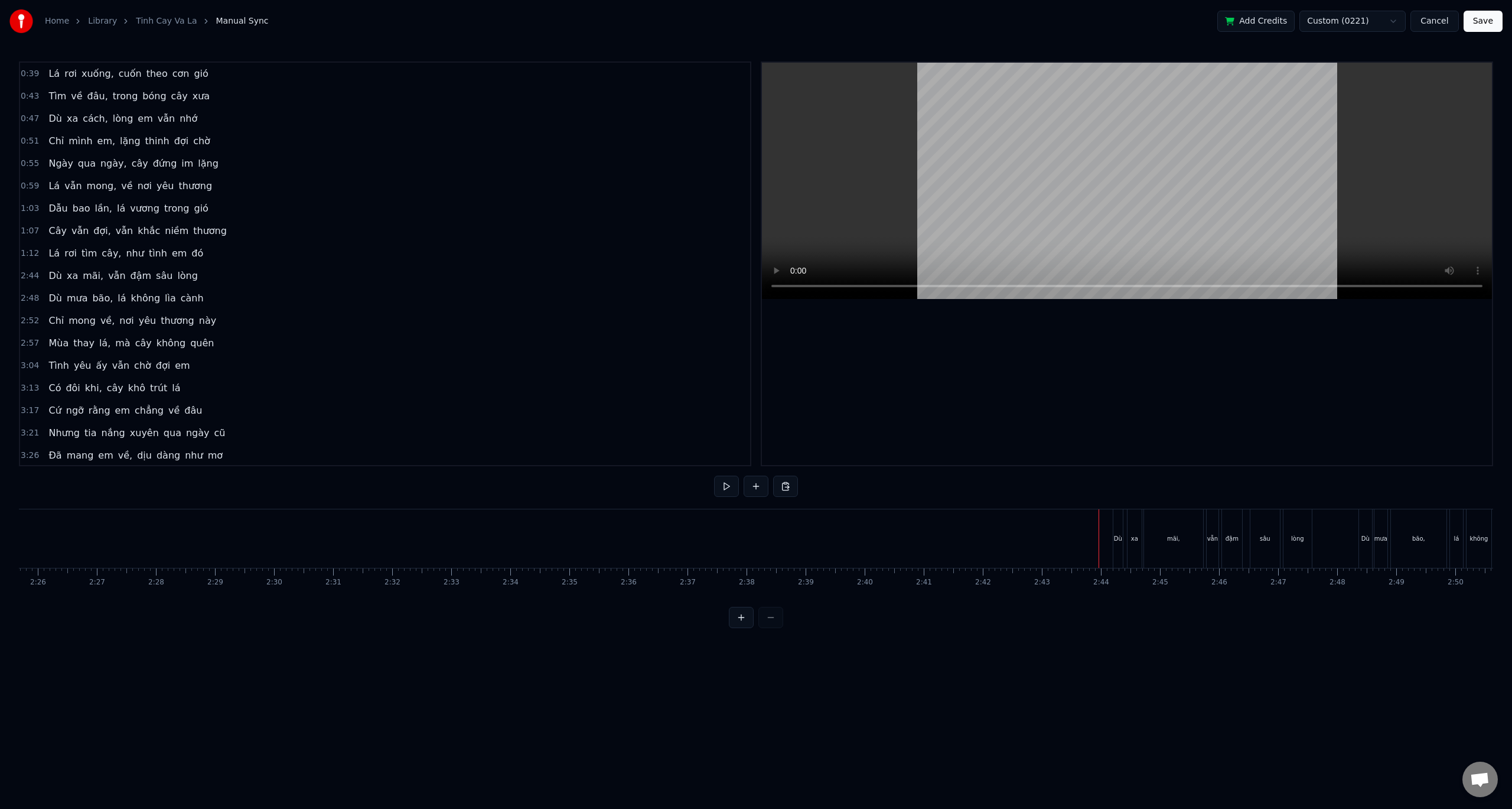
click at [725, 484] on button at bounding box center [726, 486] width 24 height 22
click at [725, 483] on button at bounding box center [726, 486] width 24 height 22
click at [1131, 517] on div "xa" at bounding box center [1134, 539] width 14 height 59
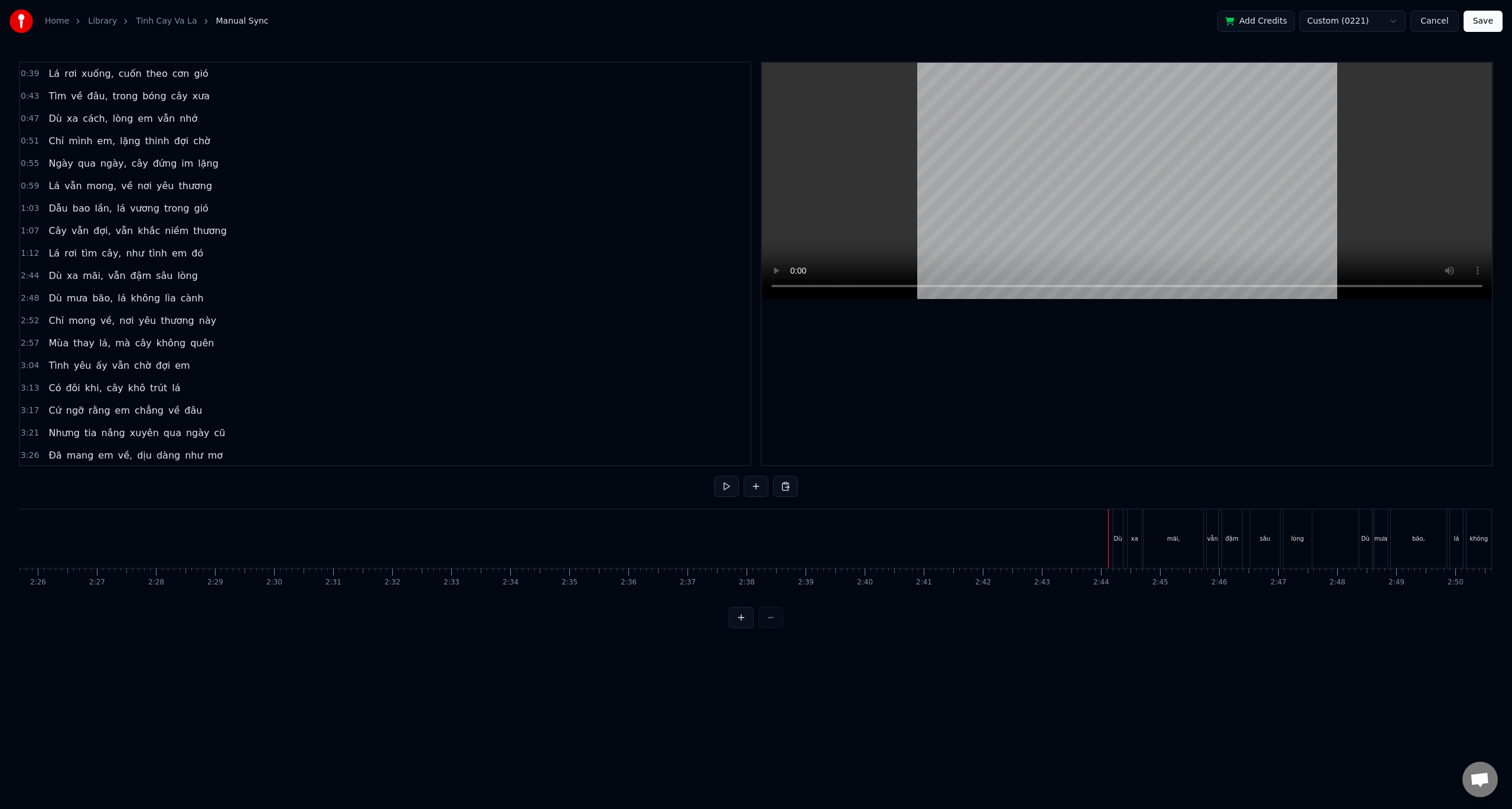
scroll to position [12, 0]
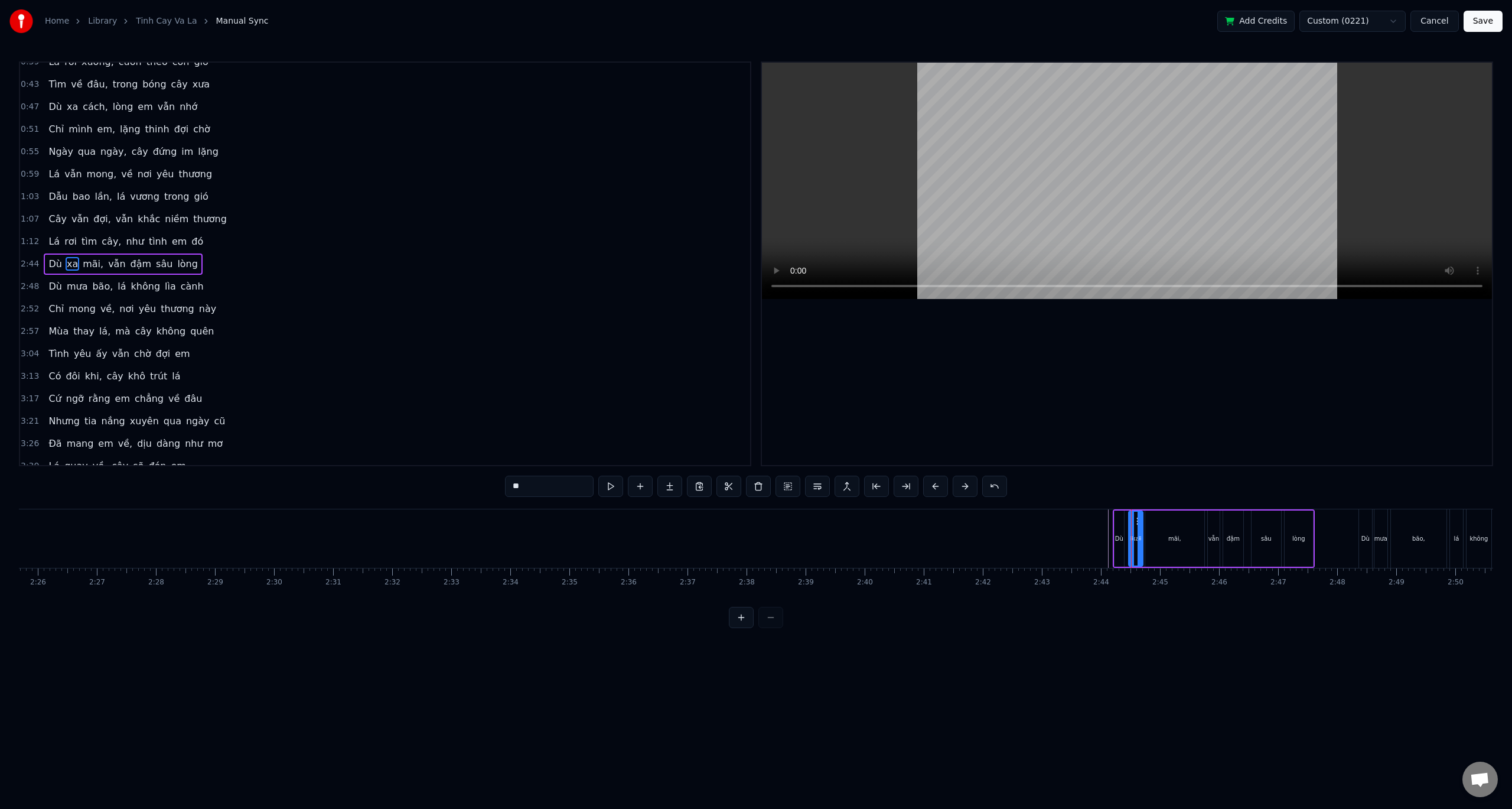
drag, startPoint x: 1213, startPoint y: 507, endPoint x: 1171, endPoint y: 510, distance: 42.1
click at [1170, 511] on div "0:39 Lá rơi xuống, cuốn theo cơn gió 0:43 Tìm về đâu, trong bóng cây xưa 0:47 D…" at bounding box center [755, 345] width 1474 height 566
click at [1308, 516] on div "lòng" at bounding box center [1299, 538] width 28 height 56
type input "****"
drag, startPoint x: 1311, startPoint y: 518, endPoint x: 1267, endPoint y: 524, distance: 44.4
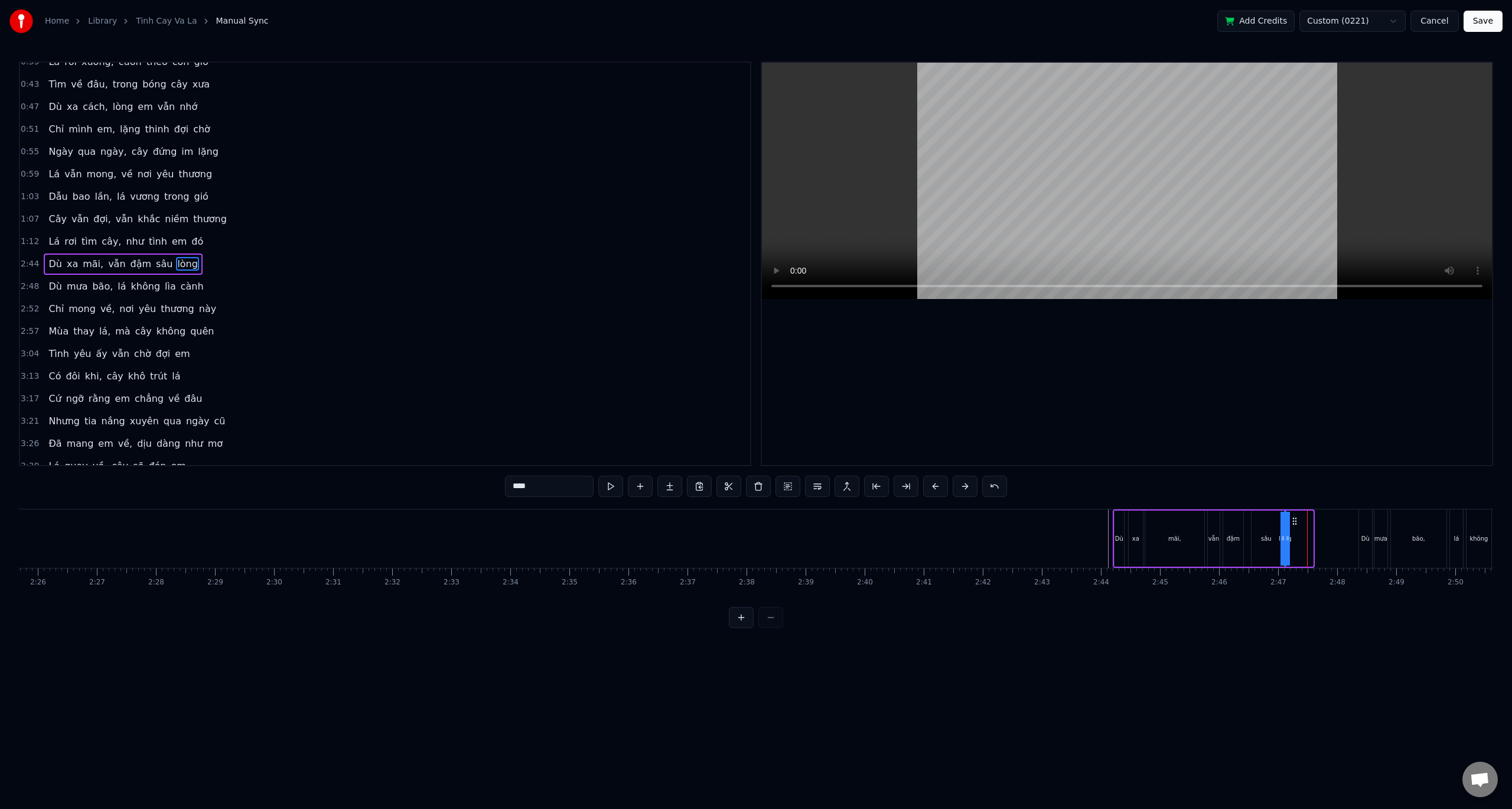
click at [1267, 524] on div "Dù xa mãi, vẫn đậm sâu lòng" at bounding box center [1213, 539] width 202 height 59
click at [1298, 507] on div "0:39 Lá rơi xuống, cuốn theo cơn gió 0:43 Tìm về đâu, trong bóng cây xưa 0:47 D…" at bounding box center [755, 345] width 1474 height 566
click at [1298, 510] on div "lòng" at bounding box center [1299, 538] width 29 height 56
click at [1308, 520] on div "lòng" at bounding box center [1299, 538] width 29 height 56
click at [1122, 514] on div "Dù" at bounding box center [1119, 538] width 10 height 56
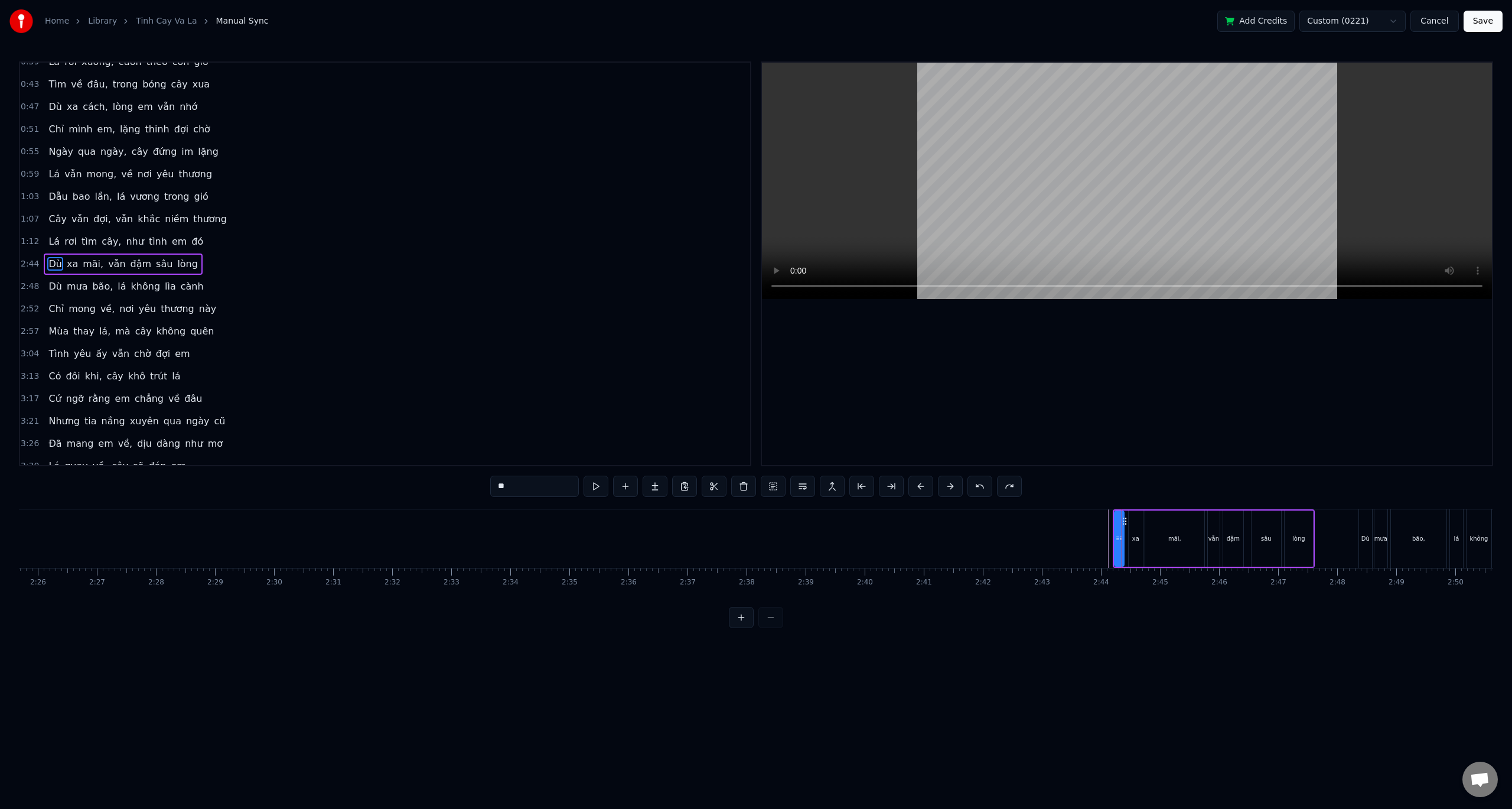
drag, startPoint x: 1110, startPoint y: 500, endPoint x: 1286, endPoint y: 546, distance: 181.9
click at [1286, 546] on div "0:39 Lá rơi xuống, cuốn theo cơn gió 0:43 Tìm về đâu, trong bóng cây xưa 0:47 D…" at bounding box center [755, 345] width 1474 height 566
click at [1149, 520] on div "mãi," at bounding box center [1174, 538] width 59 height 56
click at [1121, 510] on div "Dù" at bounding box center [1118, 538] width 11 height 56
click at [1293, 506] on div "0:39 Lá rơi xuống, cuốn theo cơn gió 0:43 Tìm về đâu, trong bóng cây xưa 0:47 D…" at bounding box center [755, 345] width 1474 height 566
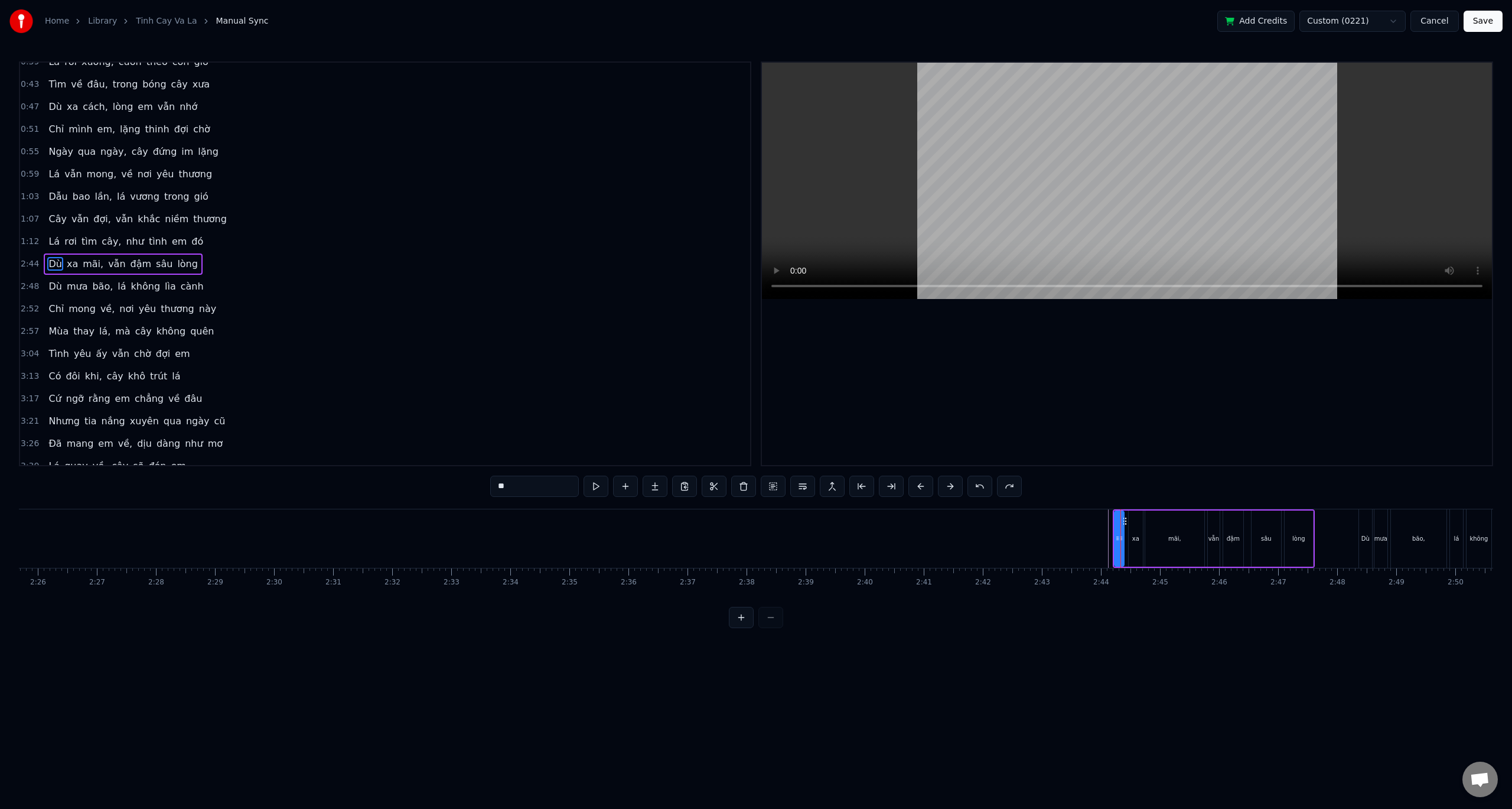
click at [1305, 512] on div "lòng" at bounding box center [1299, 538] width 28 height 56
type input "****"
drag, startPoint x: 1313, startPoint y: 512, endPoint x: 1234, endPoint y: 514, distance: 79.0
click at [1234, 514] on div "Dù xa mãi, vẫn đậm sâu lòng" at bounding box center [1213, 539] width 202 height 59
click at [1285, 517] on div "lòng" at bounding box center [1299, 538] width 28 height 56
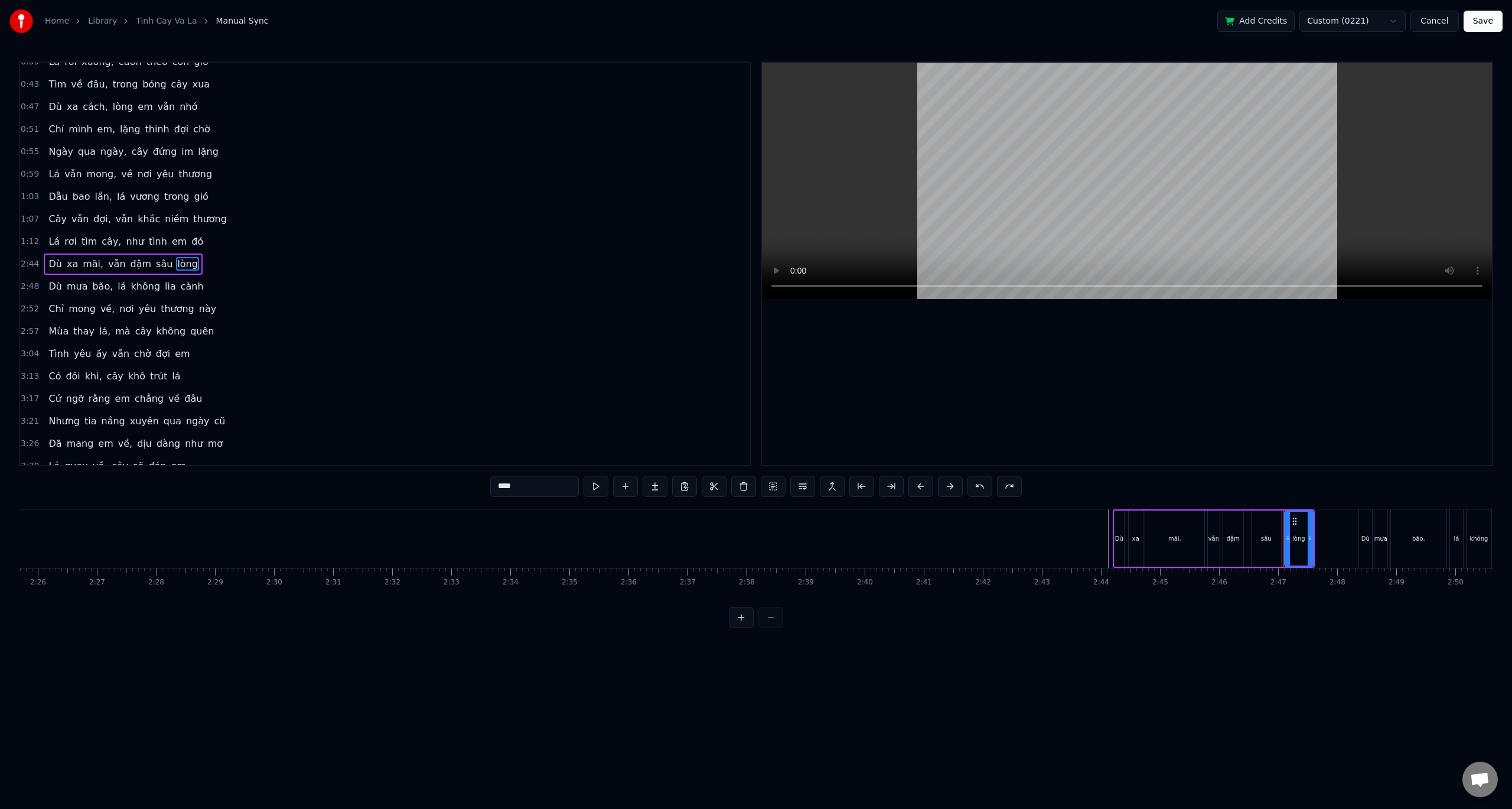
click at [1128, 538] on div "xa" at bounding box center [1135, 538] width 14 height 56
click at [1119, 521] on div "Dù" at bounding box center [1119, 538] width 10 height 56
type input "**"
click at [1118, 522] on div at bounding box center [1120, 538] width 5 height 54
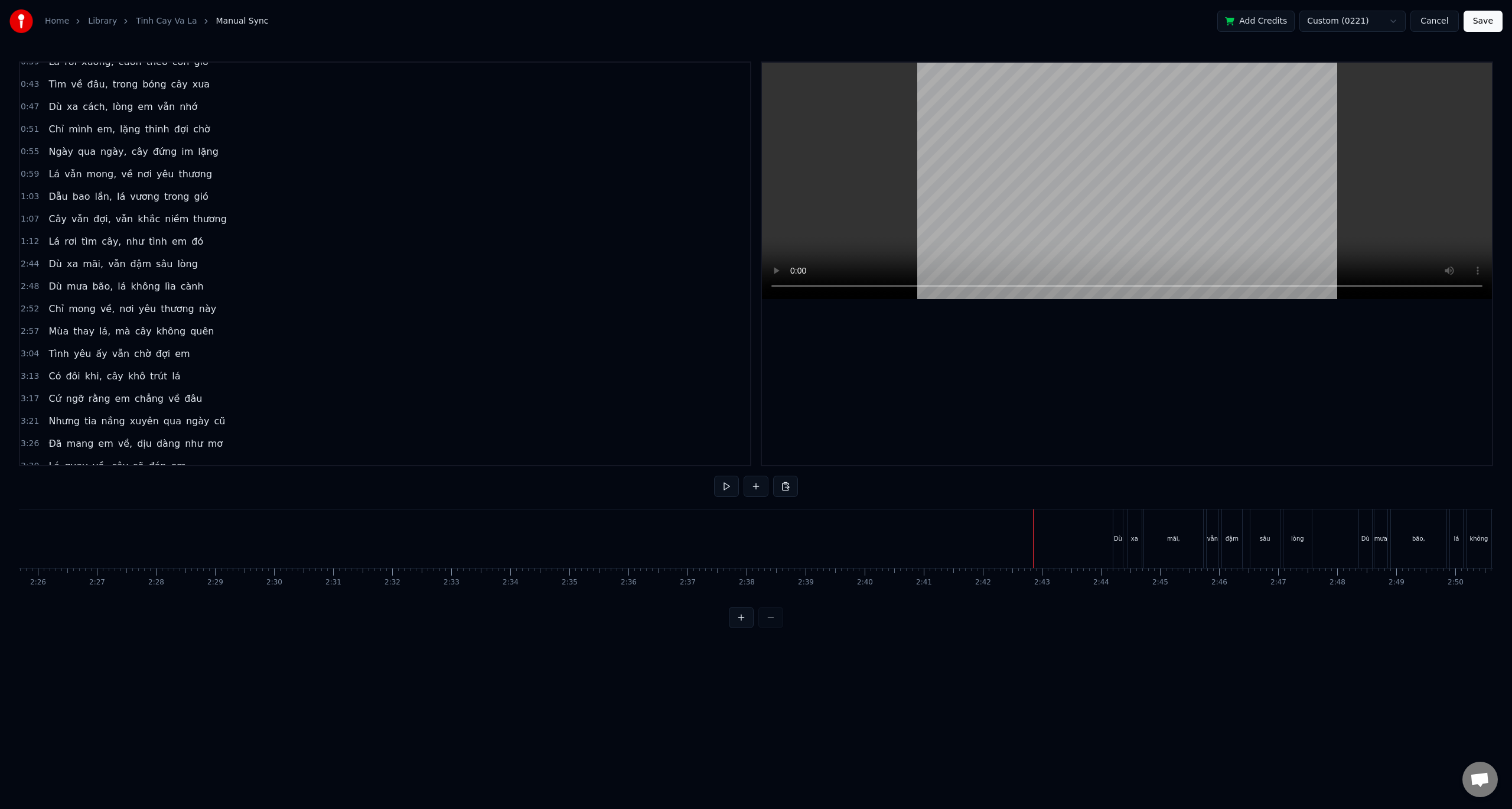
click at [1118, 528] on div "Dù" at bounding box center [1118, 539] width 10 height 59
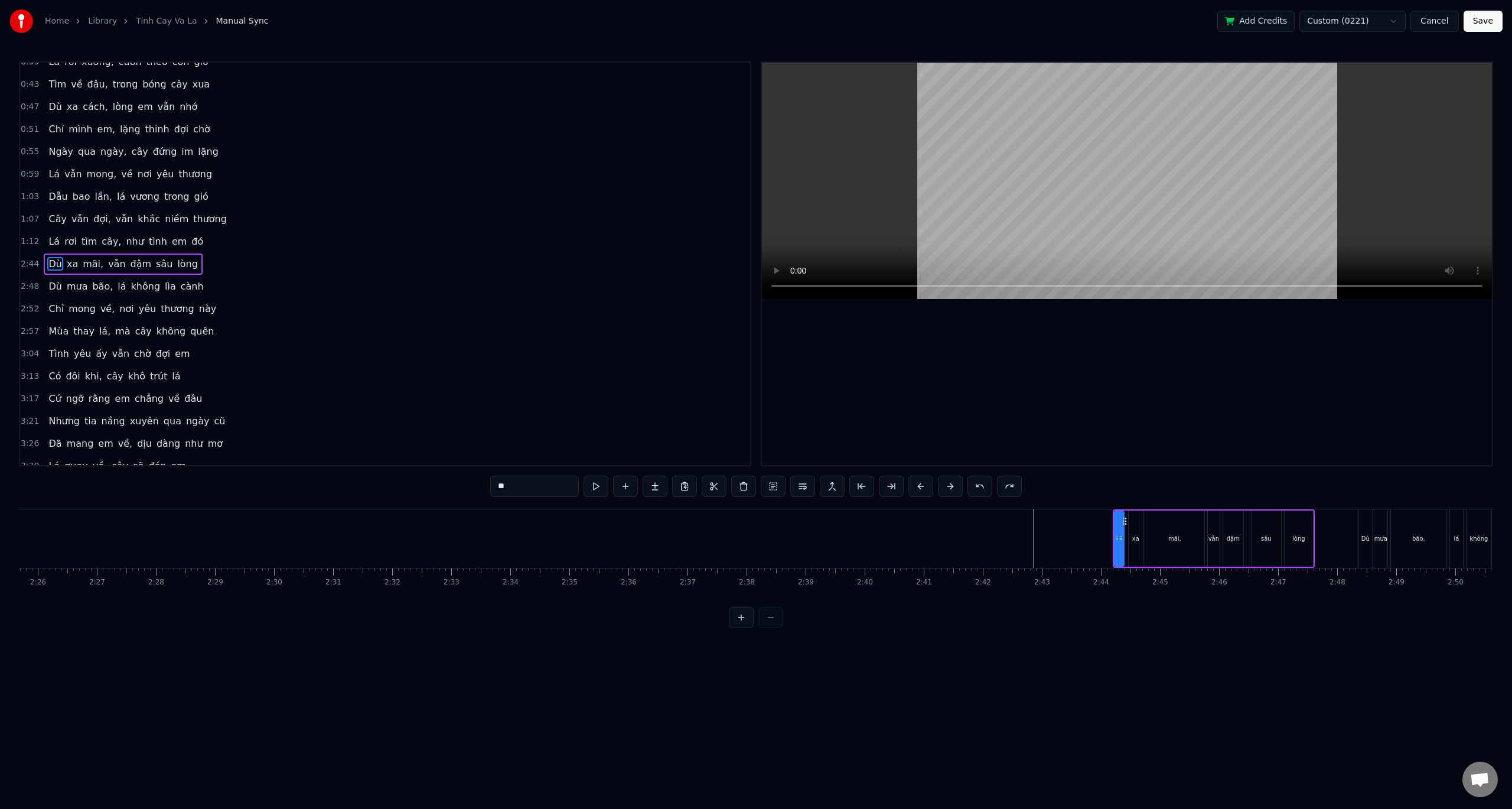
drag, startPoint x: 1118, startPoint y: 528, endPoint x: 624, endPoint y: 583, distance: 497.1
click at [613, 592] on div "Lá rơi xuống, cuốn theo cơn gió Tìm về đâu, trong bóng cây xưa Dù xa cách, lòng…" at bounding box center [755, 552] width 1474 height 88
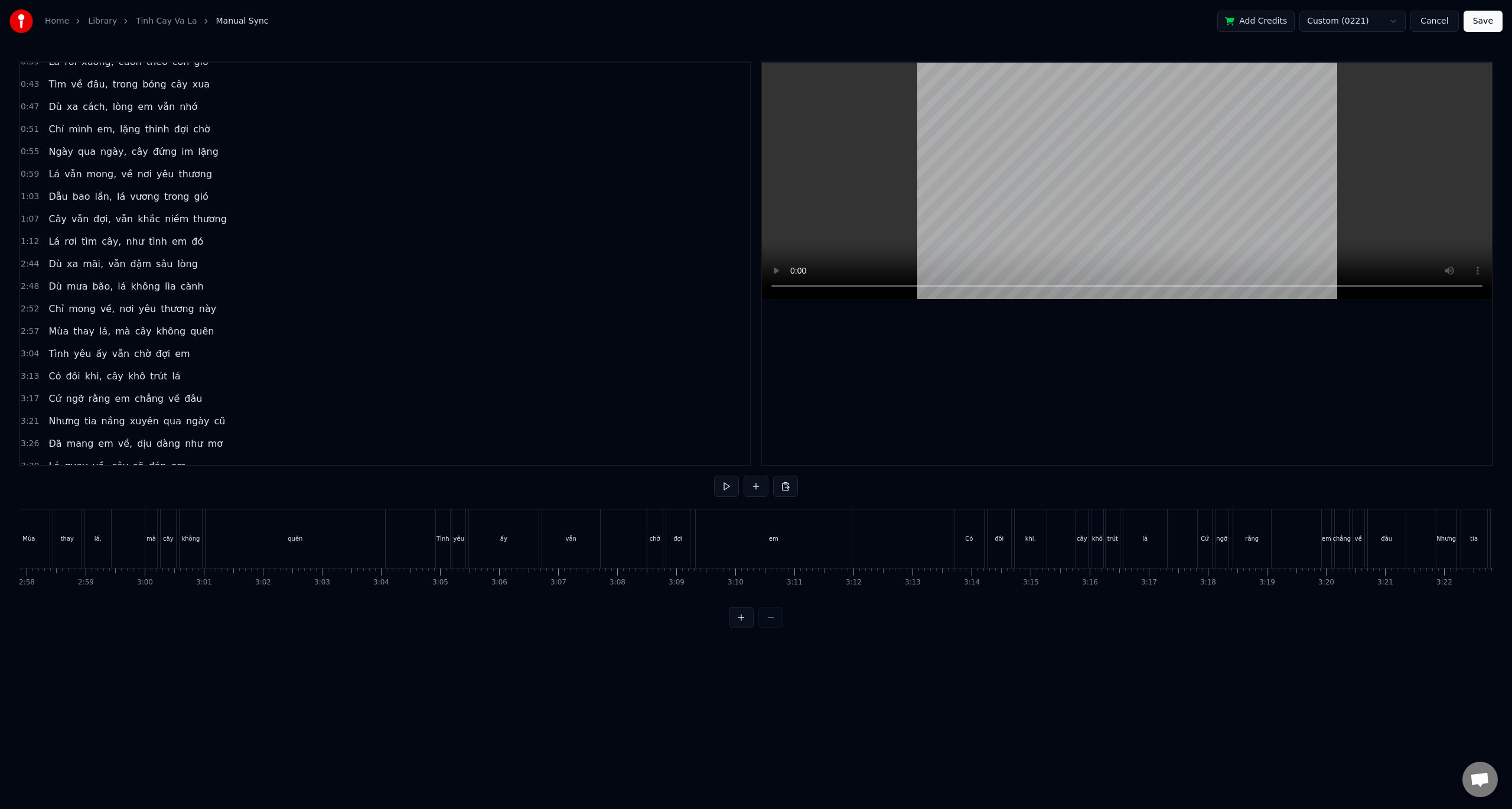
scroll to position [0, 12924]
click at [746, 626] on button at bounding box center [740, 617] width 24 height 22
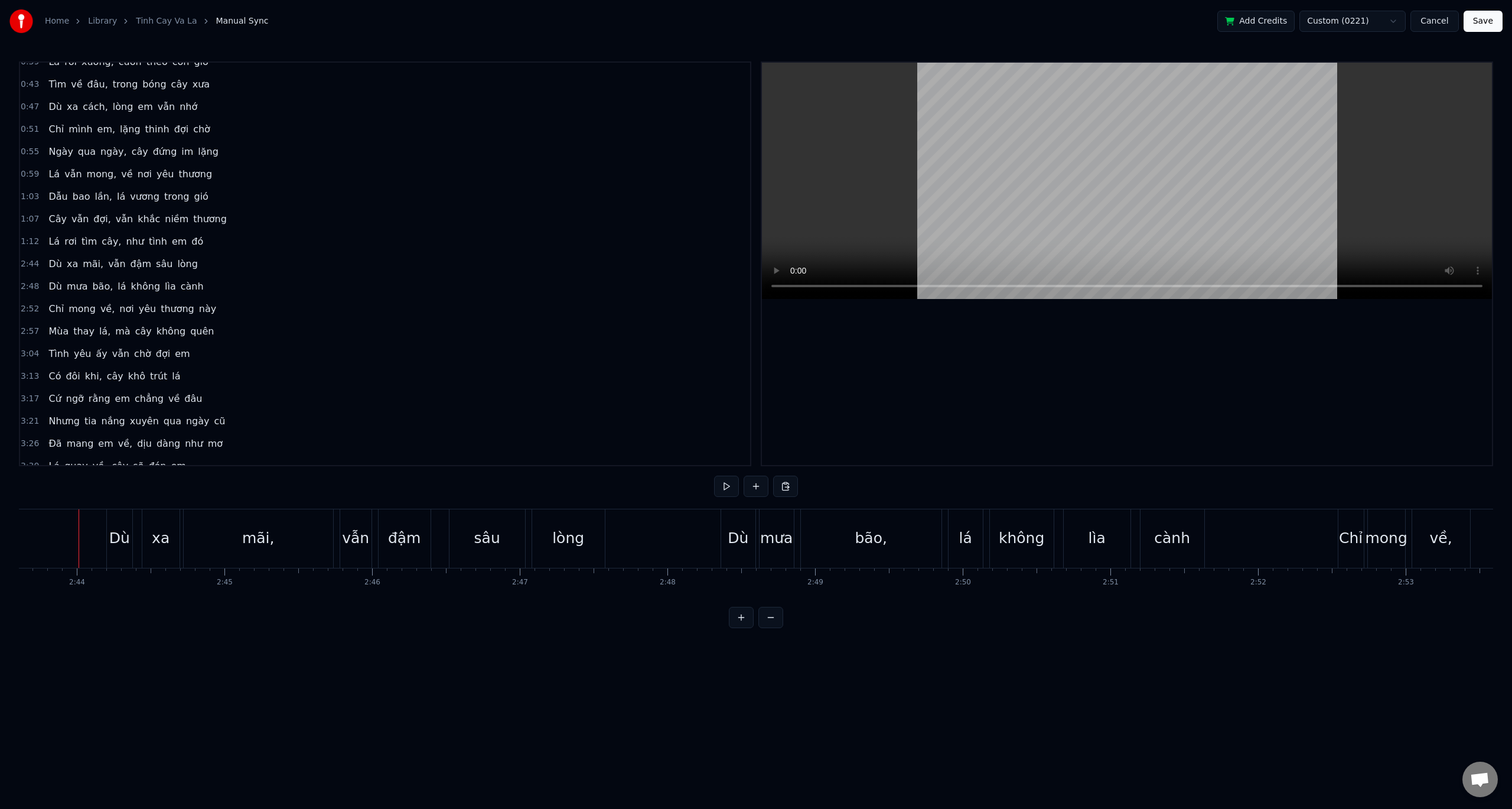
click at [111, 524] on div "Dù" at bounding box center [119, 539] width 25 height 59
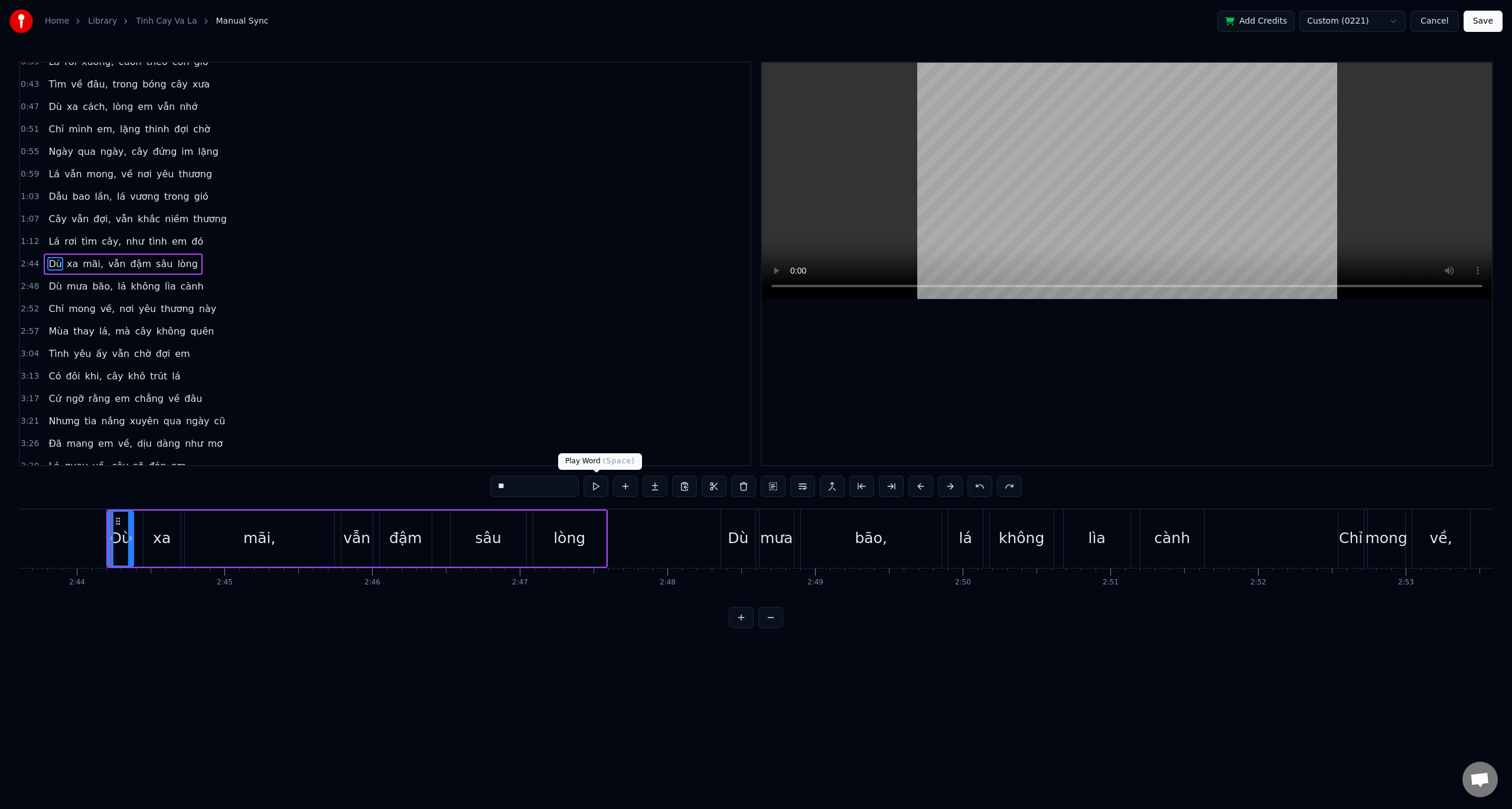
click at [592, 481] on button at bounding box center [595, 486] width 24 height 22
click at [600, 486] on button at bounding box center [595, 486] width 24 height 22
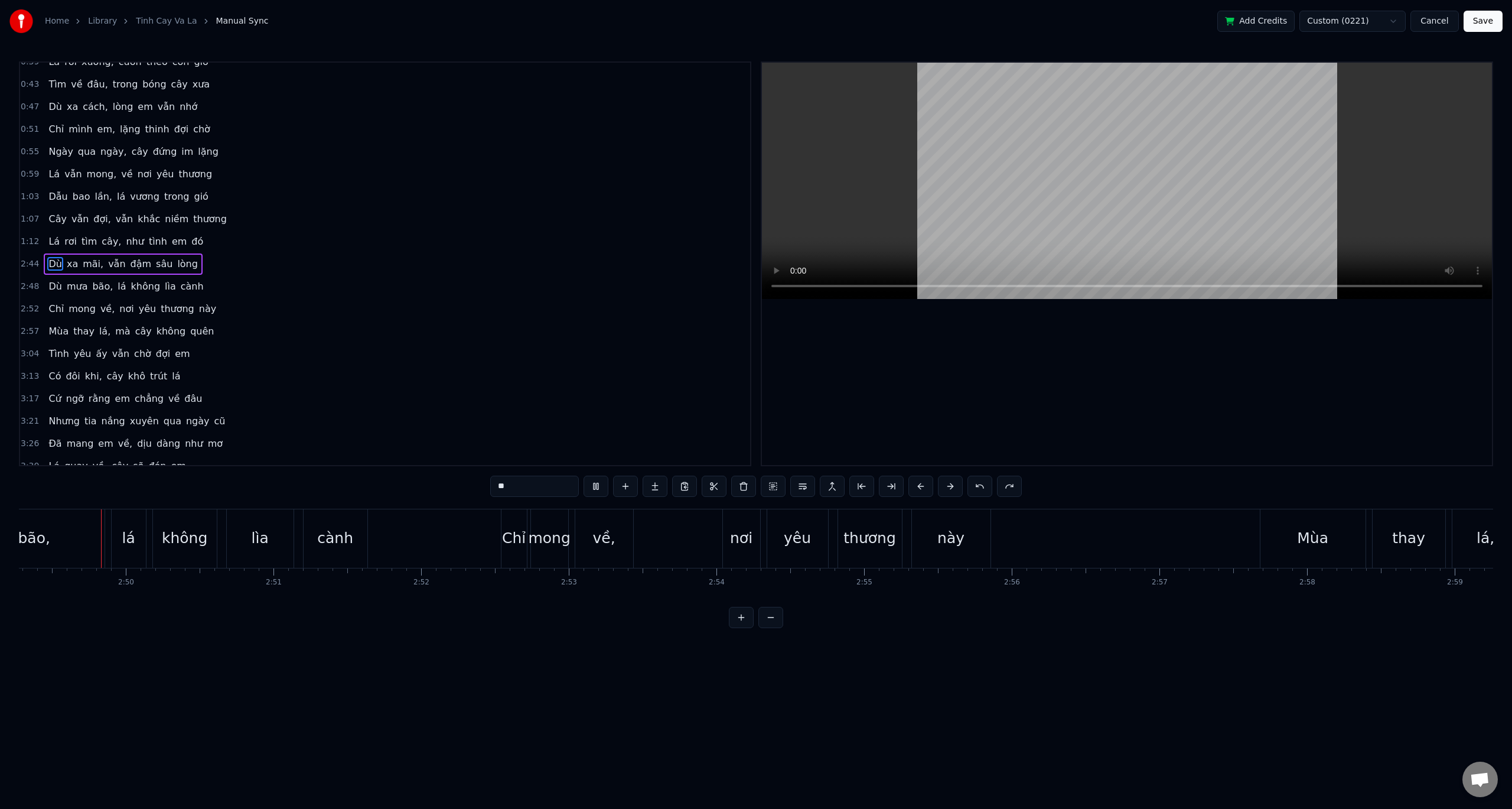
scroll to position [0, 24984]
click at [593, 489] on button at bounding box center [595, 486] width 24 height 22
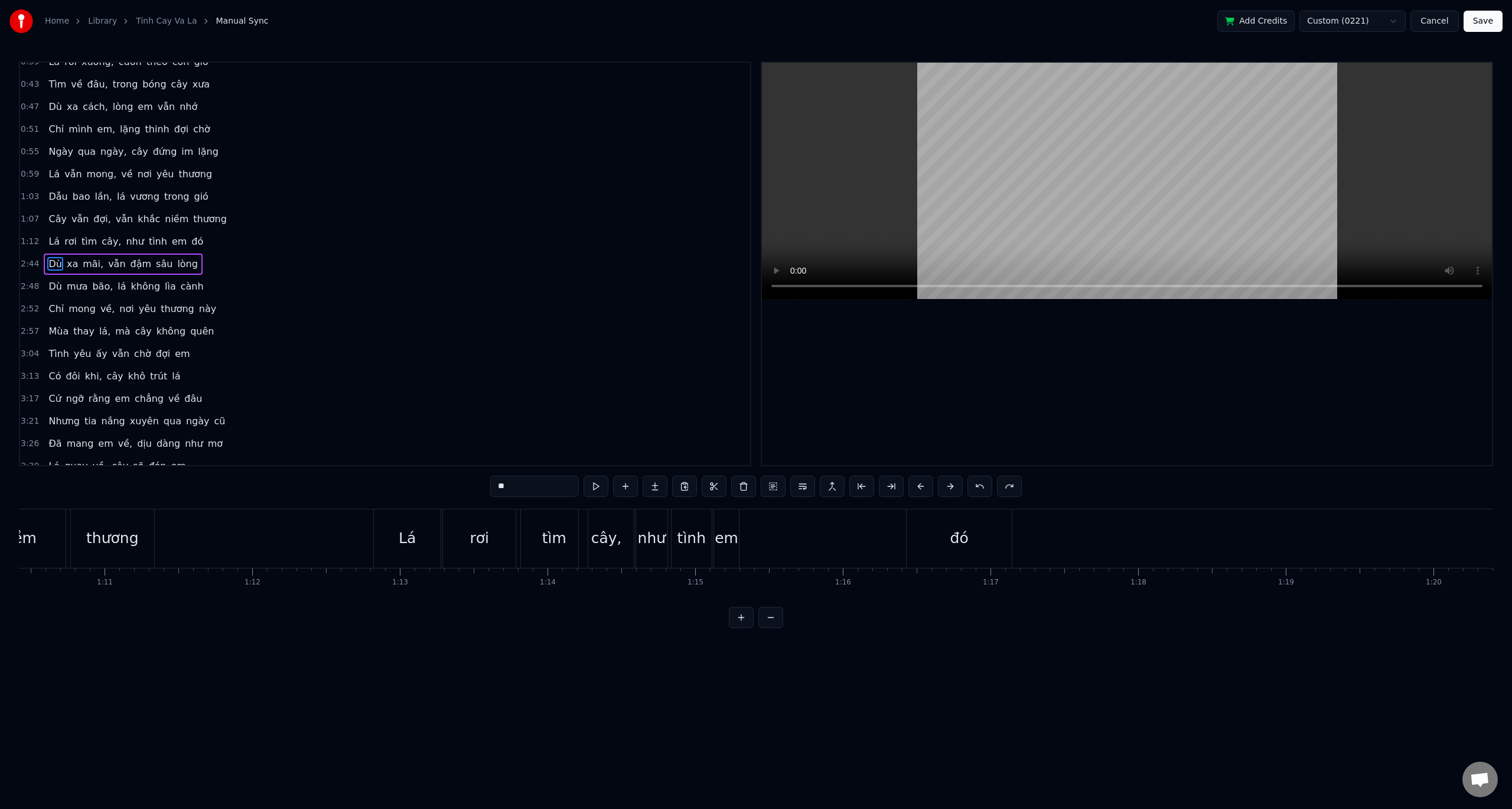
click at [545, 514] on div "tìm" at bounding box center [554, 539] width 67 height 59
type input "***"
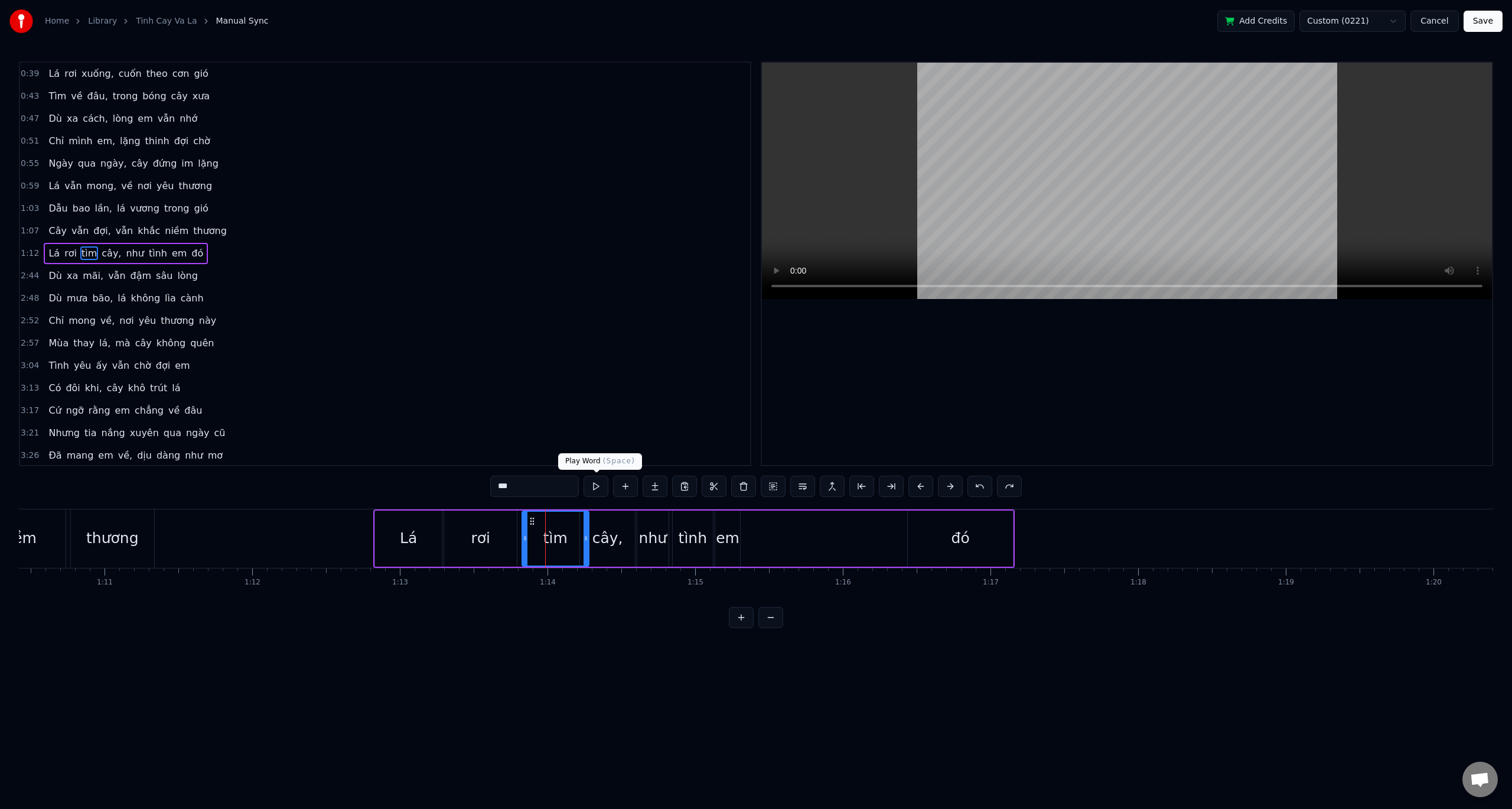
click at [600, 486] on button at bounding box center [595, 486] width 24 height 22
click at [380, 502] on div "0:39 Lá rơi xuống, cuốn theo cơn gió 0:43 Tìm về đâu, trong bóng cây xưa 0:47 D…" at bounding box center [755, 345] width 1474 height 566
click at [364, 503] on div "0:39 Lá rơi xuống, cuốn theo cơn gió 0:43 Tìm về đâu, trong bóng cây xưa 0:47 D…" at bounding box center [755, 345] width 1474 height 566
click at [369, 504] on div "0:39 Lá rơi xuống, cuốn theo cơn gió 0:43 Tìm về đâu, trong bóng cây xưa 0:47 D…" at bounding box center [755, 345] width 1474 height 566
click at [372, 502] on div "0:39 Lá rơi xuống, cuốn theo cơn gió 0:43 Tìm về đâu, trong bóng cây xưa 0:47 D…" at bounding box center [755, 345] width 1474 height 566
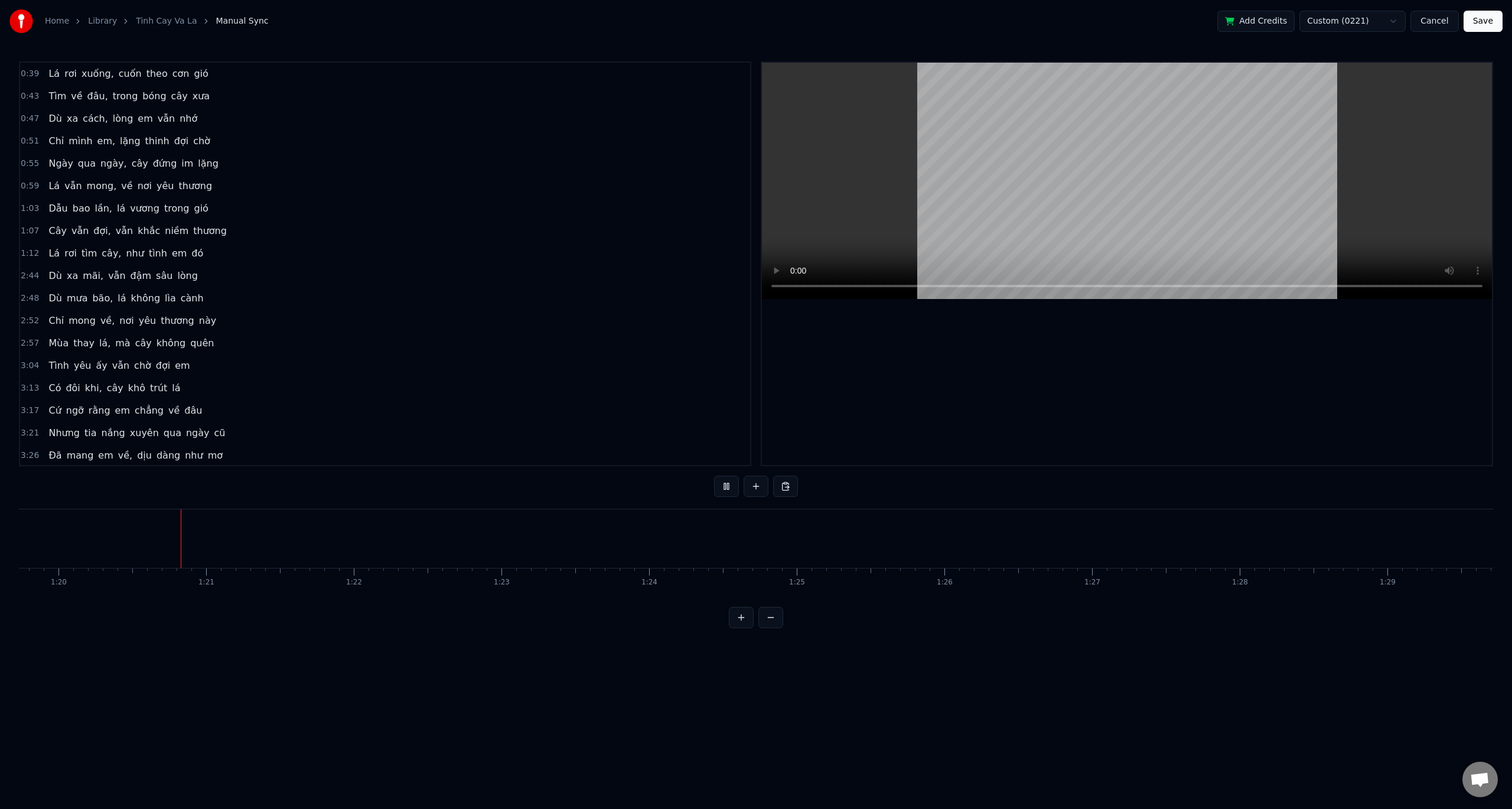
scroll to position [0, 11777]
click at [728, 490] on button at bounding box center [726, 486] width 24 height 22
click at [915, 560] on html "Home Library Tinh Cay Va La Manual Sync Add Credits Custom (0221) Cancel Save 0…" at bounding box center [756, 323] width 1512 height 646
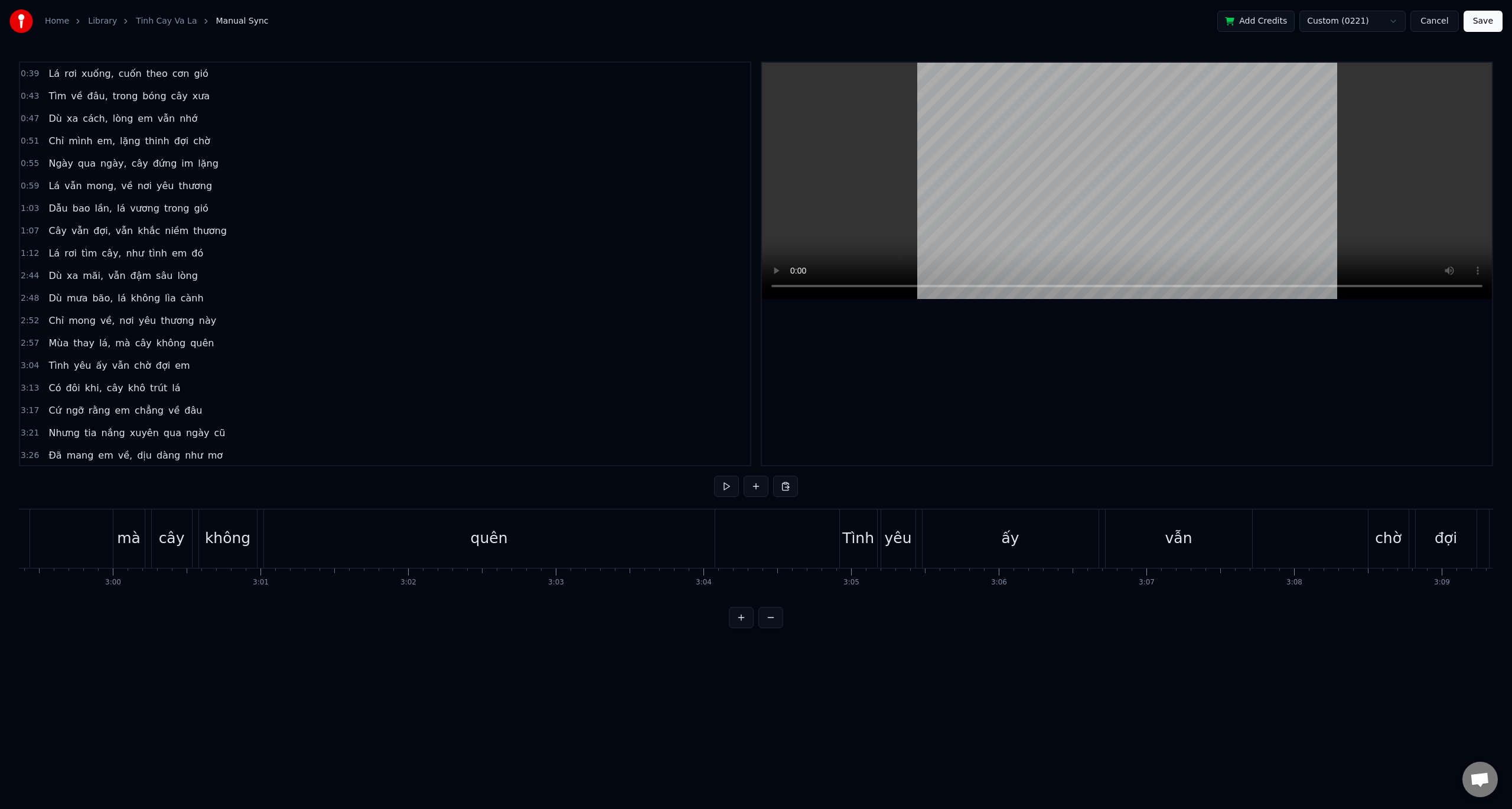
click at [1491, 18] on button "Save" at bounding box center [1483, 22] width 39 height 22
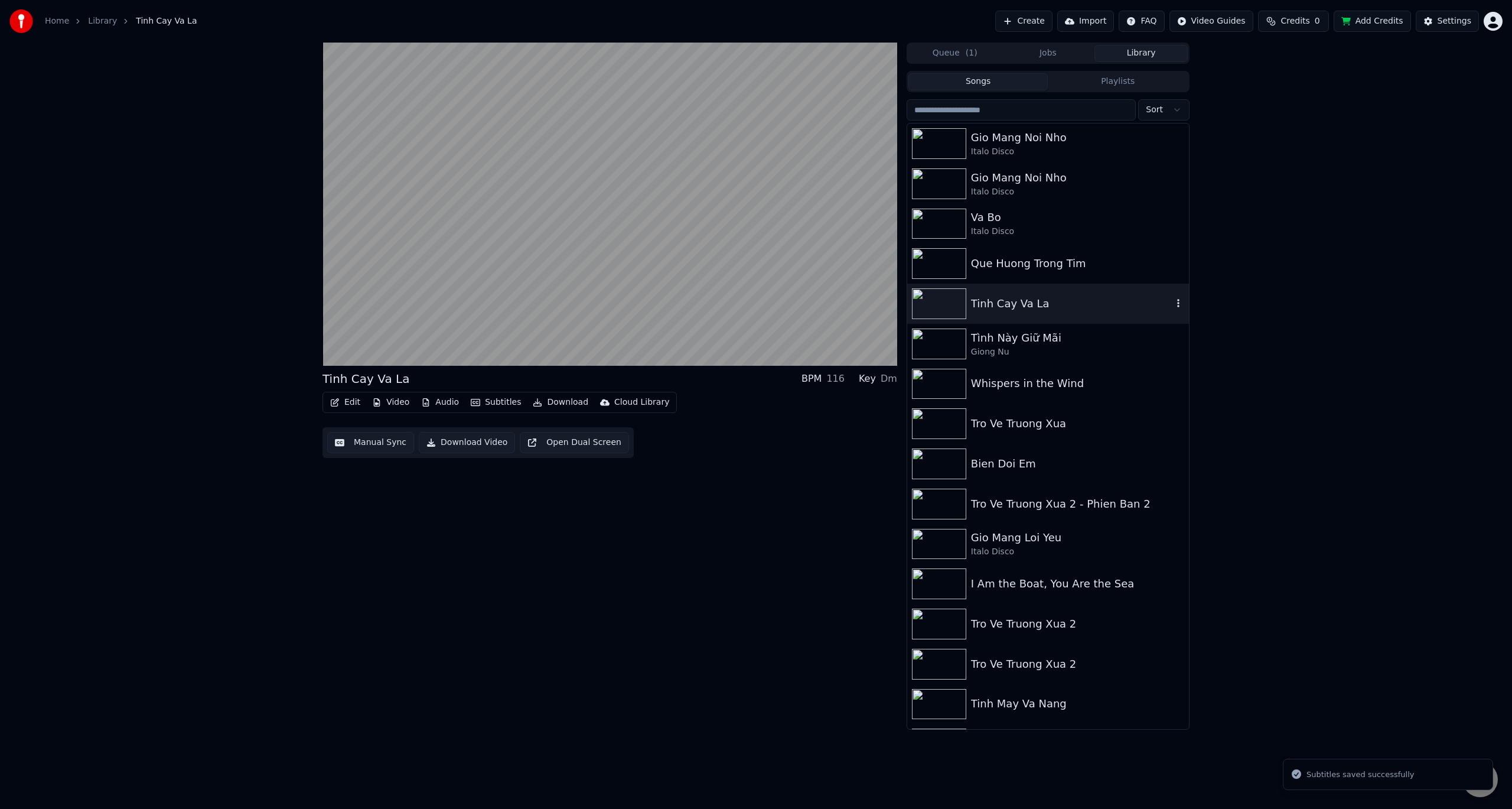
click at [1172, 304] on icon "button" at bounding box center [1178, 304] width 12 height 10
click at [1260, 311] on div "Tinh Cay Va La BPM 116 Key Dm Edit Video Audio Subtitles Download Cloud Library…" at bounding box center [756, 385] width 1512 height 687
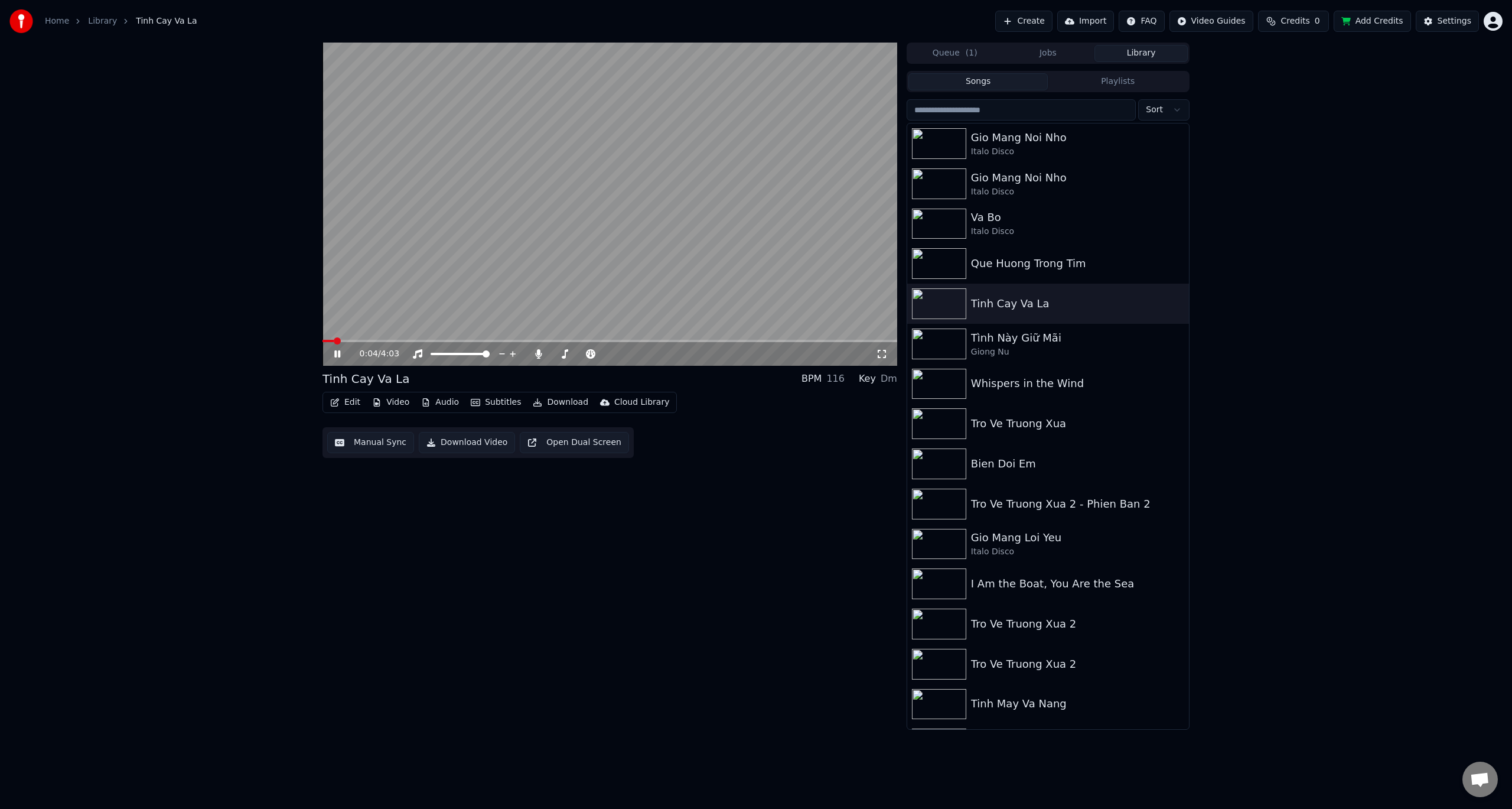
click at [580, 233] on video at bounding box center [609, 204] width 575 height 323
click at [478, 441] on button "Download Video" at bounding box center [467, 443] width 96 height 22
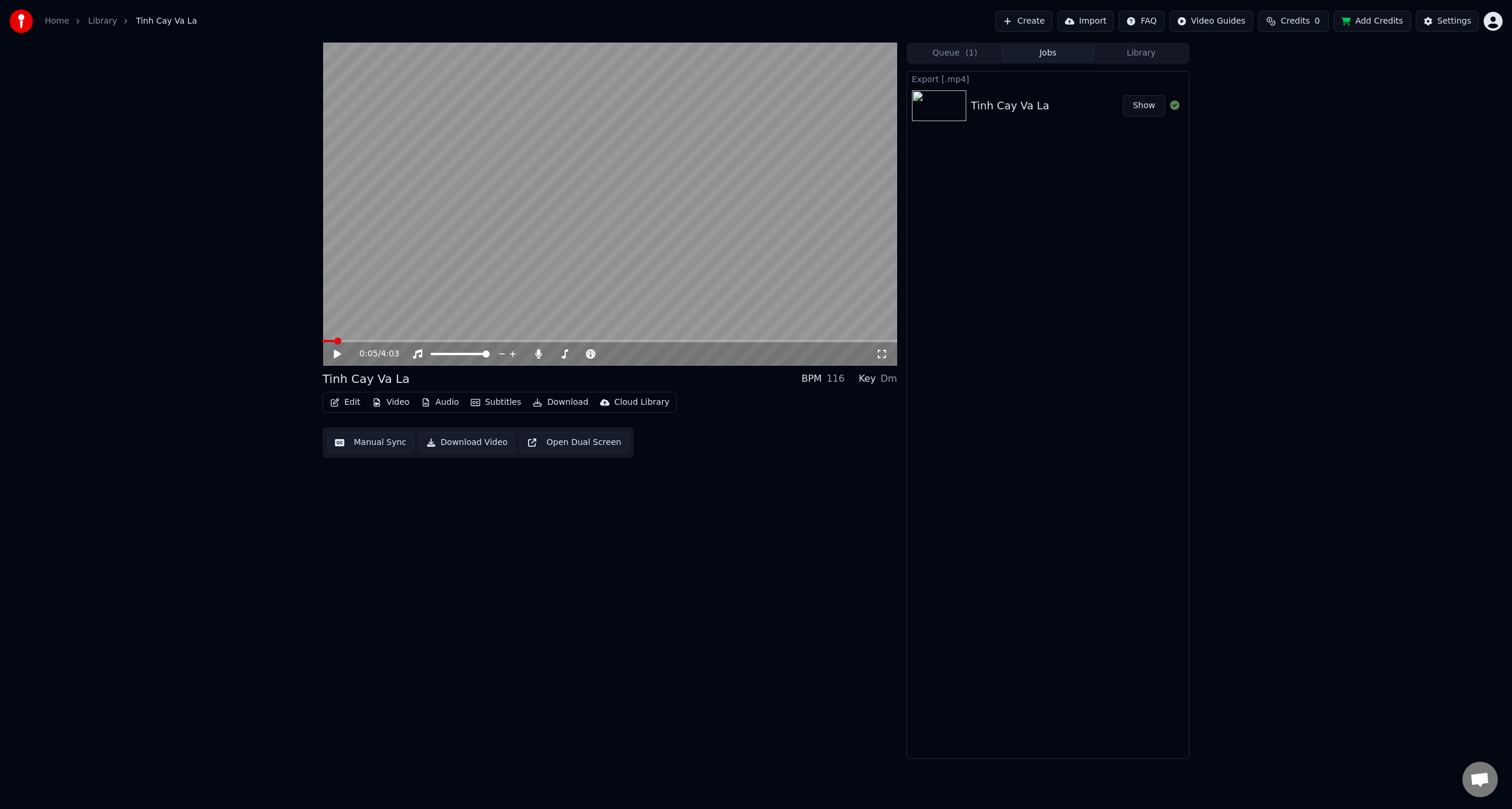
click at [1150, 103] on button "Show" at bounding box center [1143, 106] width 42 height 22
click at [1104, 202] on div "Export [.mp4] Tinh Cay Va La Show" at bounding box center [1048, 414] width 283 height 688
click at [974, 51] on span "( 1 )" at bounding box center [971, 53] width 12 height 12
click at [379, 449] on button "Manual Sync" at bounding box center [370, 443] width 87 height 22
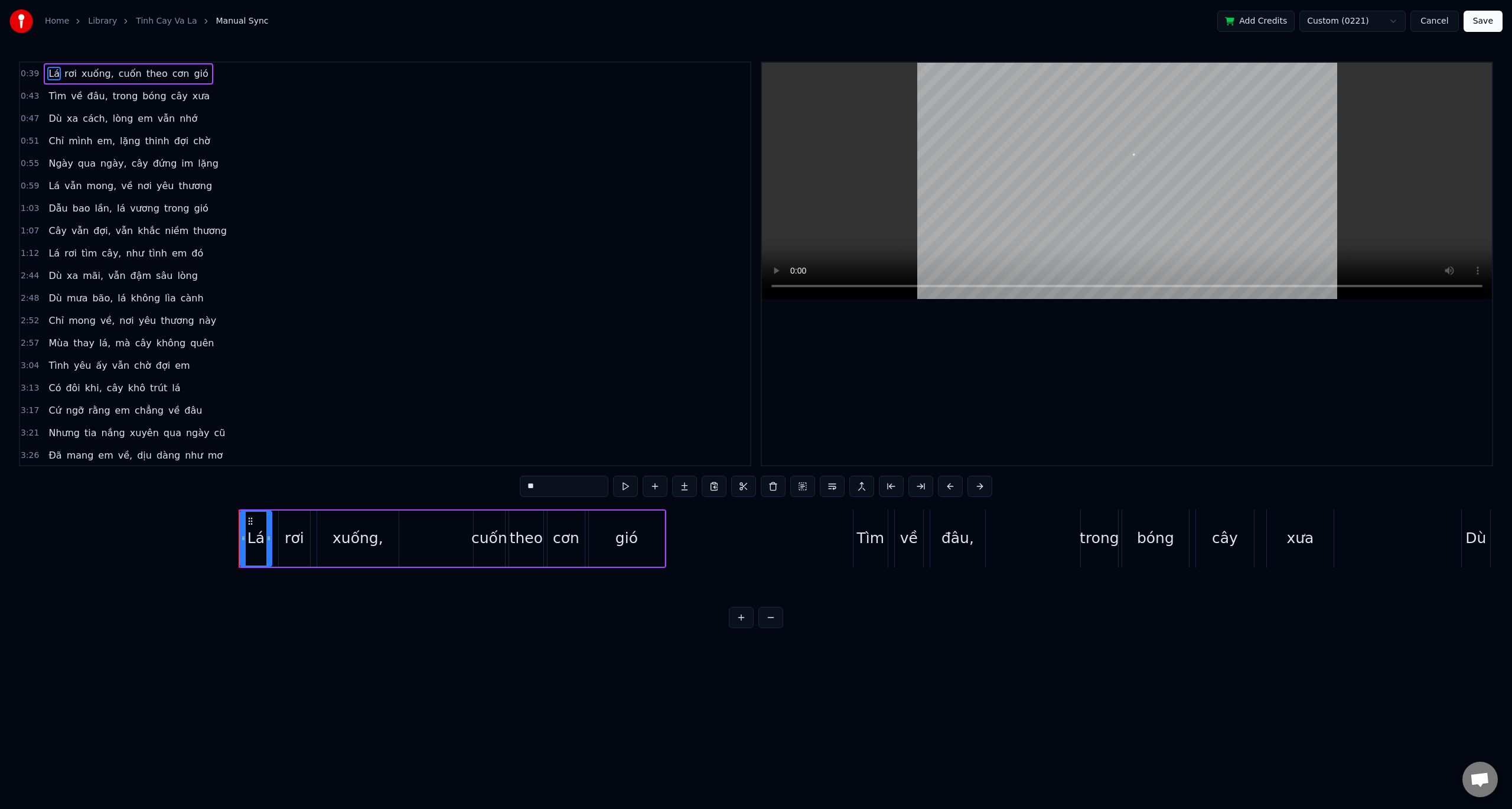
scroll to position [0, 5701]
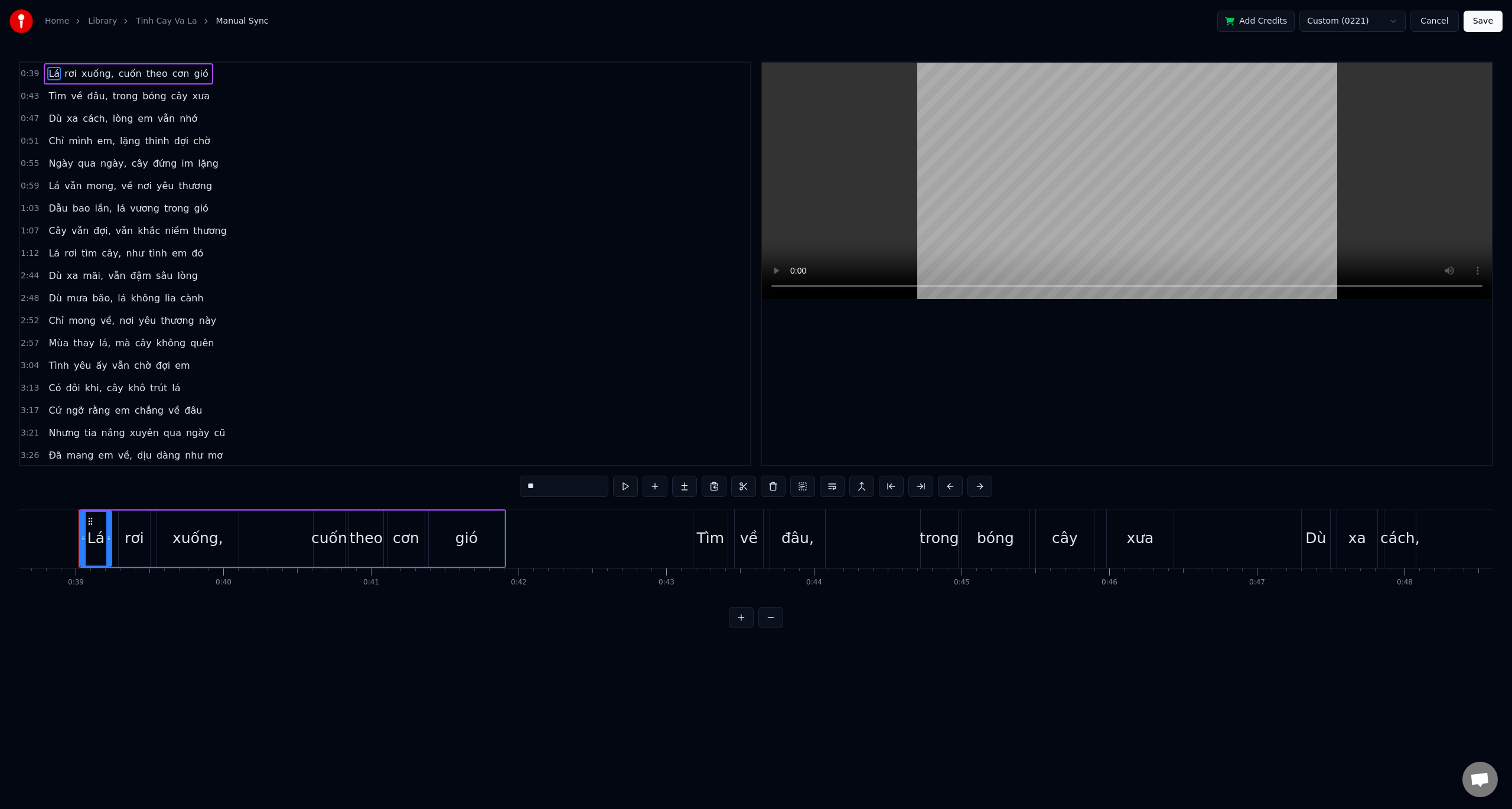
click at [1447, 24] on button "Cancel" at bounding box center [1434, 22] width 48 height 22
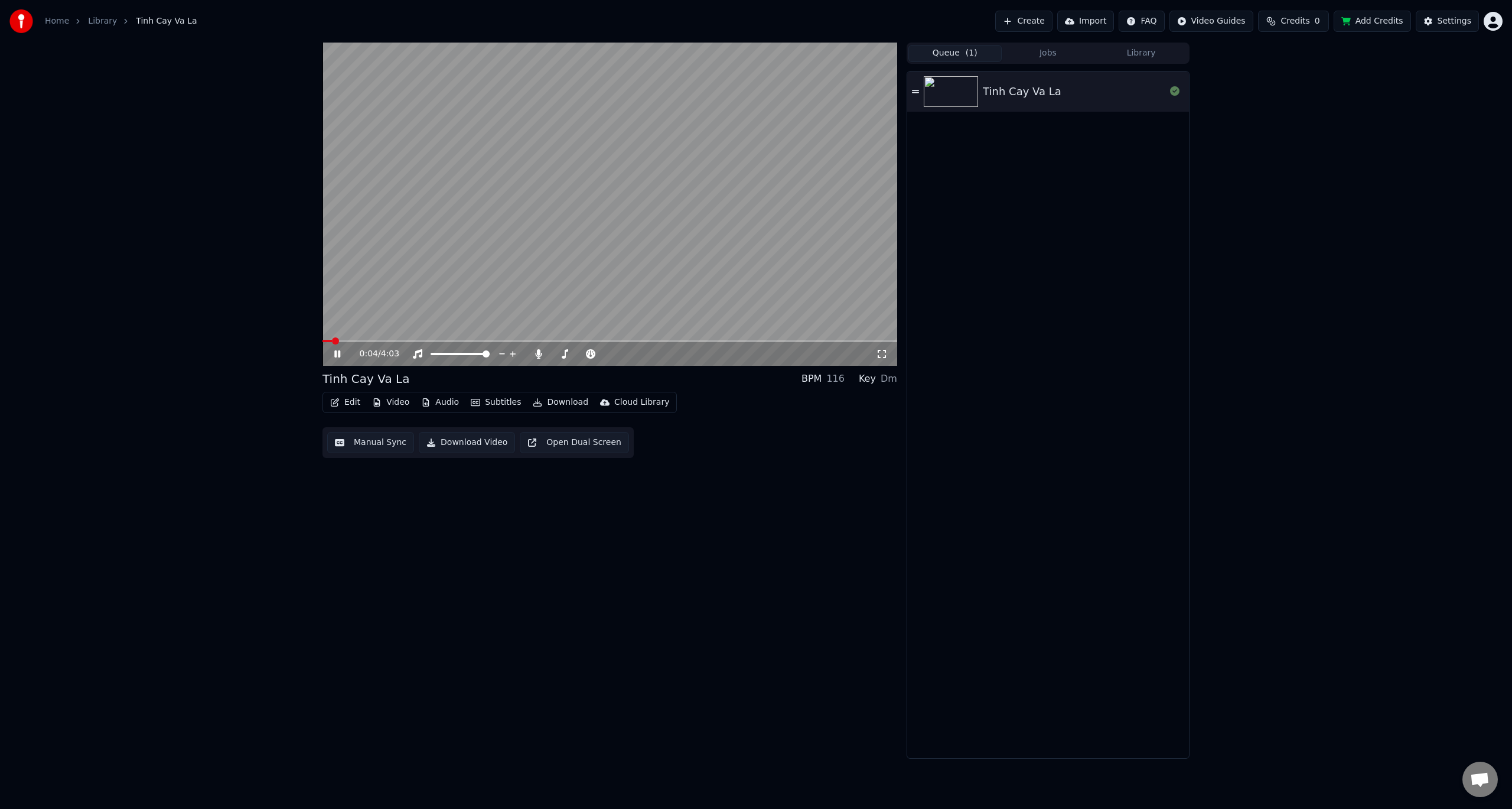
click at [336, 348] on div "0:04 / 4:03" at bounding box center [609, 354] width 565 height 12
click at [337, 356] on icon at bounding box center [337, 354] width 6 height 7
click at [348, 404] on button "Edit" at bounding box center [345, 402] width 39 height 17
click at [402, 531] on div "Manual Sync (Legacy)" at bounding box center [395, 527] width 91 height 12
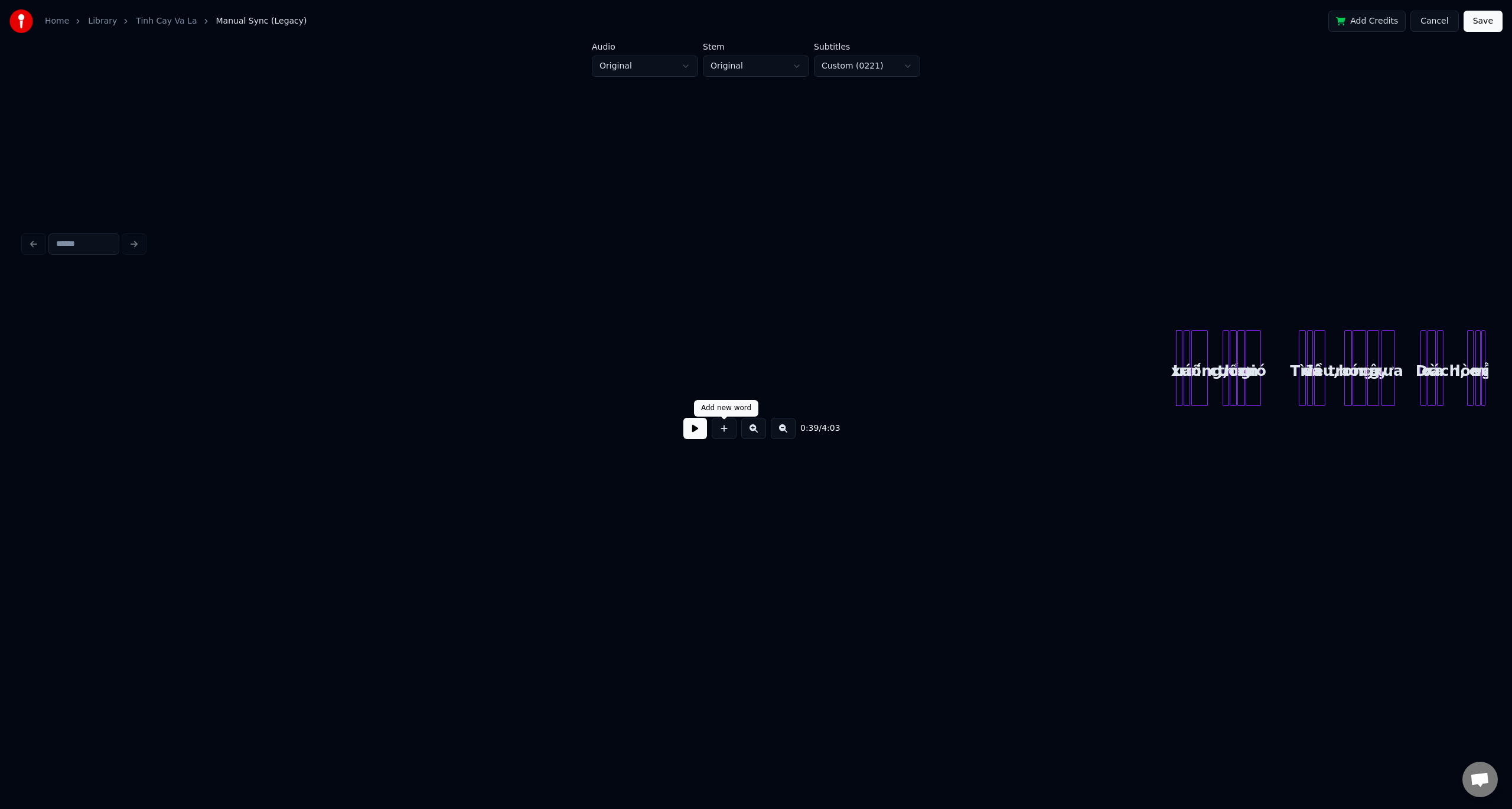
click at [720, 428] on button at bounding box center [724, 428] width 24 height 22
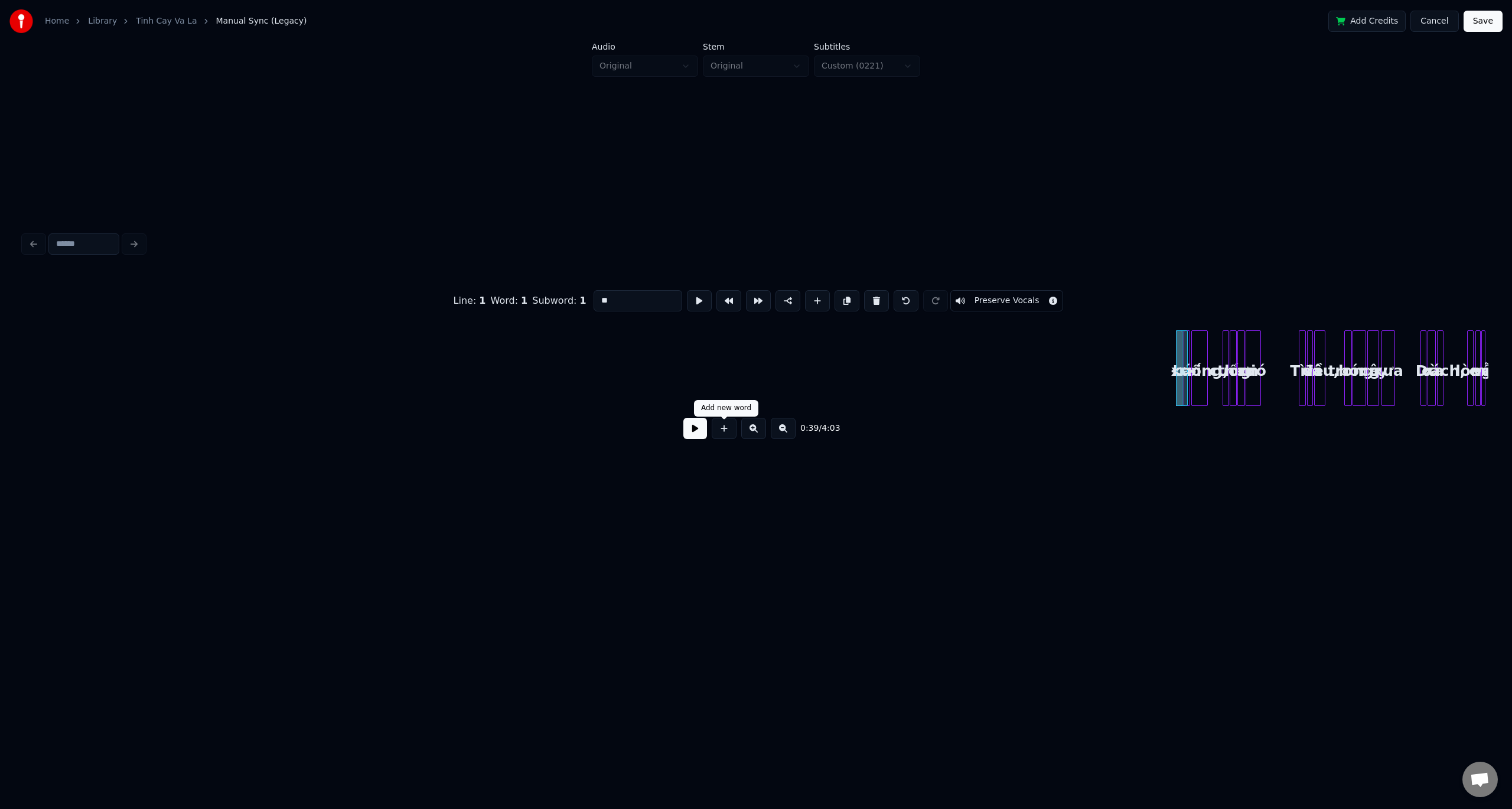
click at [721, 434] on button at bounding box center [724, 428] width 24 height 22
click at [724, 436] on button at bounding box center [724, 428] width 24 height 22
drag, startPoint x: 1067, startPoint y: 368, endPoint x: 1062, endPoint y: 365, distance: 5.8
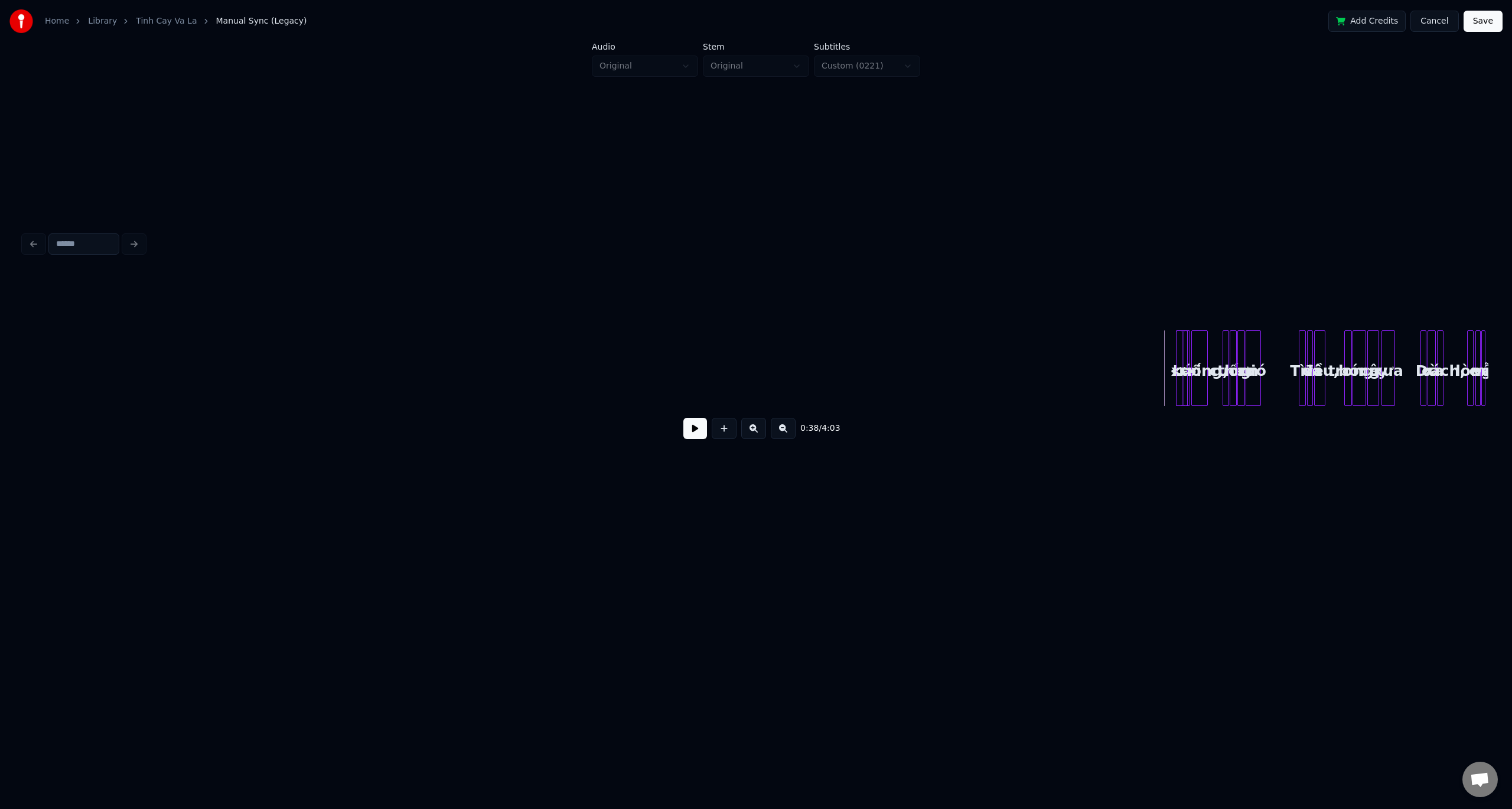
click at [1183, 340] on div "<>" at bounding box center [1182, 367] width 12 height 75
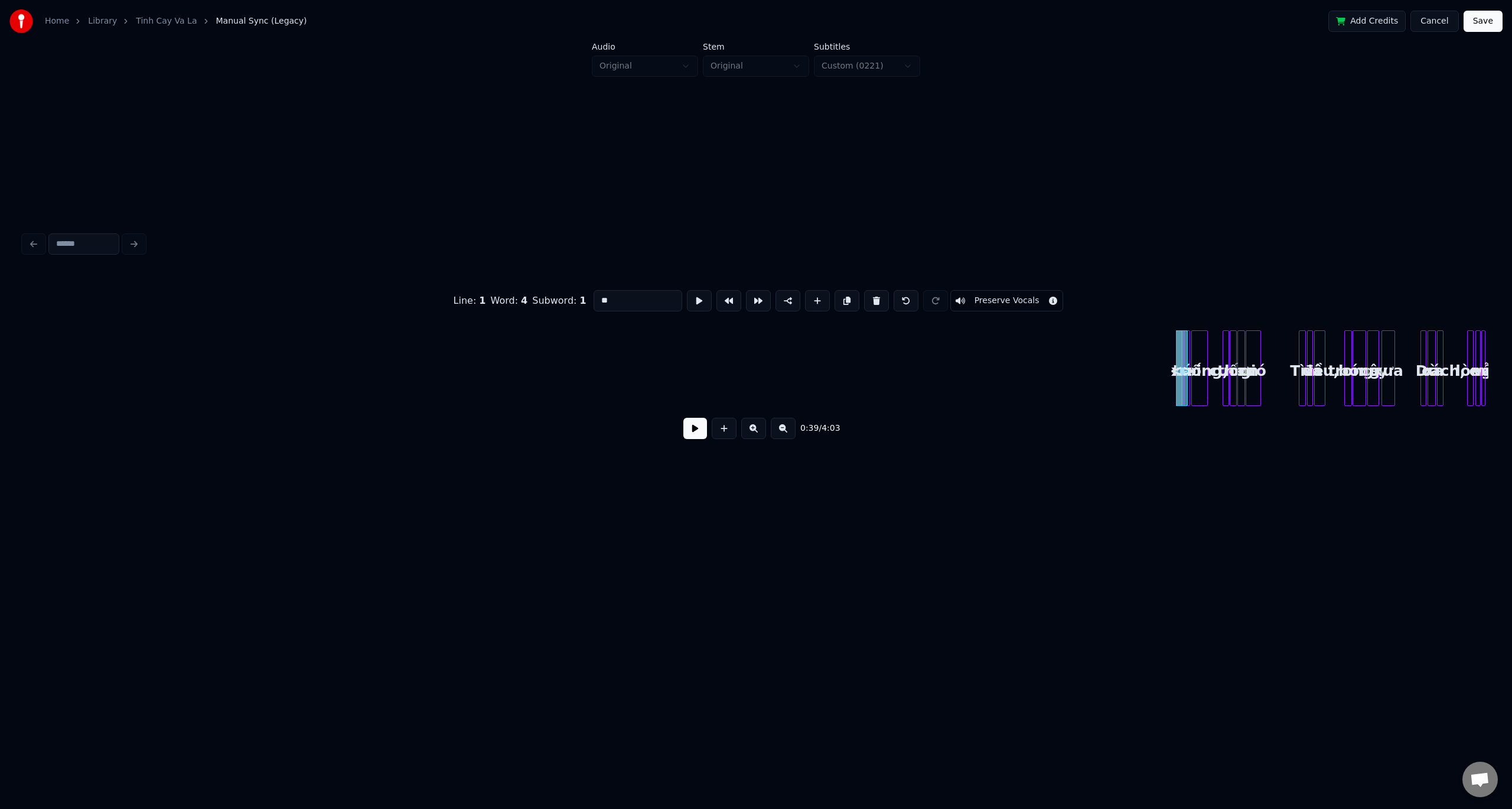
click at [760, 434] on button at bounding box center [753, 428] width 24 height 22
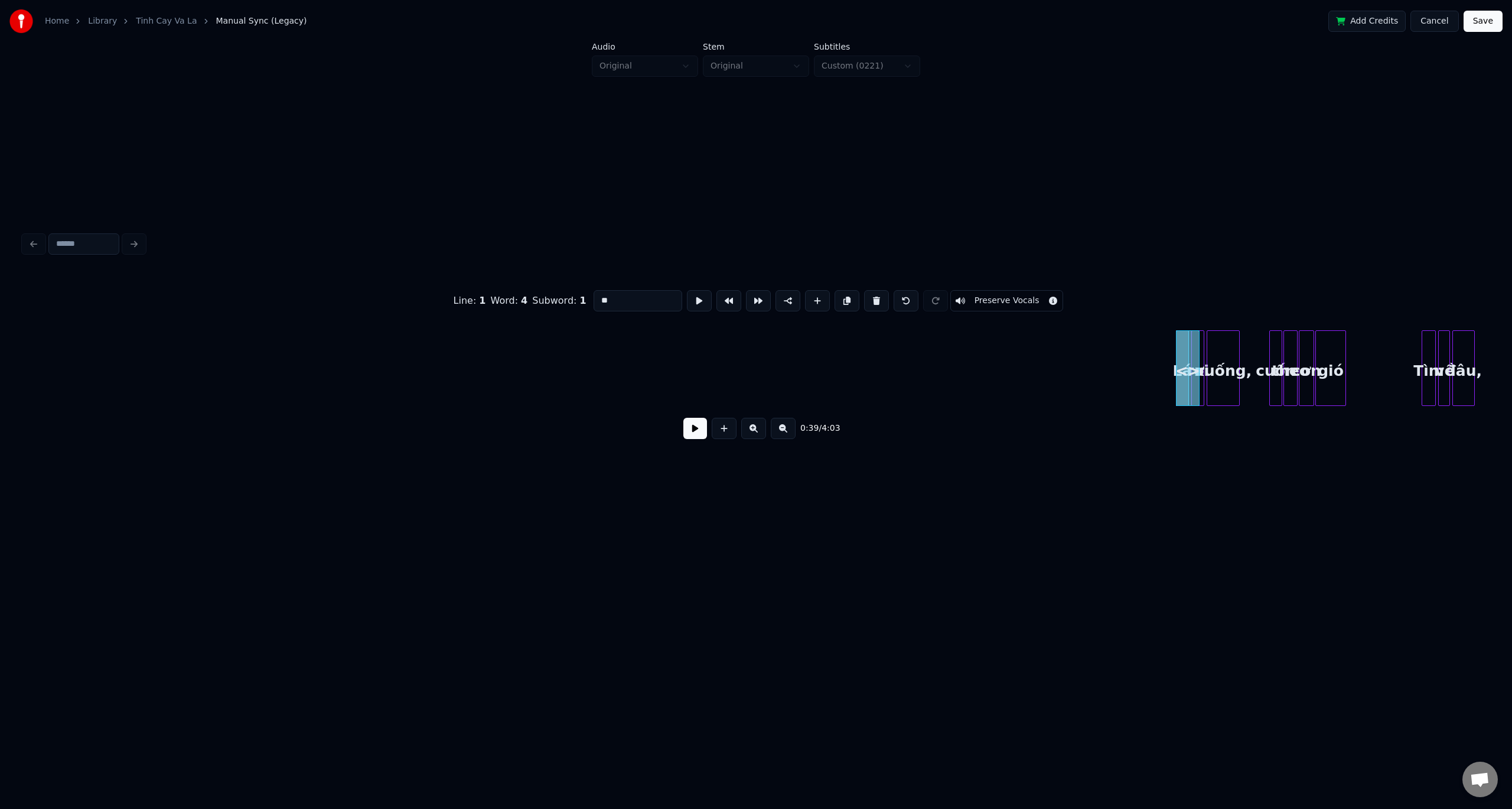
click at [760, 434] on button at bounding box center [753, 428] width 24 height 22
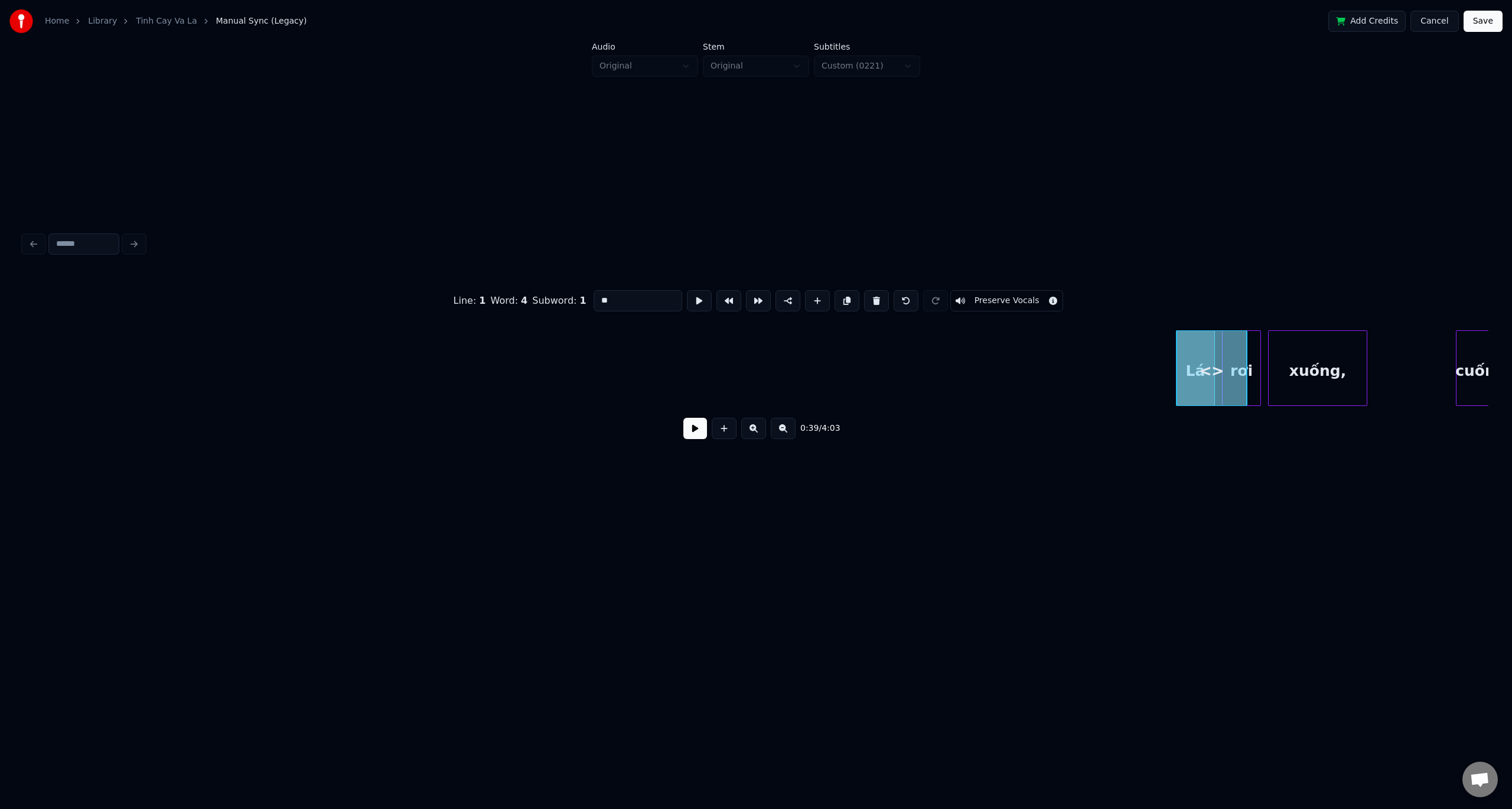
click at [1216, 371] on div "<>" at bounding box center [1211, 371] width 70 height 80
click at [1046, 359] on div "<>" at bounding box center [1045, 371] width 70 height 80
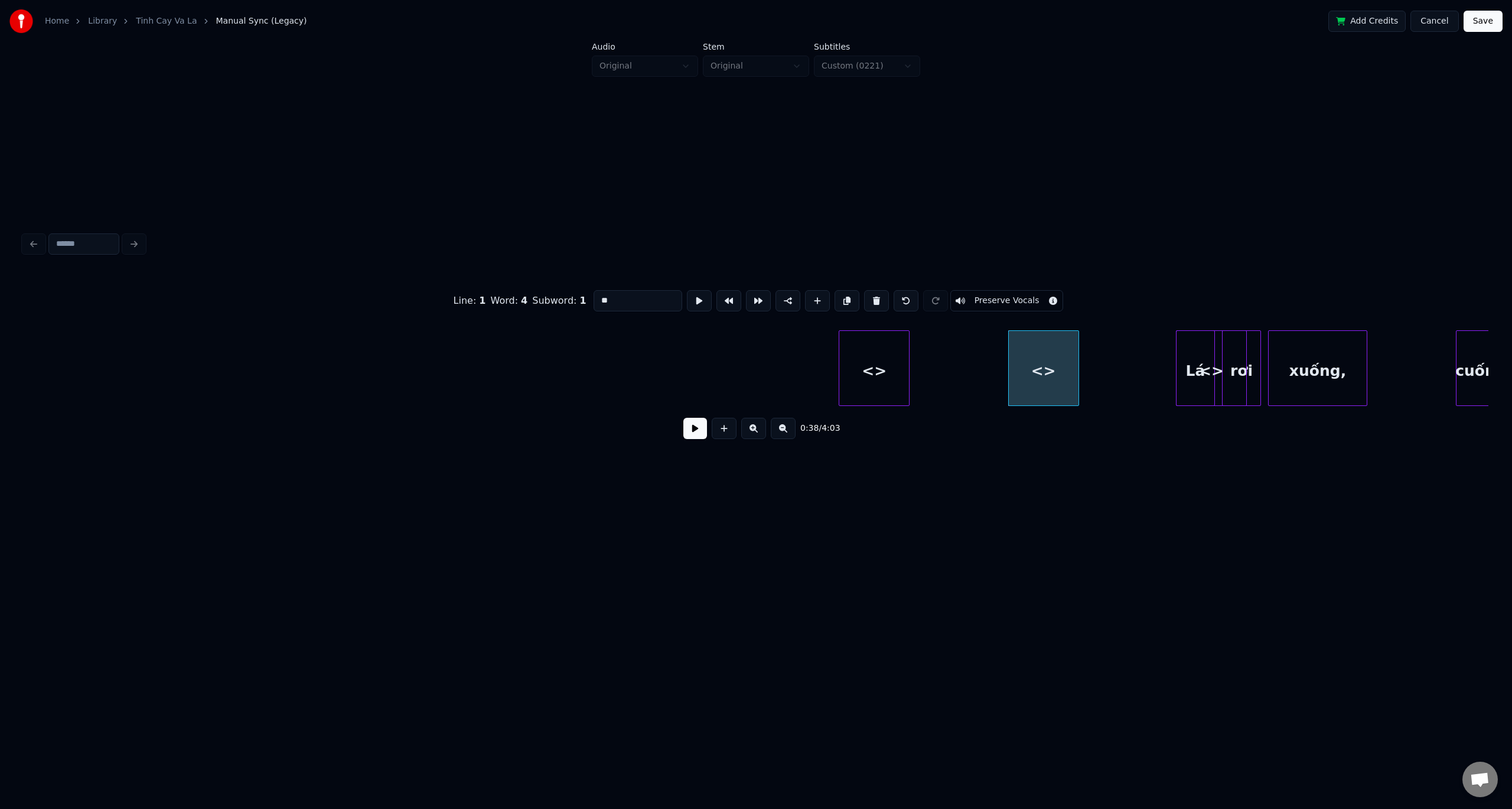
click at [867, 377] on div "<>" at bounding box center [874, 371] width 70 height 80
click at [993, 365] on div "<>" at bounding box center [985, 371] width 70 height 80
click at [1046, 356] on div "<>" at bounding box center [1043, 371] width 70 height 80
click at [876, 294] on button at bounding box center [875, 301] width 24 height 22
click at [877, 336] on div "<>" at bounding box center [874, 371] width 70 height 80
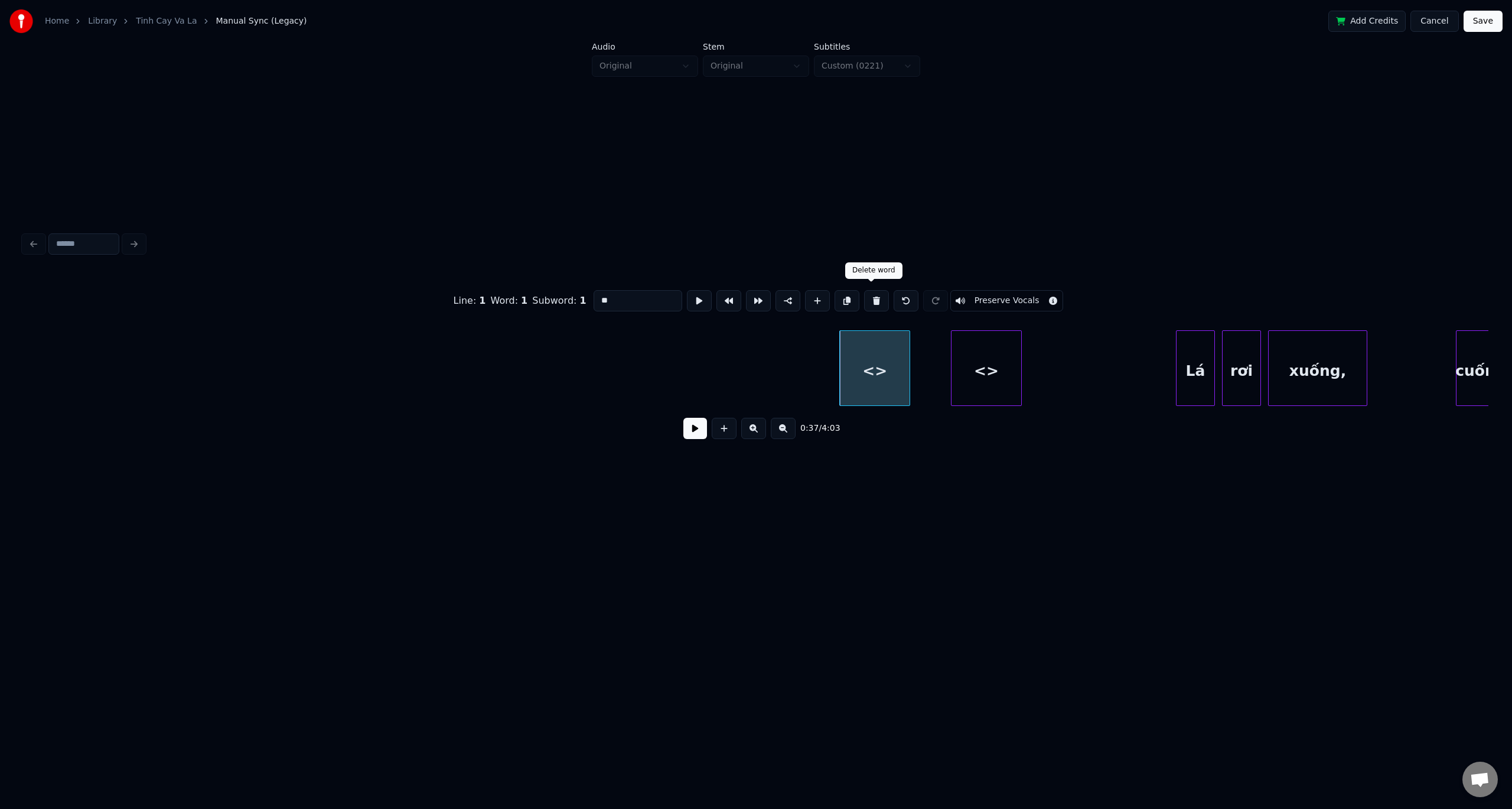
click at [873, 304] on button at bounding box center [875, 301] width 24 height 22
click at [962, 345] on div "<>" at bounding box center [985, 371] width 70 height 80
click at [875, 297] on button at bounding box center [875, 301] width 24 height 22
click at [966, 361] on div "<>" at bounding box center [985, 371] width 70 height 80
type input "**"
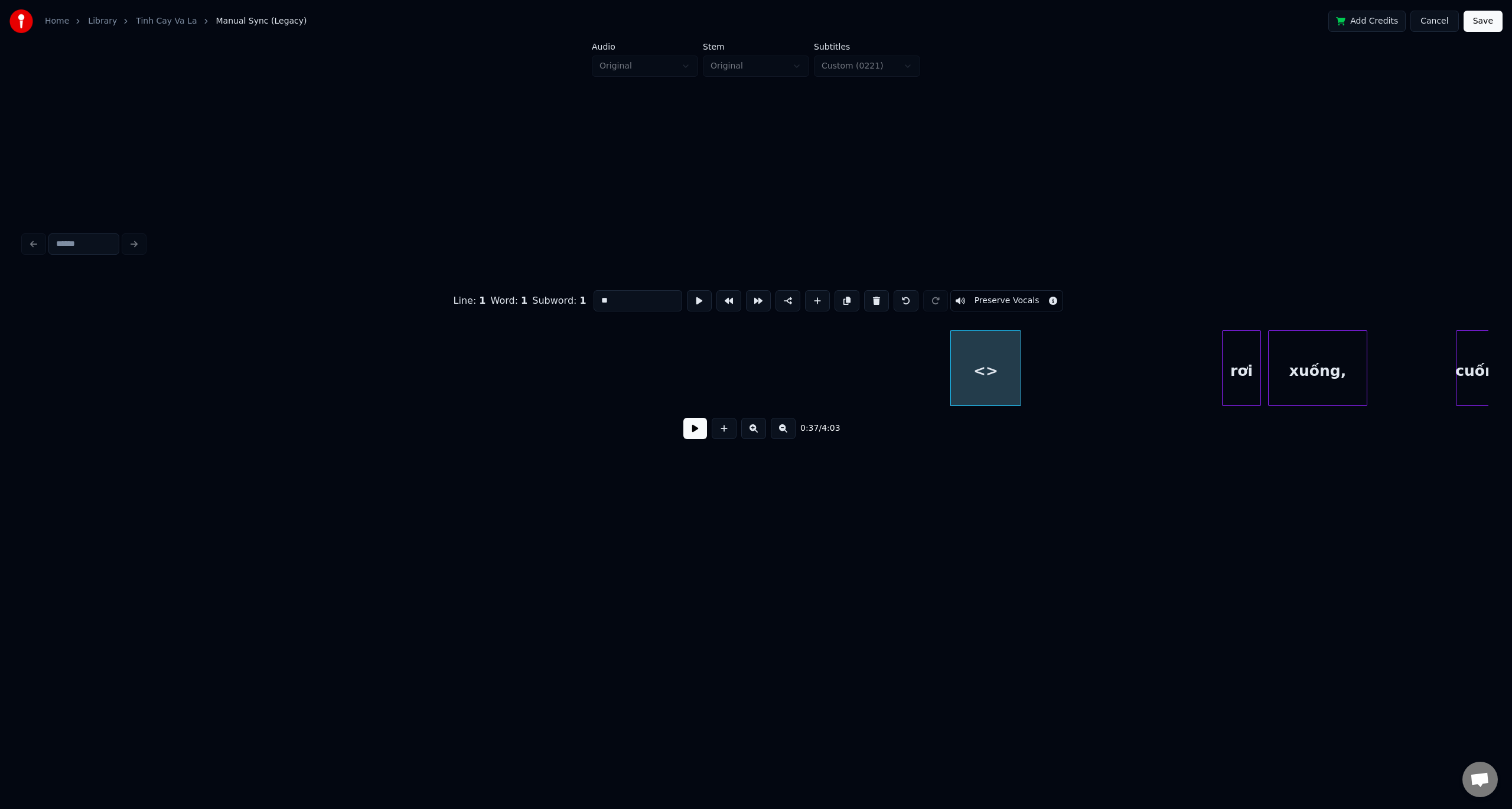
click at [1437, 12] on button "Cancel" at bounding box center [1434, 22] width 48 height 22
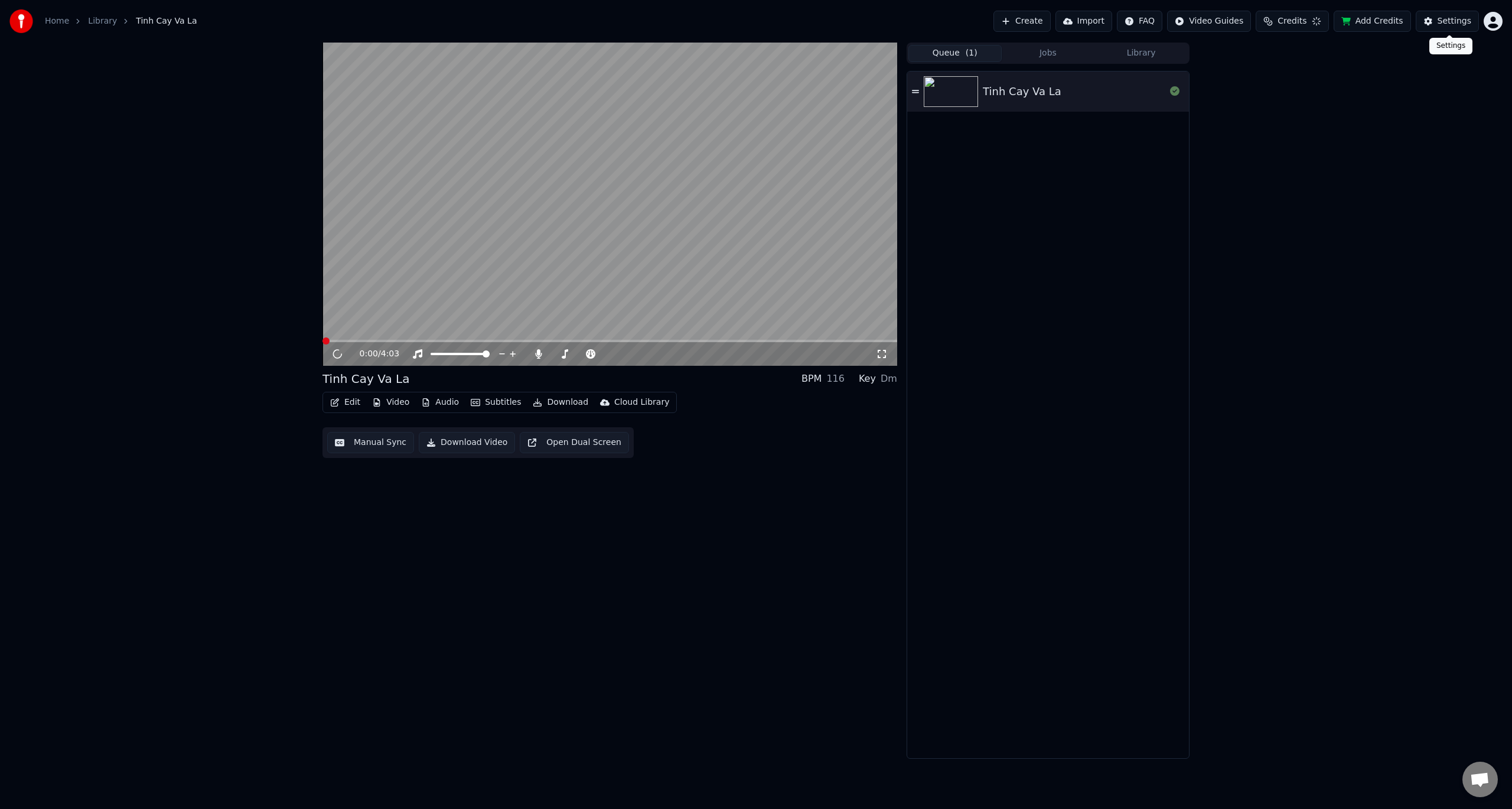
click at [1437, 19] on button "Settings" at bounding box center [1446, 22] width 64 height 22
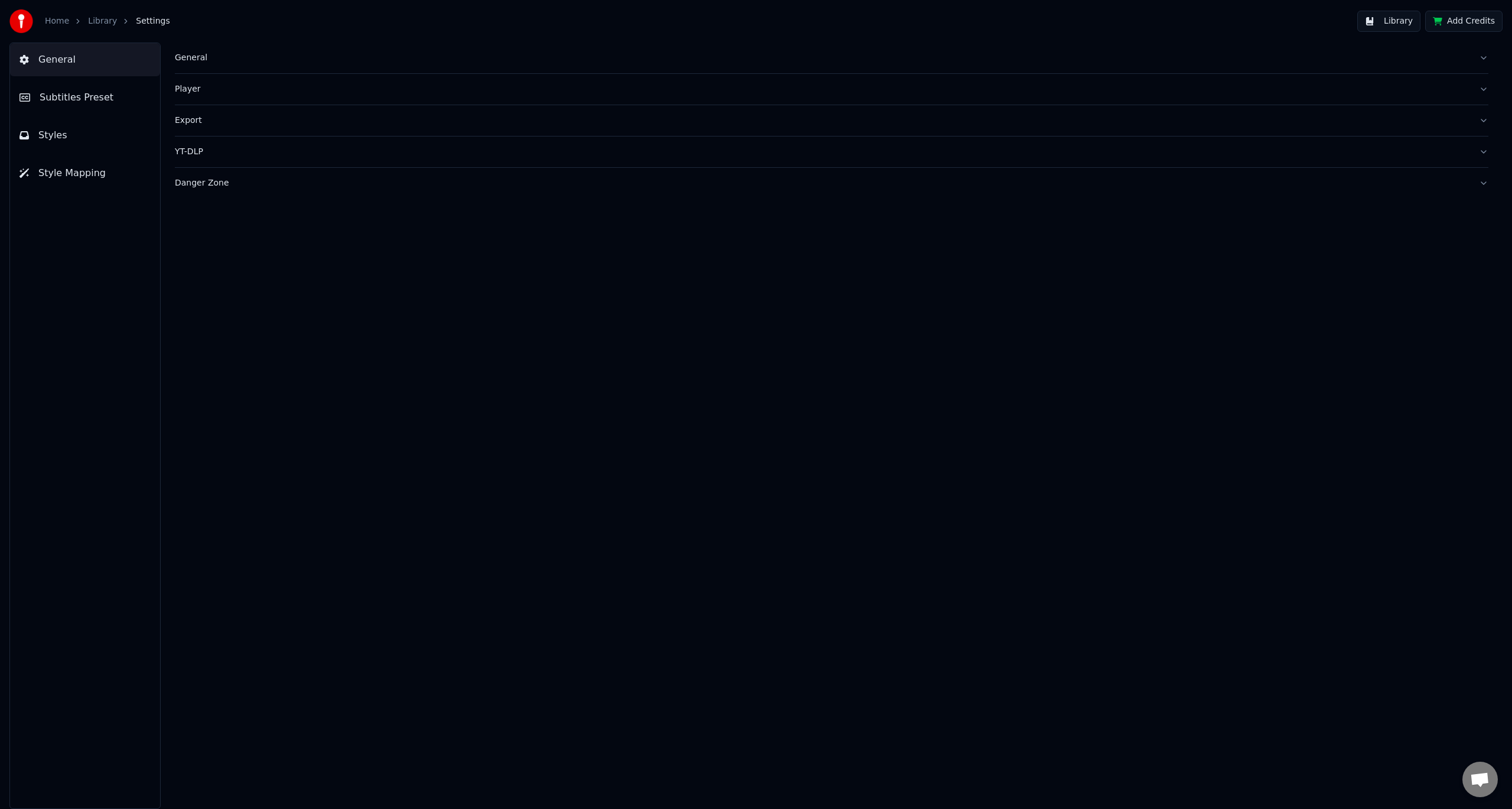
click at [1391, 24] on button "Library" at bounding box center [1389, 22] width 64 height 22
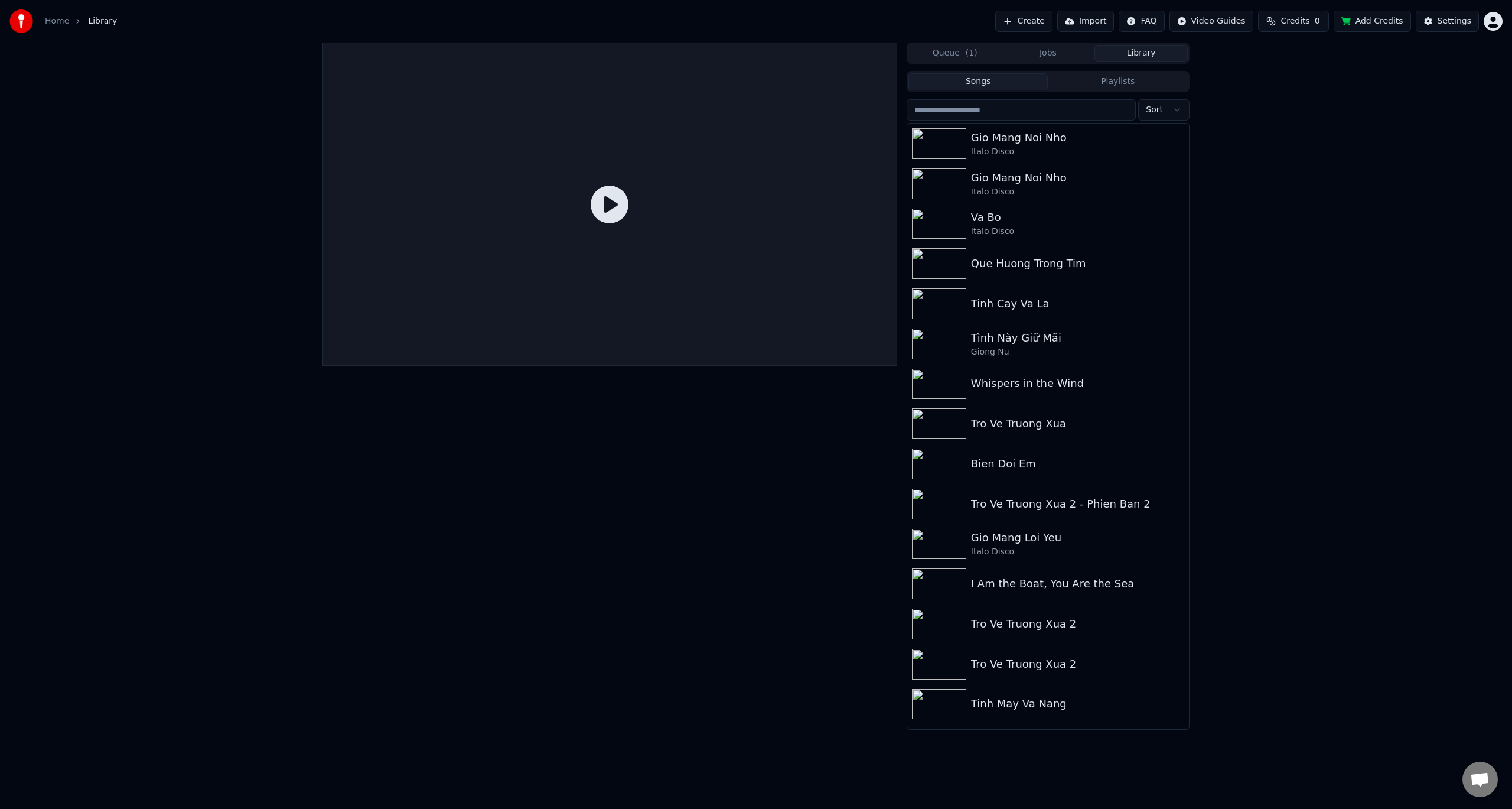
click at [591, 214] on icon at bounding box center [609, 204] width 38 height 38
click at [611, 210] on icon at bounding box center [609, 204] width 38 height 38
click at [1142, 53] on button "Library" at bounding box center [1140, 53] width 93 height 17
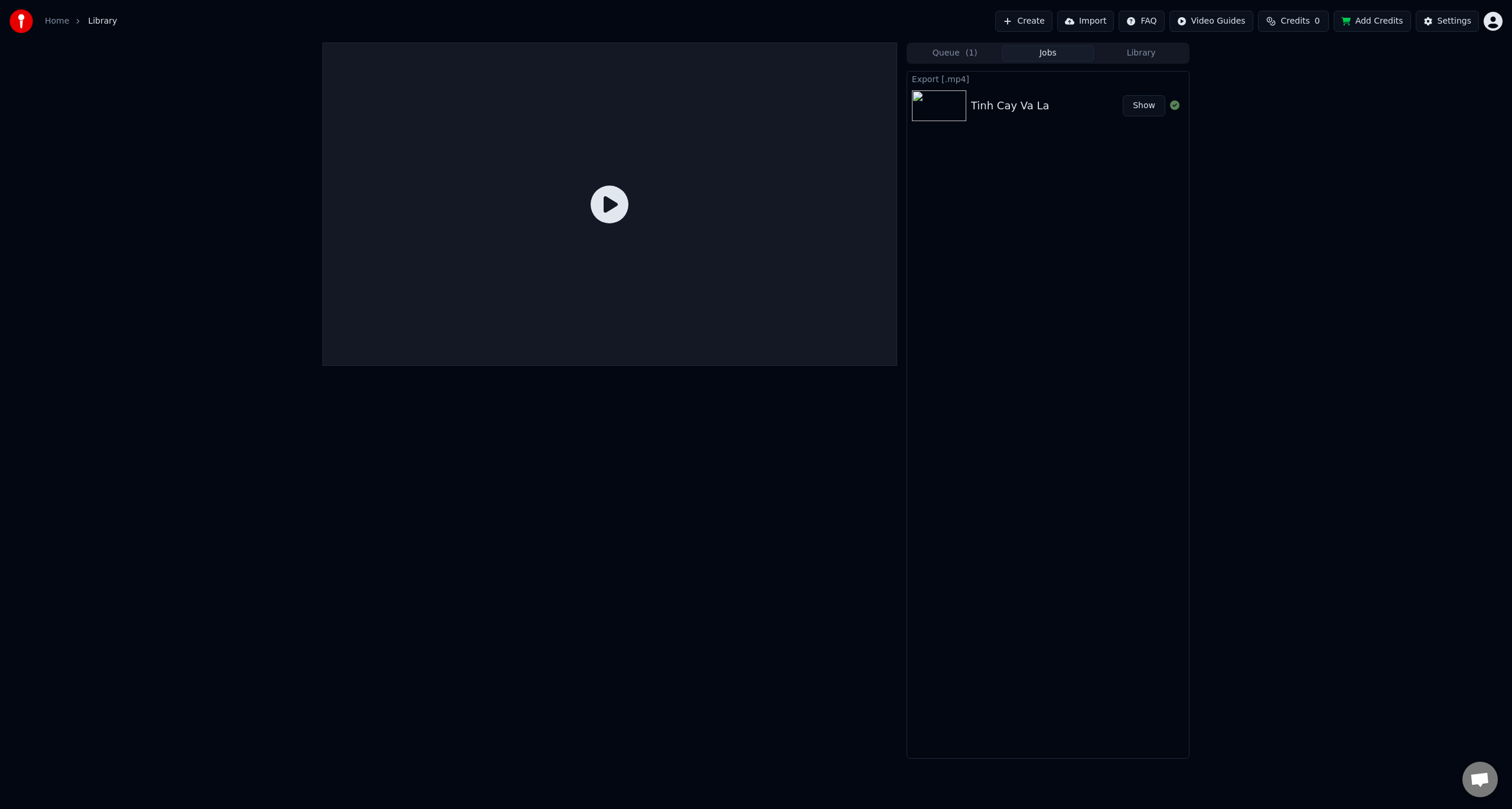
click at [1043, 53] on button "Jobs" at bounding box center [1048, 53] width 93 height 17
click at [592, 198] on icon at bounding box center [609, 204] width 38 height 38
click at [601, 200] on icon at bounding box center [609, 204] width 38 height 38
drag, startPoint x: 605, startPoint y: 201, endPoint x: 837, endPoint y: 106, distance: 250.7
click at [606, 201] on icon at bounding box center [609, 204] width 38 height 38
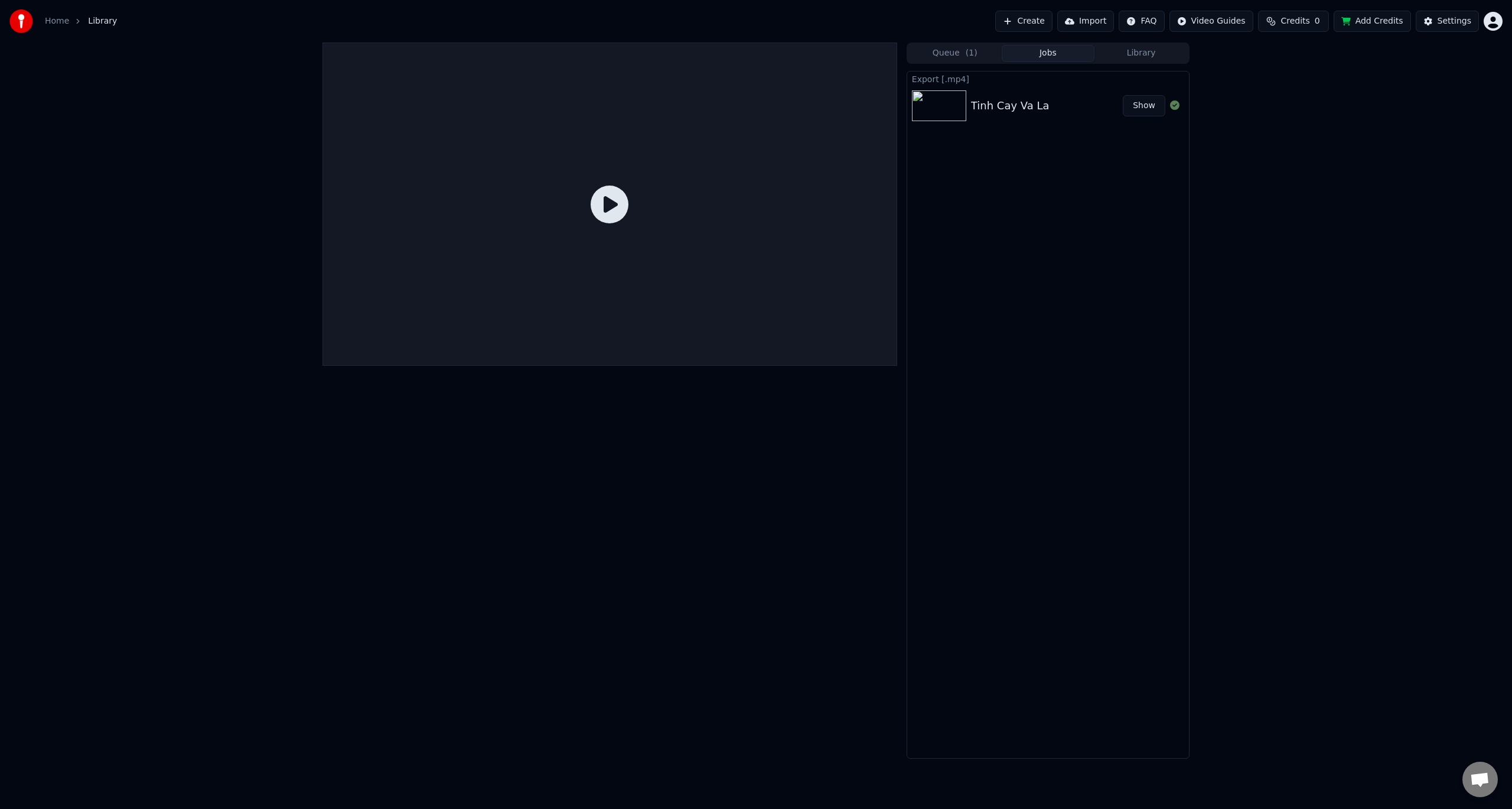
click at [1145, 110] on button "Show" at bounding box center [1143, 106] width 42 height 22
click at [1457, 26] on div "Settings" at bounding box center [1454, 22] width 33 height 12
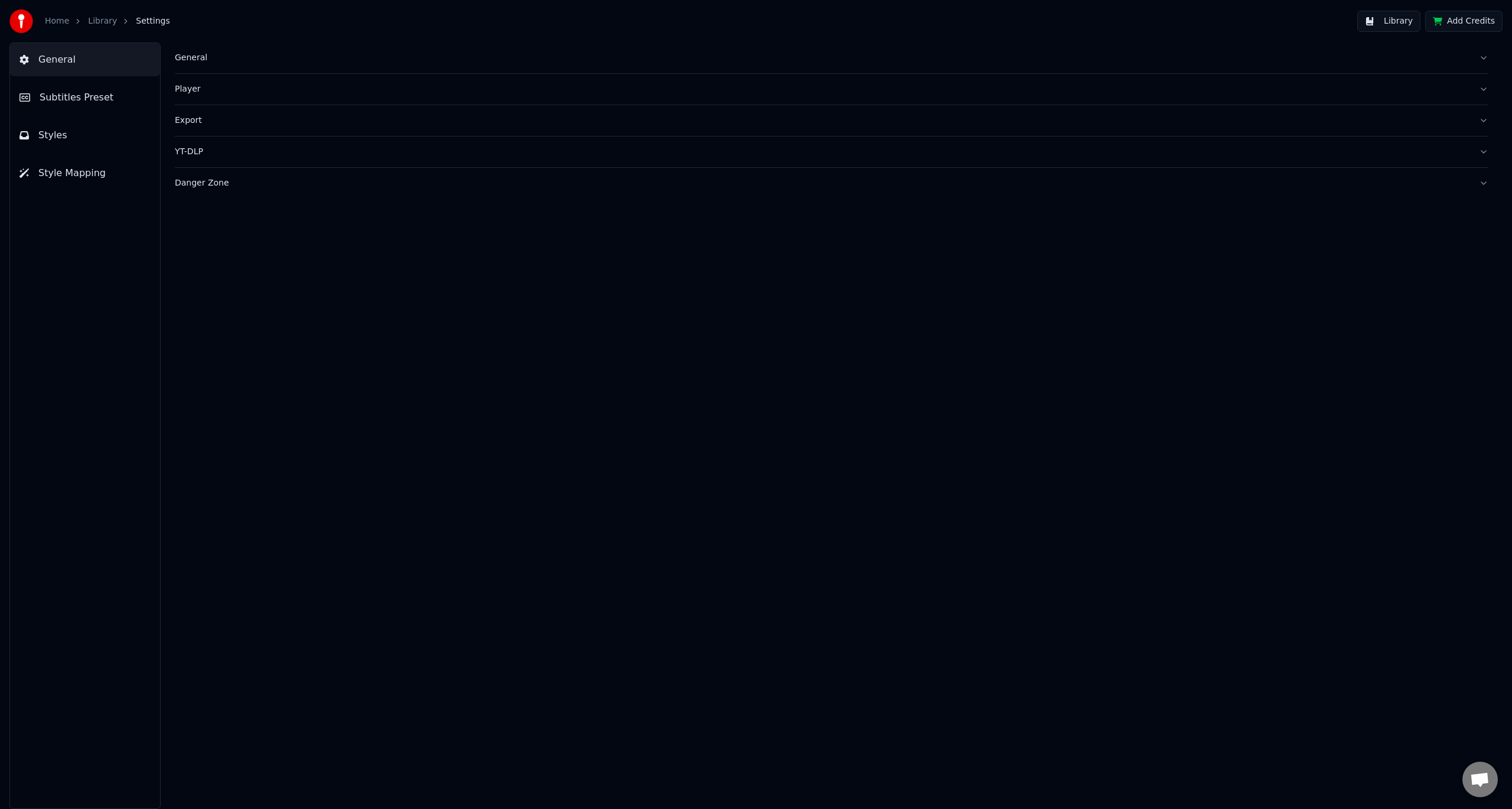
click at [1402, 21] on button "Library" at bounding box center [1389, 22] width 64 height 22
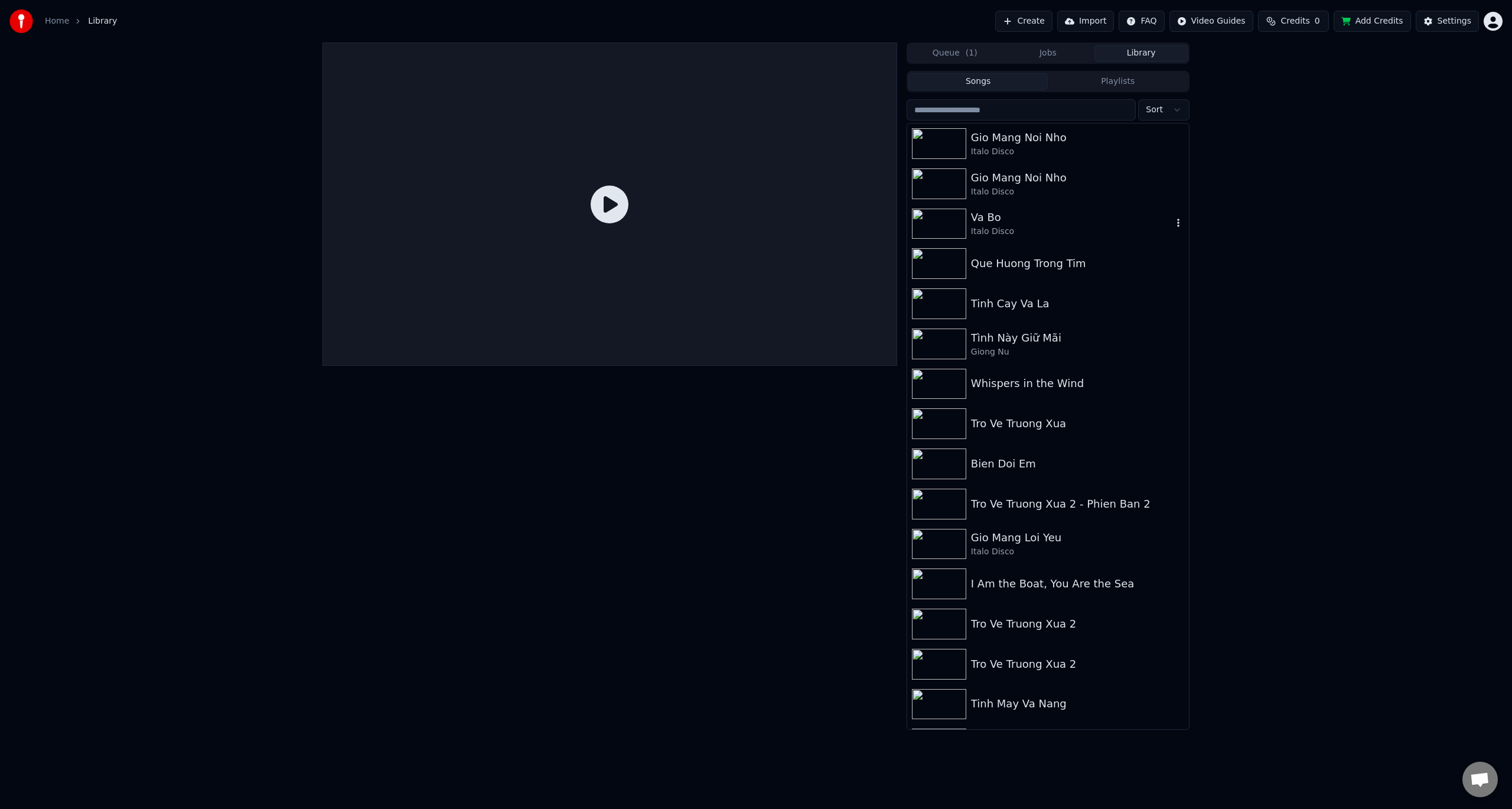
click at [1003, 215] on div "Va Bo" at bounding box center [1071, 216] width 202 height 17
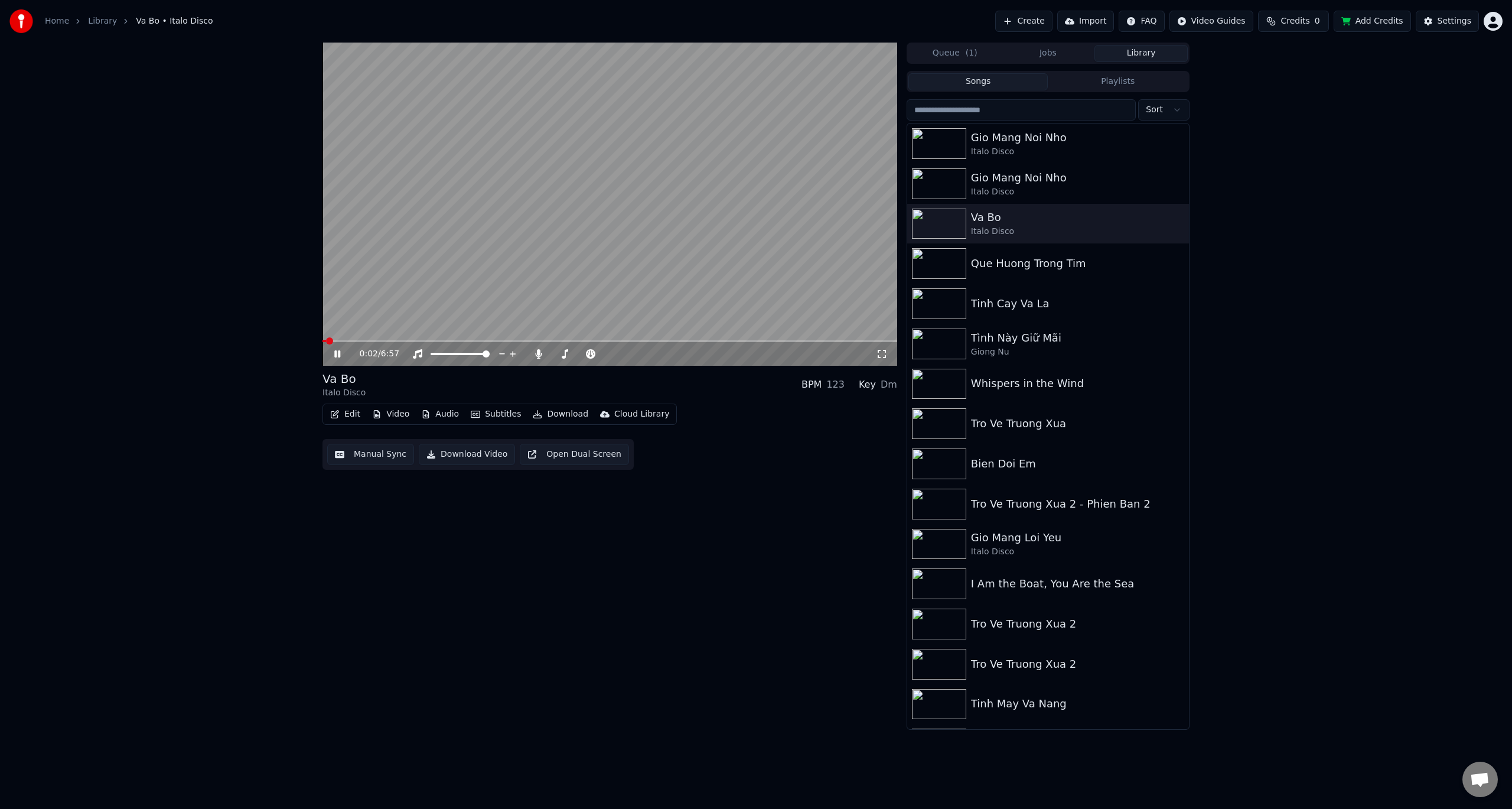
click at [343, 416] on button "Edit" at bounding box center [345, 413] width 39 height 17
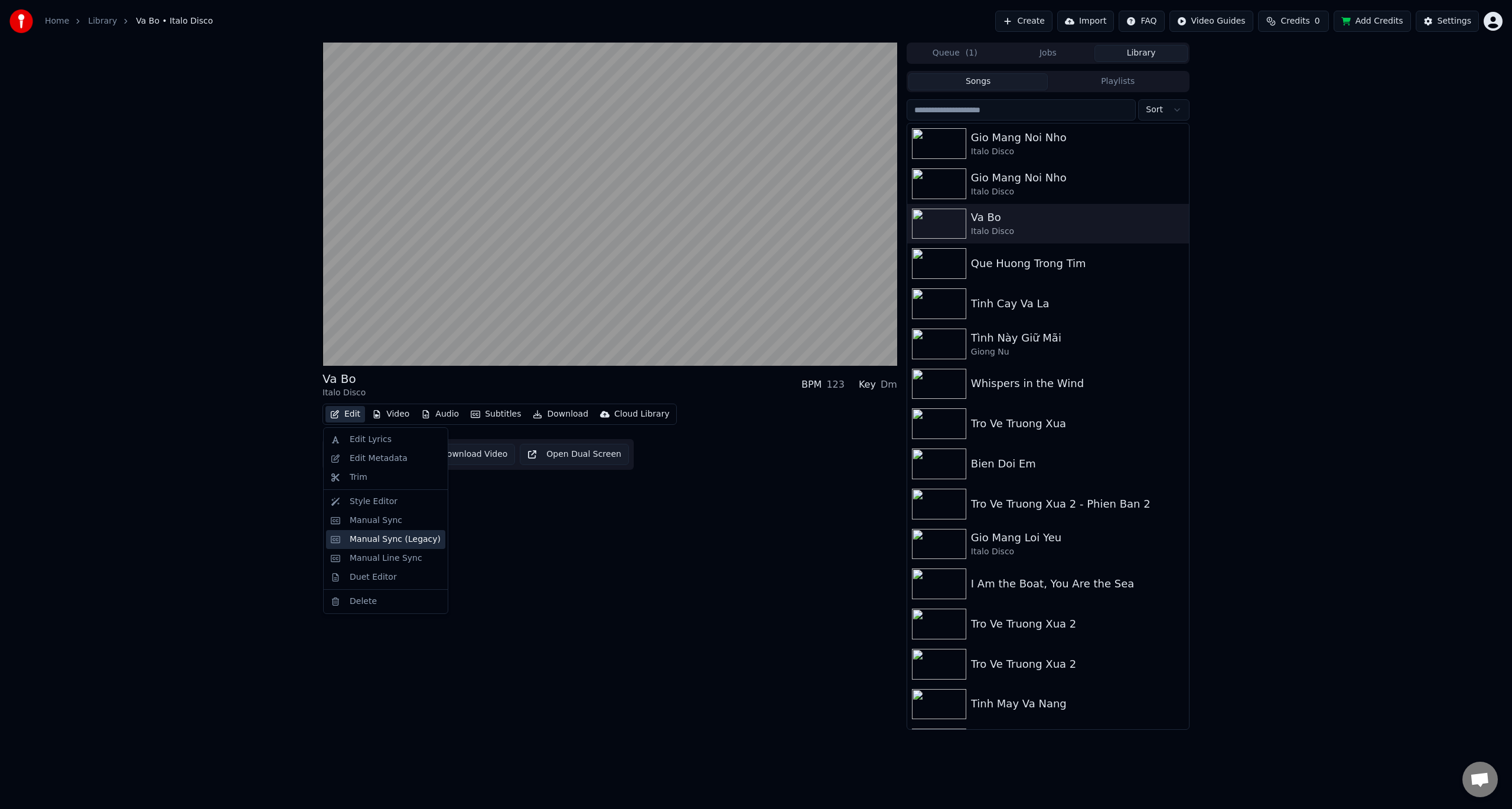
click at [398, 541] on div "Manual Sync (Legacy)" at bounding box center [395, 540] width 91 height 12
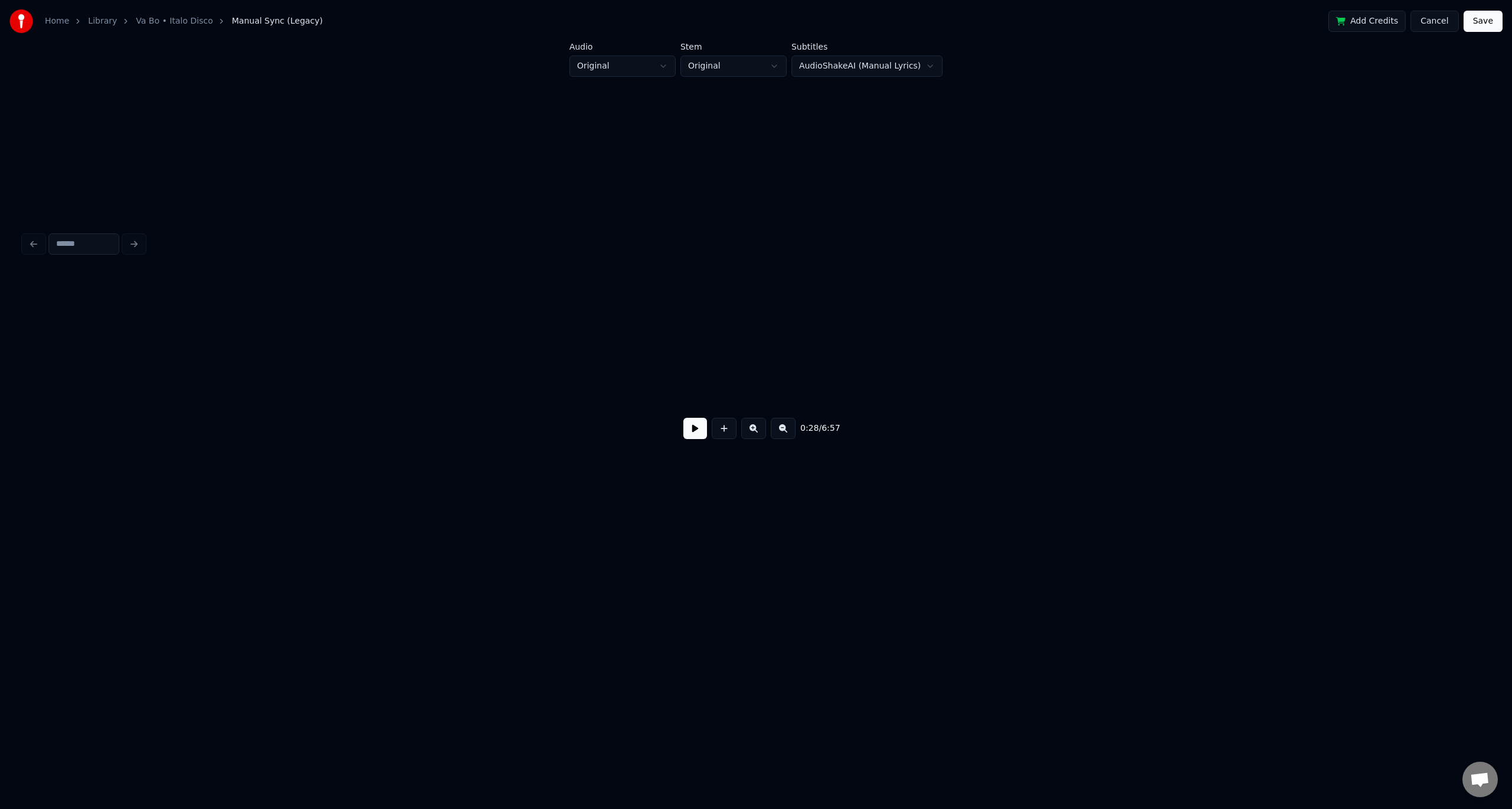
scroll to position [0, 5025]
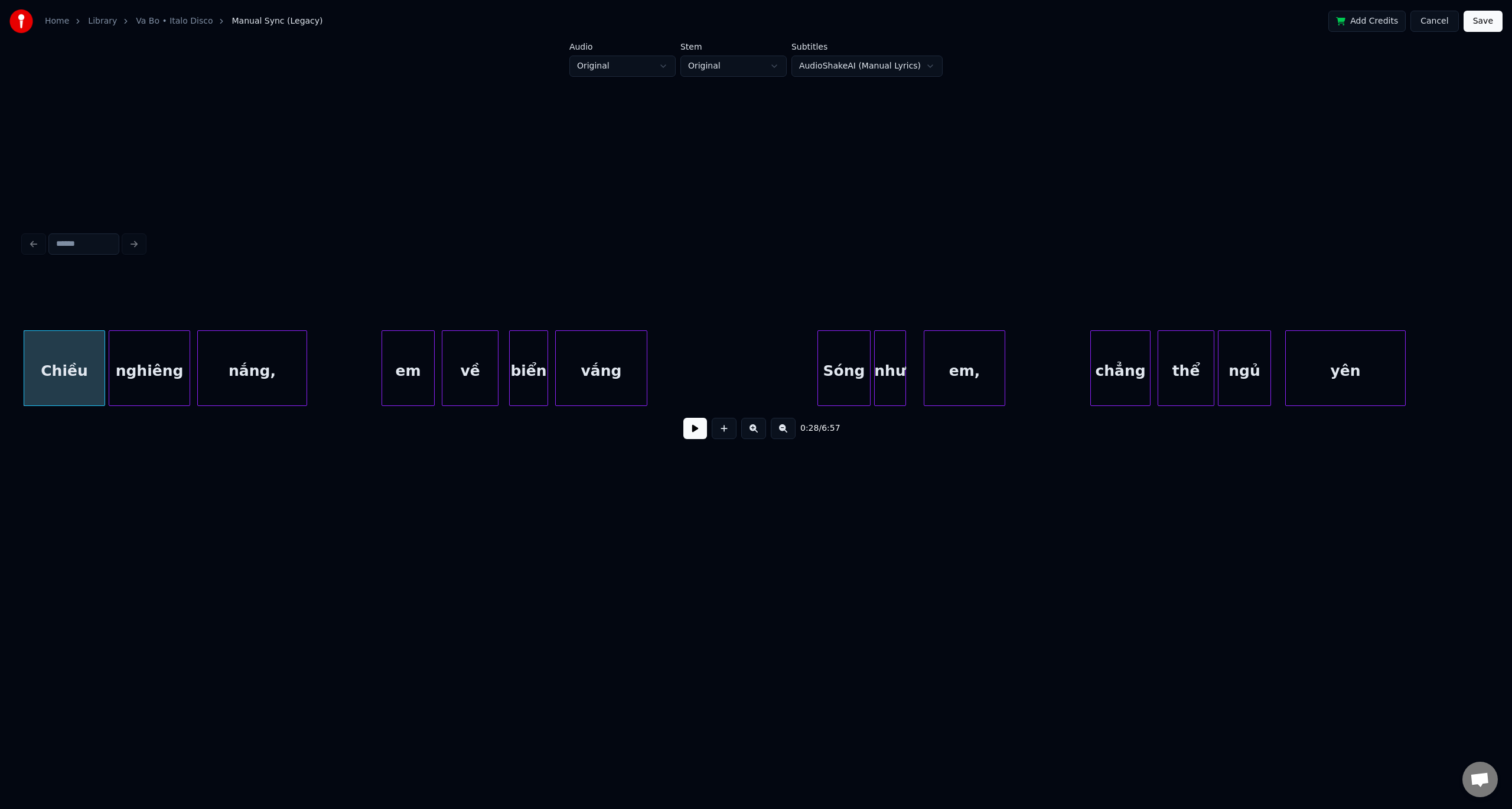
click at [699, 429] on button at bounding box center [695, 428] width 24 height 22
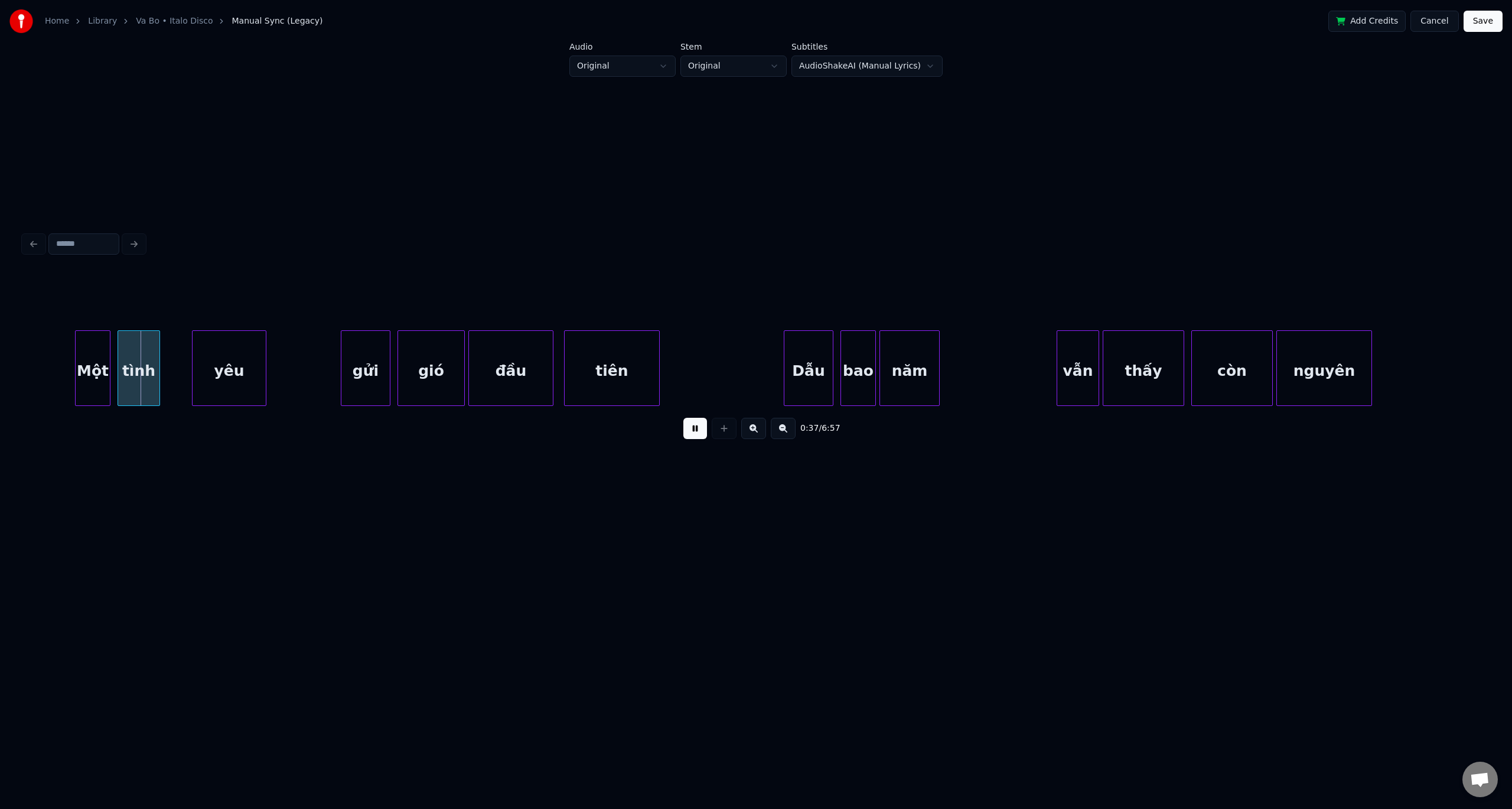
click at [784, 434] on button at bounding box center [782, 428] width 24 height 22
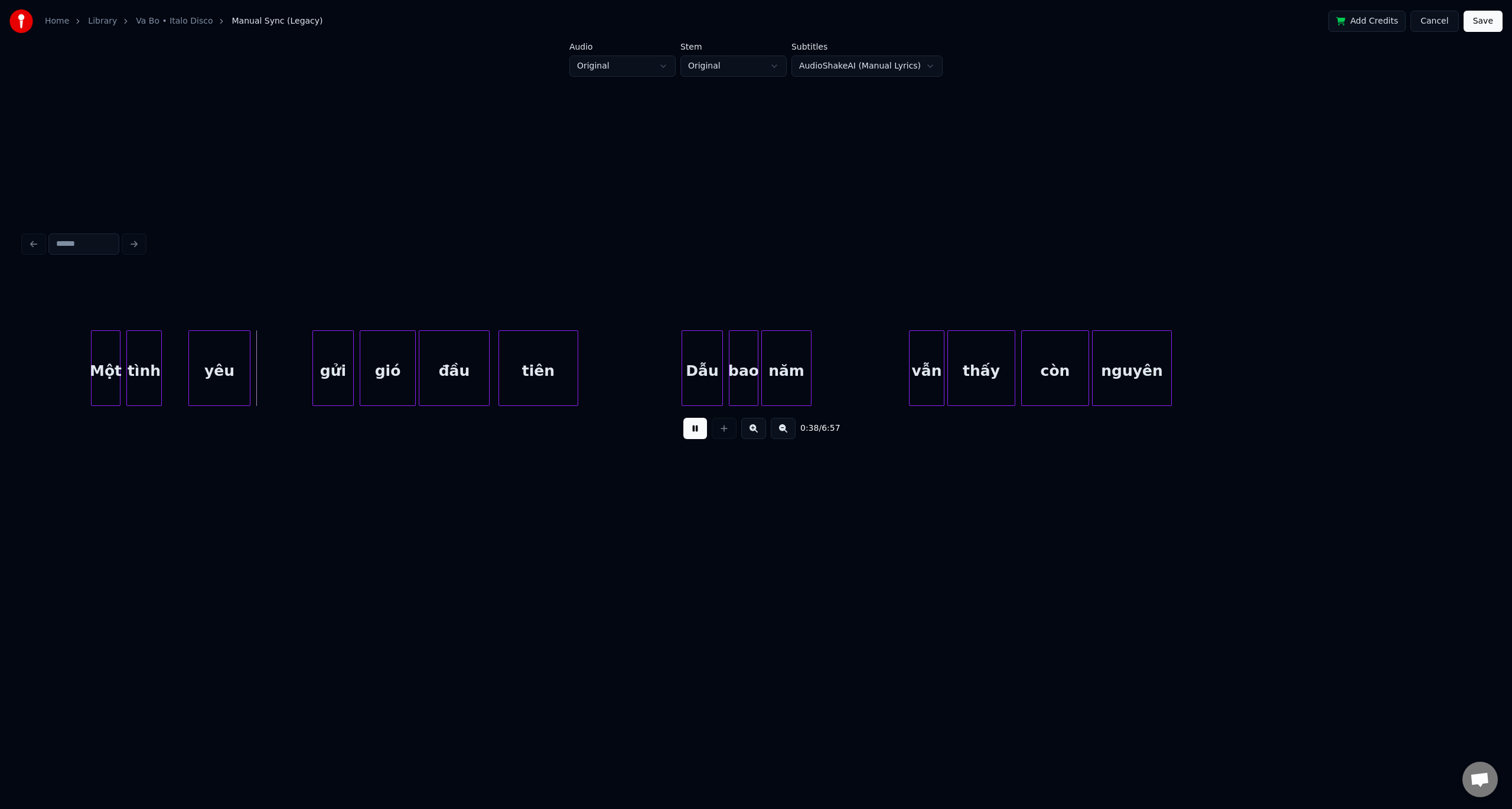
click at [784, 434] on button at bounding box center [782, 428] width 24 height 22
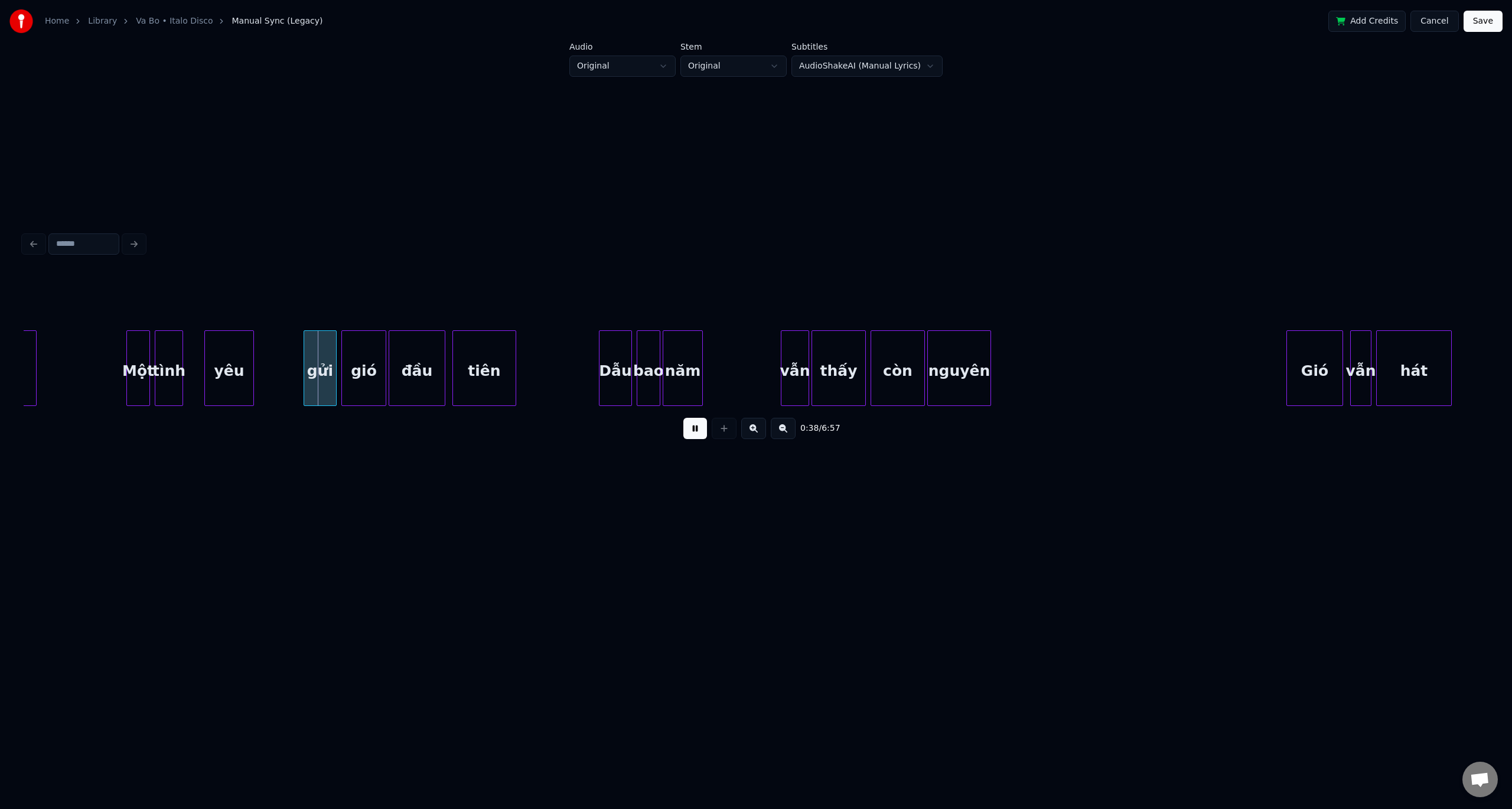
click at [784, 434] on button at bounding box center [782, 428] width 24 height 22
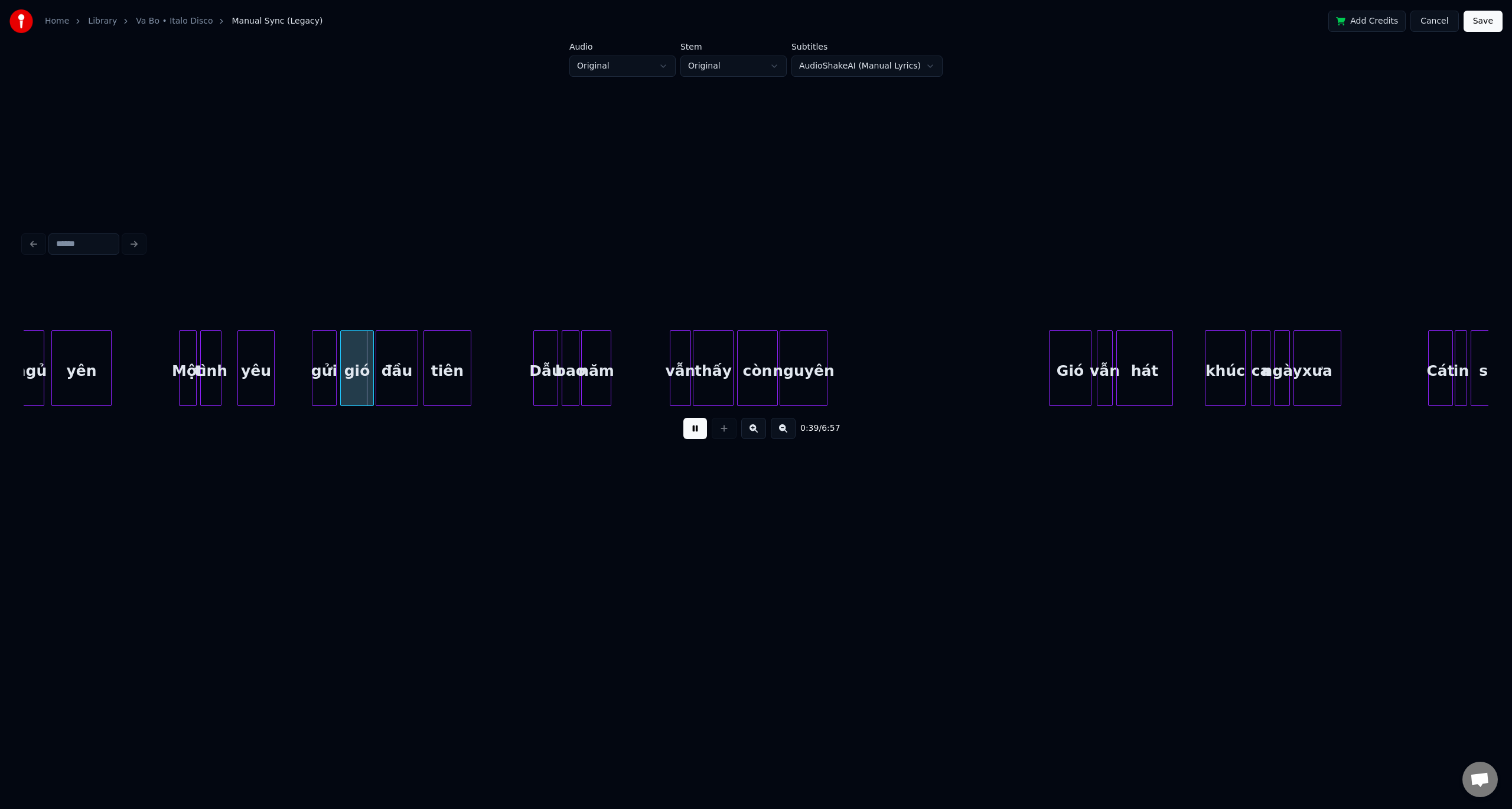
click at [784, 434] on button at bounding box center [782, 428] width 24 height 22
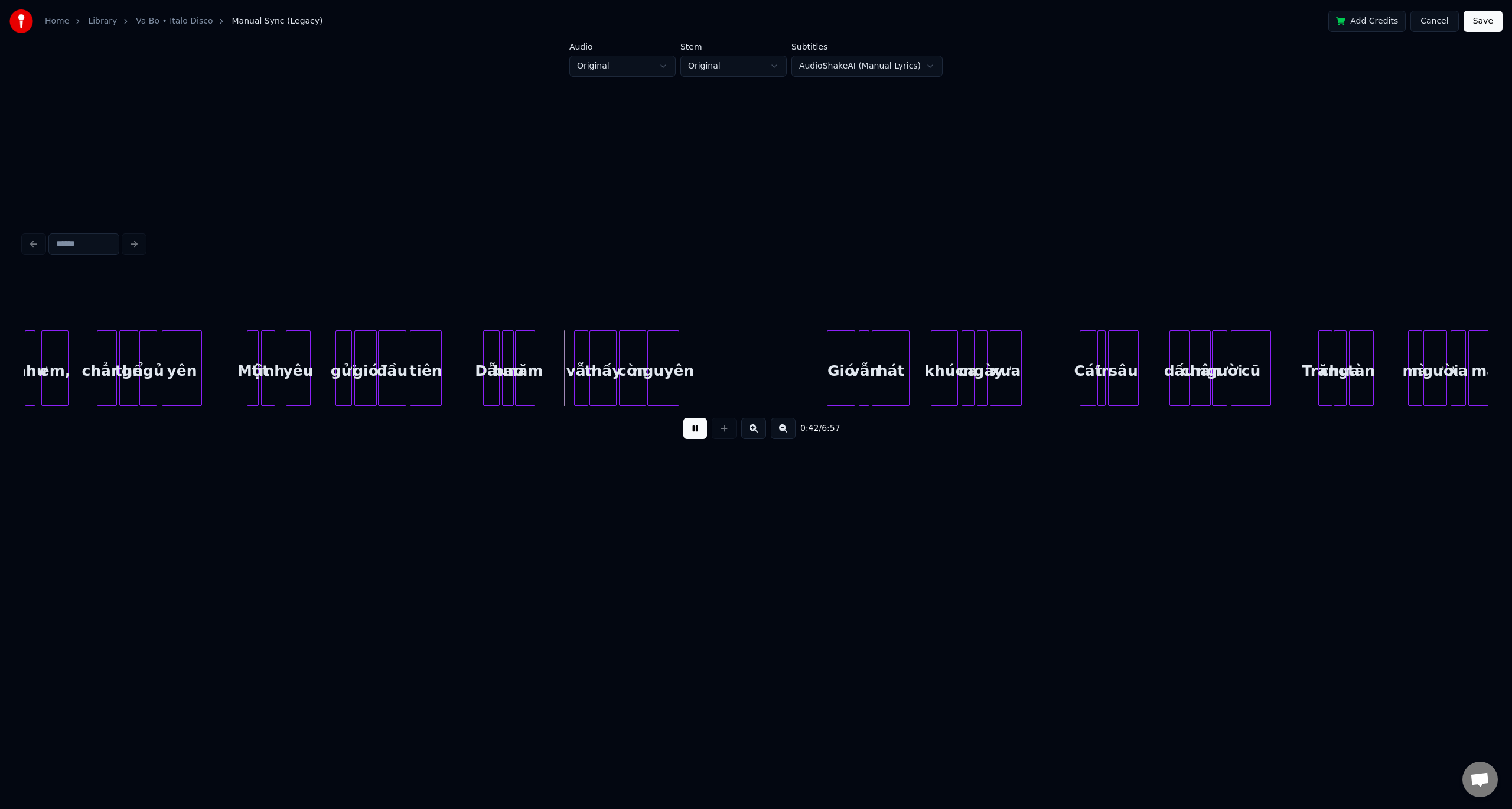
click at [753, 435] on button at bounding box center [753, 428] width 24 height 22
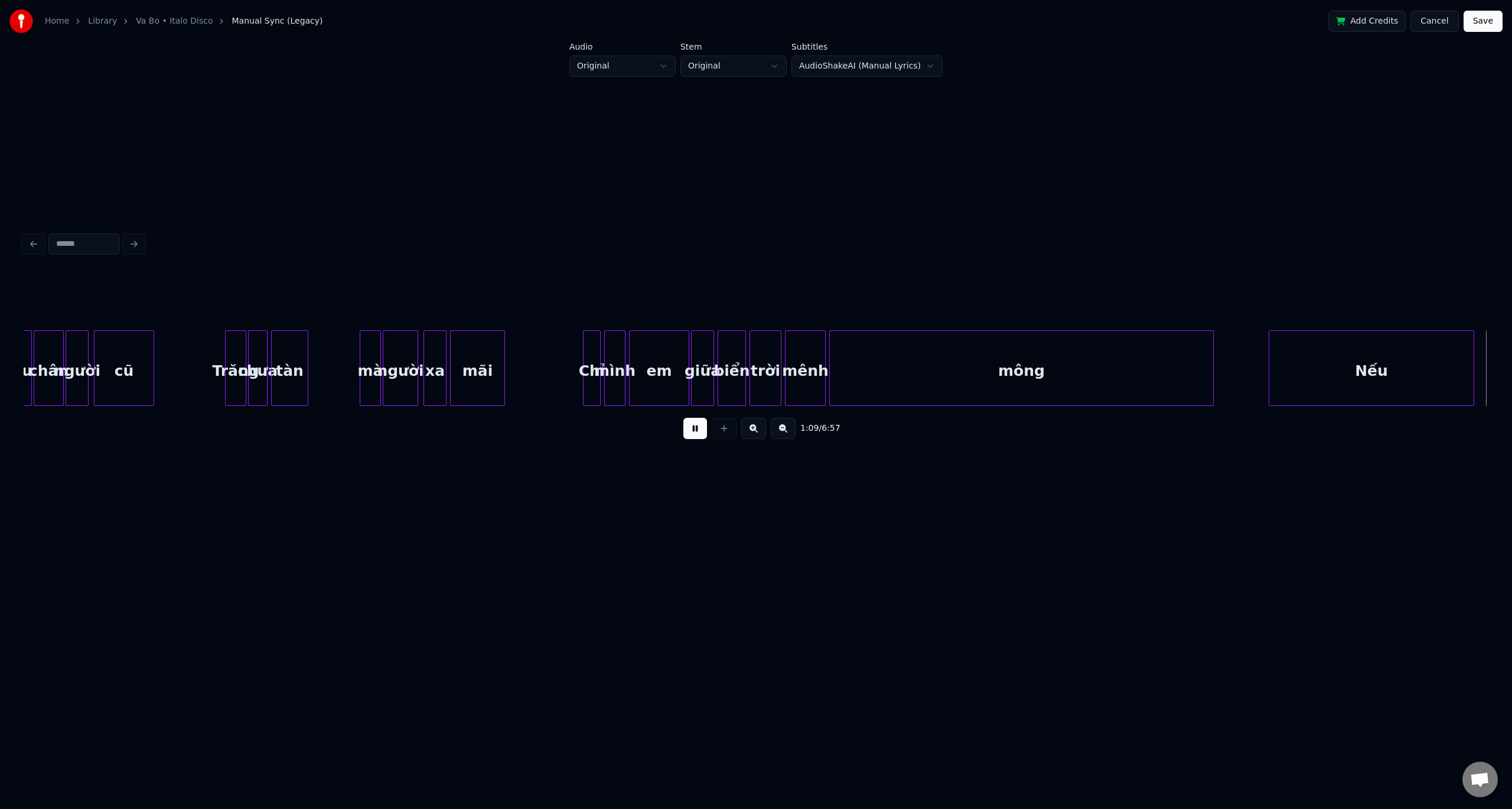
scroll to position [0, 6140]
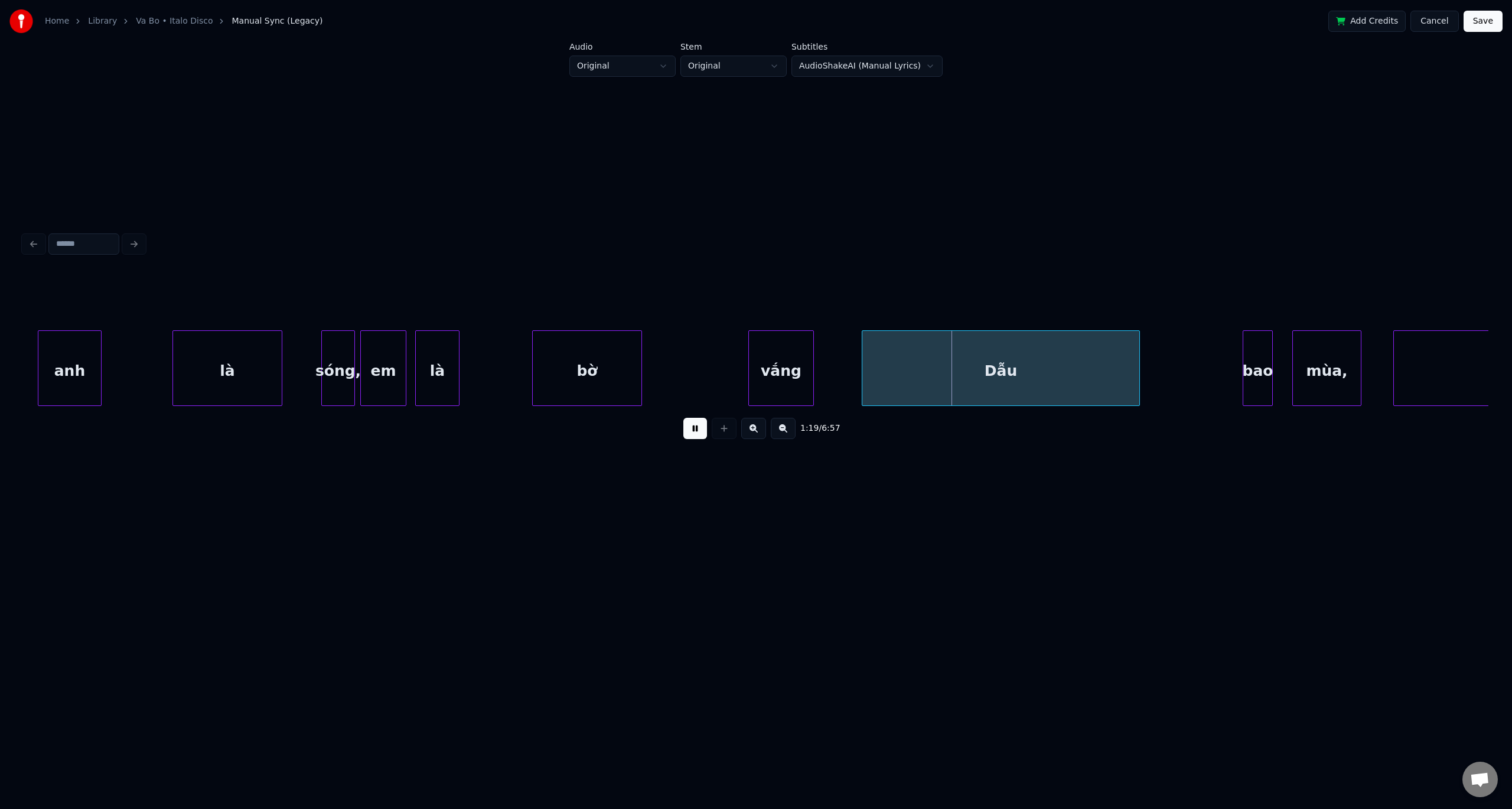
click at [725, 437] on div at bounding box center [724, 428] width 29 height 22
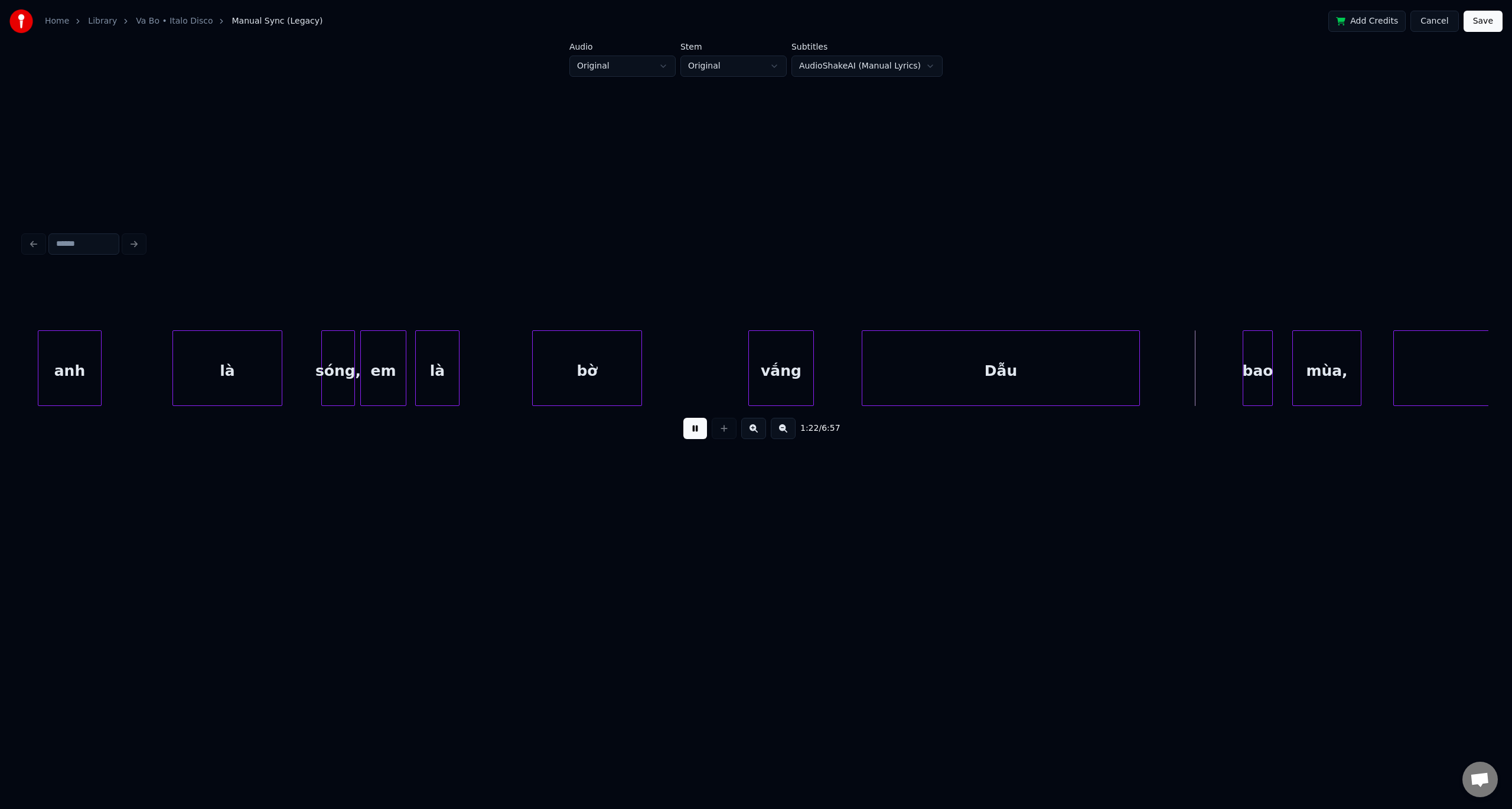
drag, startPoint x: 725, startPoint y: 437, endPoint x: 752, endPoint y: 494, distance: 63.1
click at [752, 494] on div "1:22 / 6:57" at bounding box center [755, 338] width 1474 height 485
click at [784, 433] on button at bounding box center [782, 428] width 24 height 22
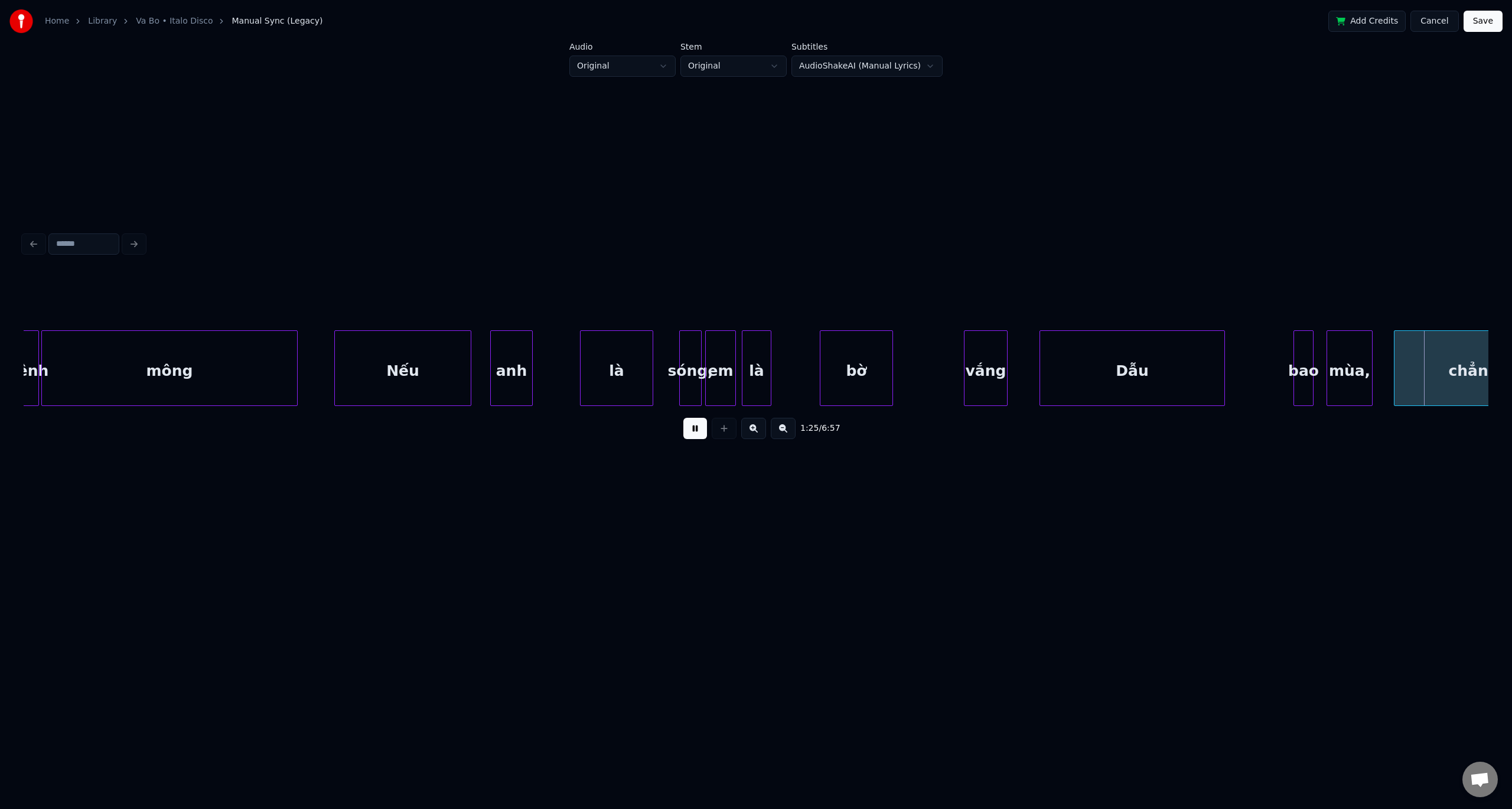
click at [784, 432] on button at bounding box center [782, 428] width 24 height 22
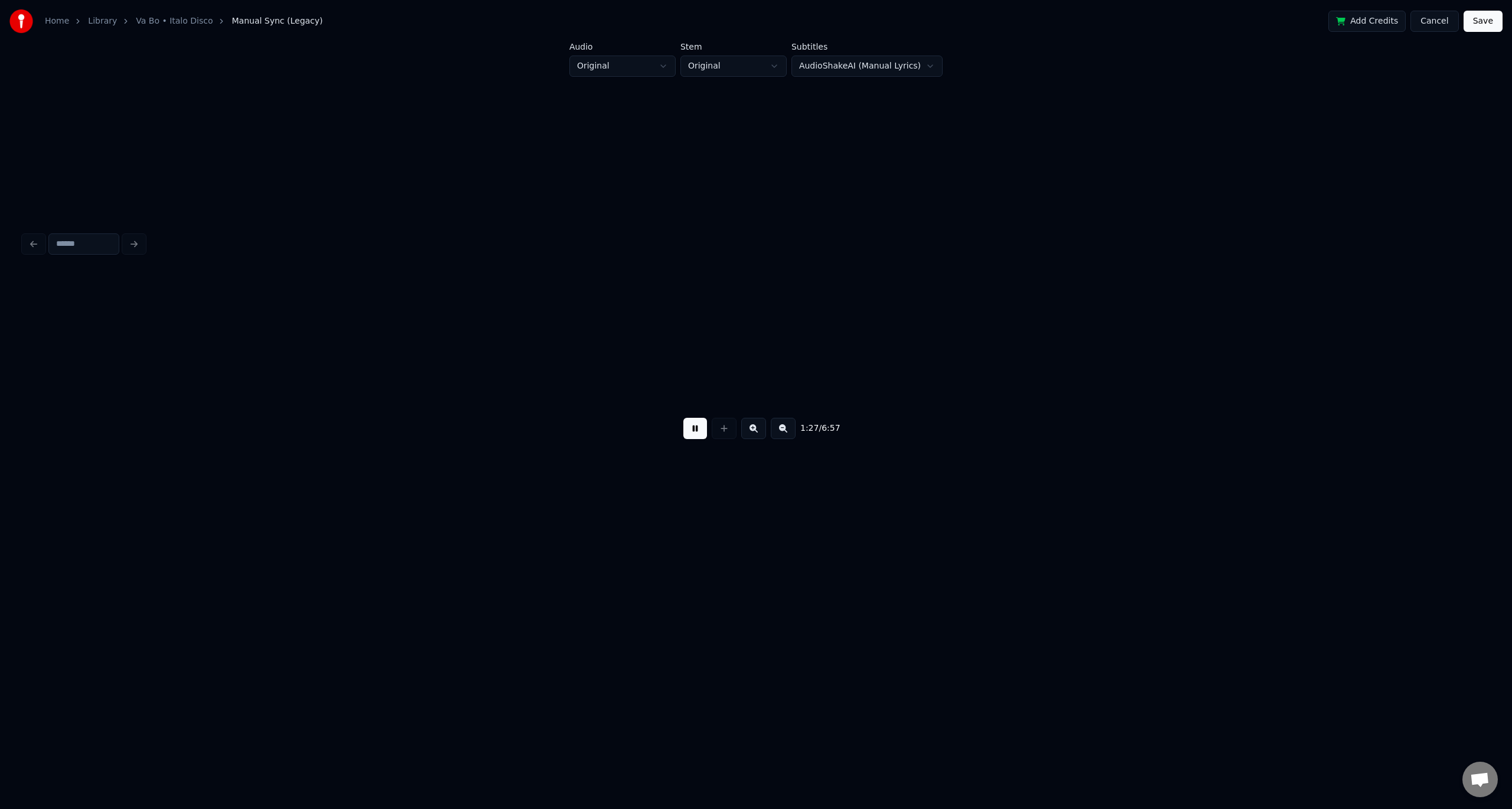
click at [760, 433] on button at bounding box center [753, 428] width 24 height 22
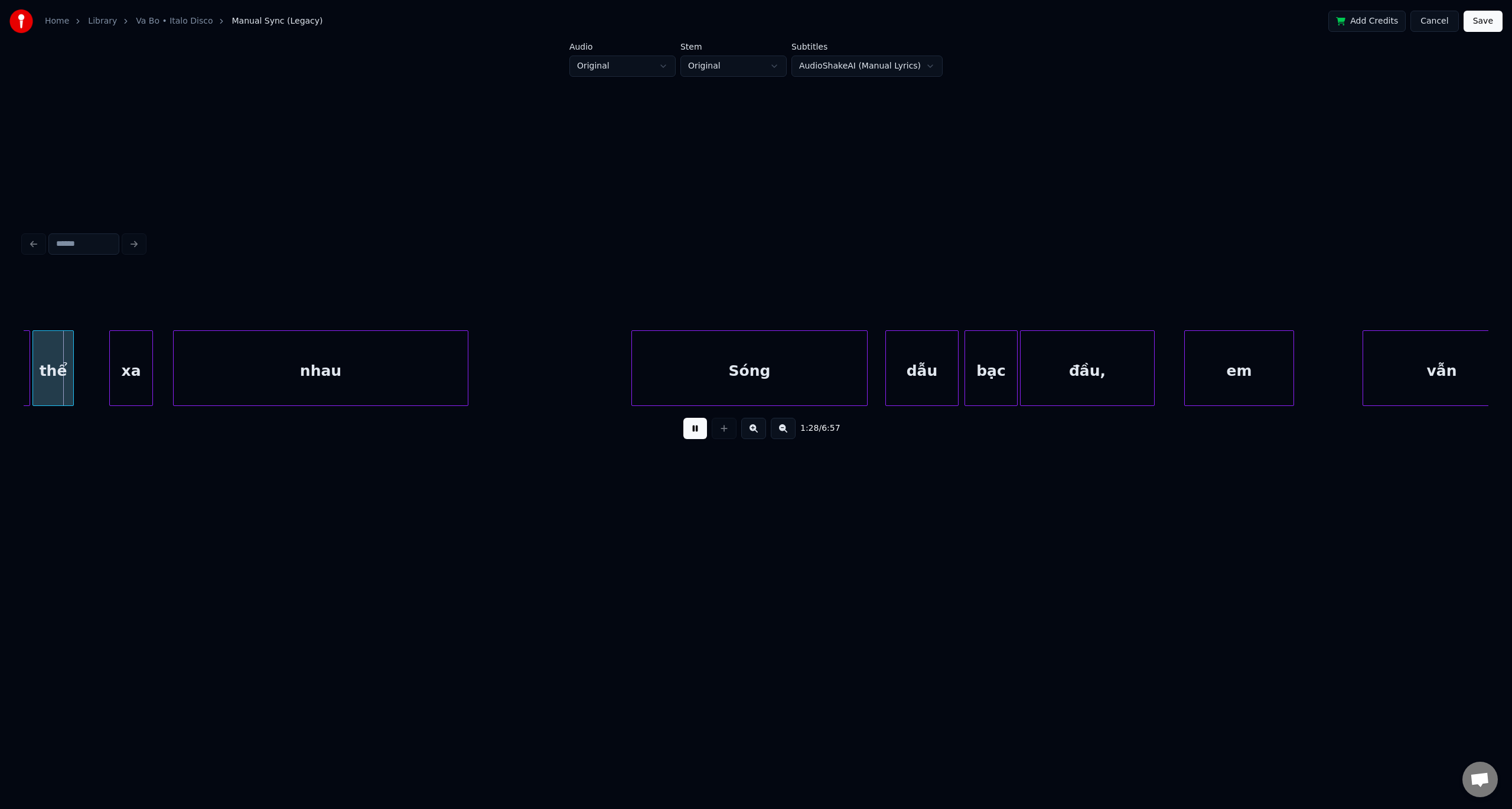
click at [760, 433] on button at bounding box center [753, 428] width 24 height 22
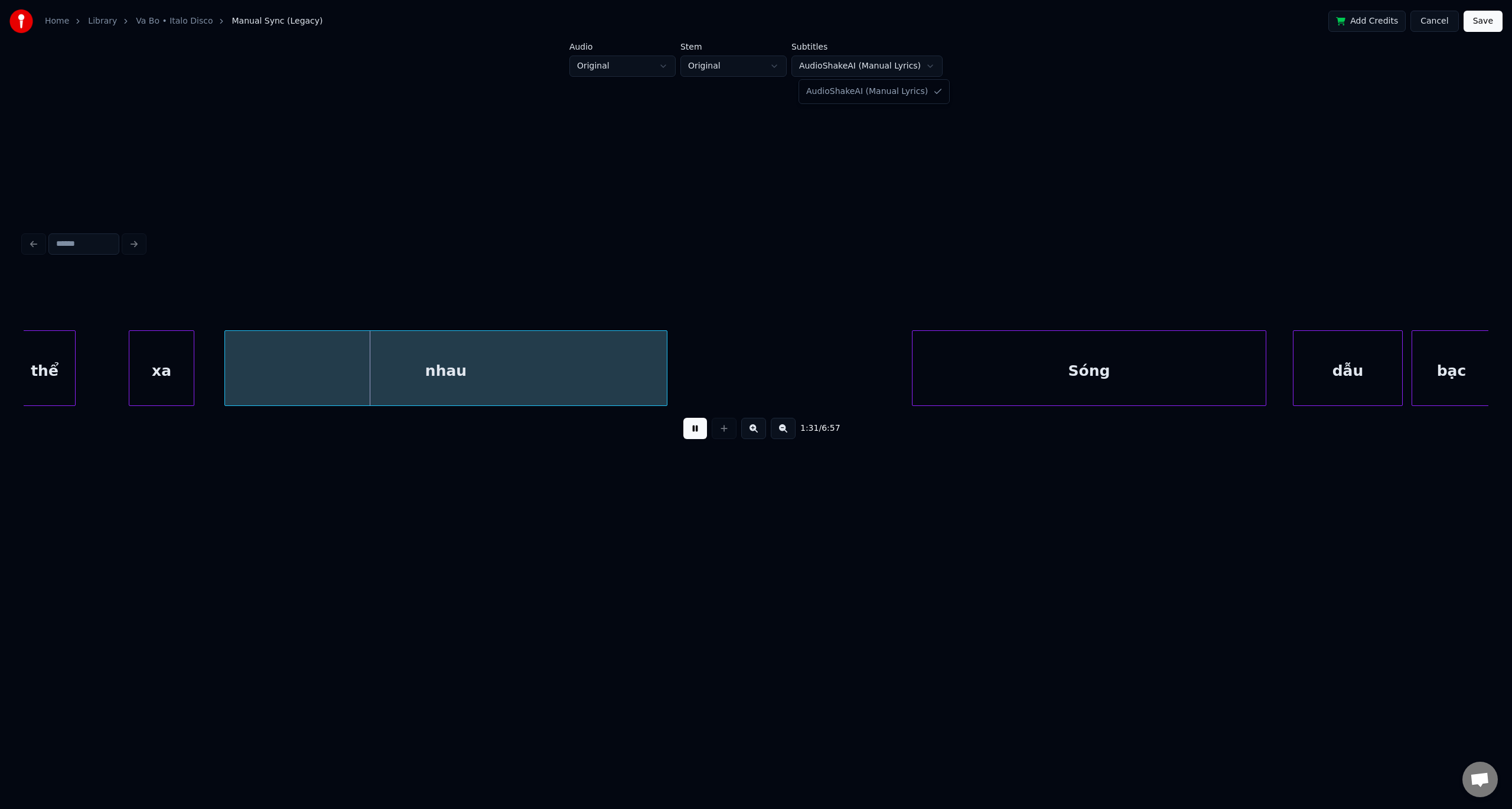
click at [892, 70] on html "Home Library Va Bo • Italo Disco Manual Sync (Legacy) Add Credits Cancel Save A…" at bounding box center [756, 300] width 1512 height 599
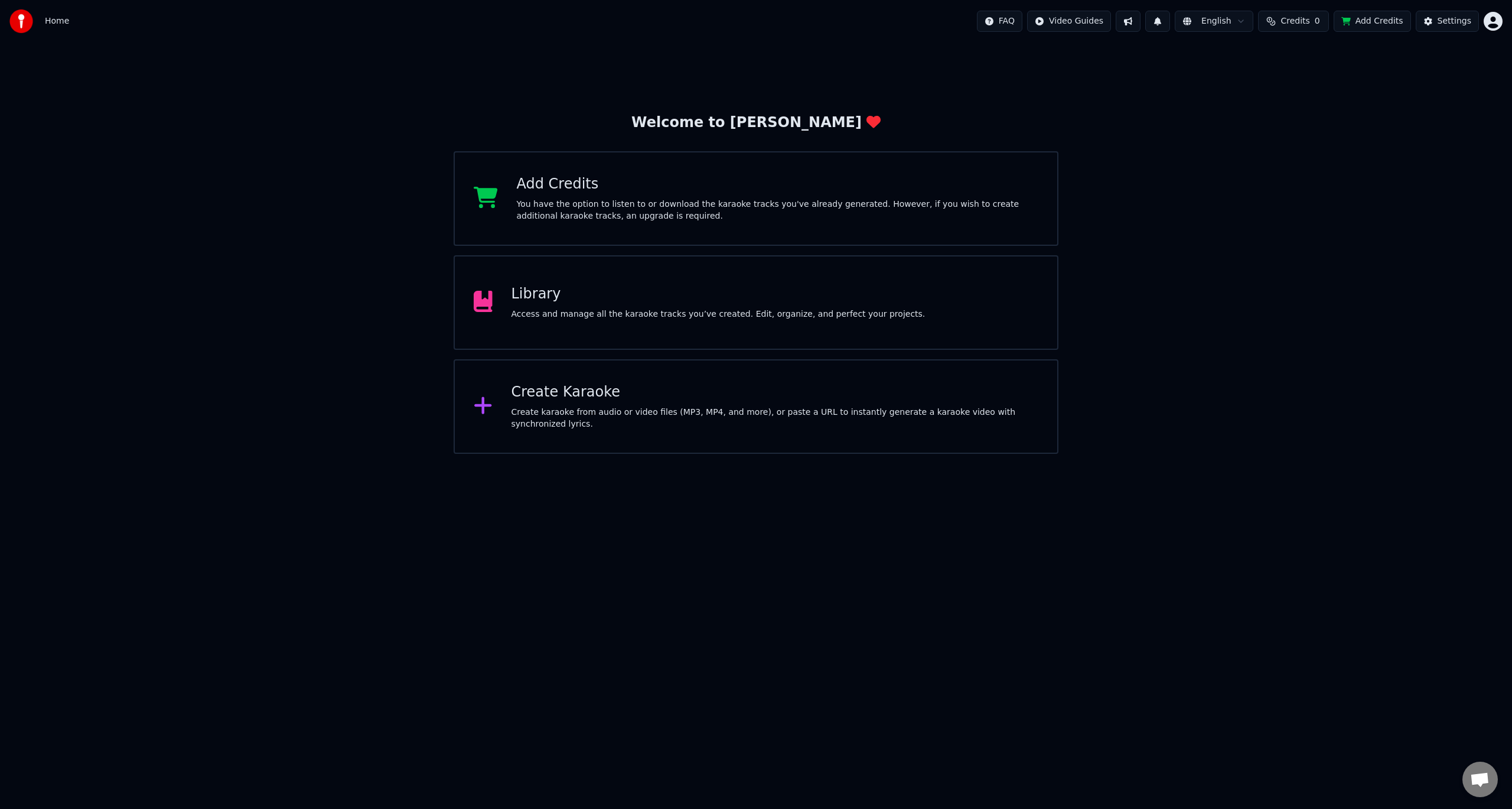
click at [1368, 19] on button "Add Credits" at bounding box center [1372, 22] width 77 height 22
click at [1488, 17] on html "Home FAQ Video Guides English Credits 0 Add Credits Settings Welcome to Youka A…" at bounding box center [756, 226] width 1512 height 453
click at [1399, 119] on div "Sign Out" at bounding box center [1441, 124] width 136 height 19
